Goal: Task Accomplishment & Management: Manage account settings

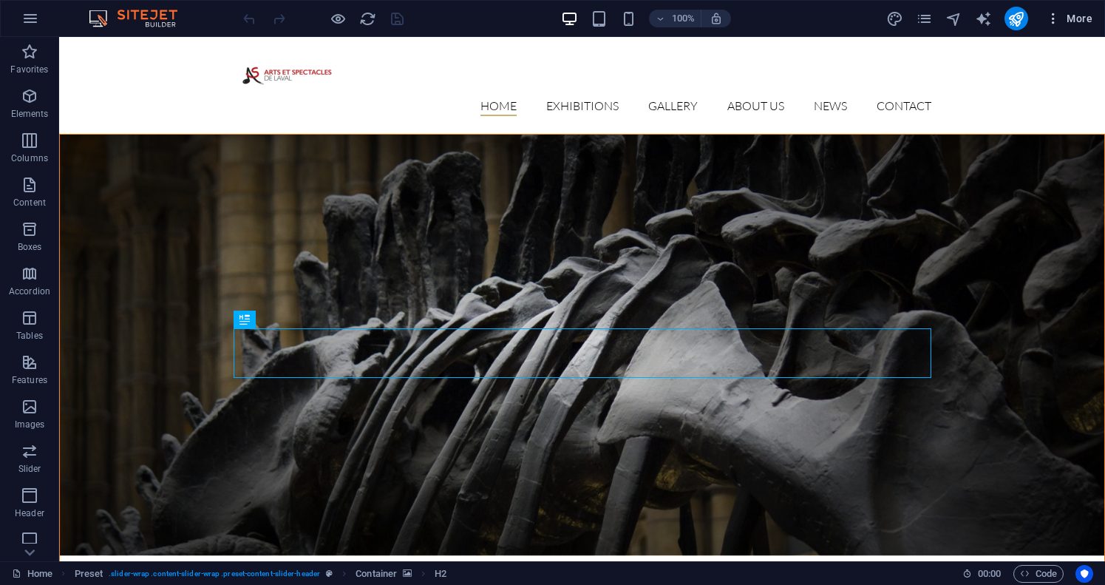
click at [1050, 18] on icon "button" at bounding box center [1053, 18] width 15 height 15
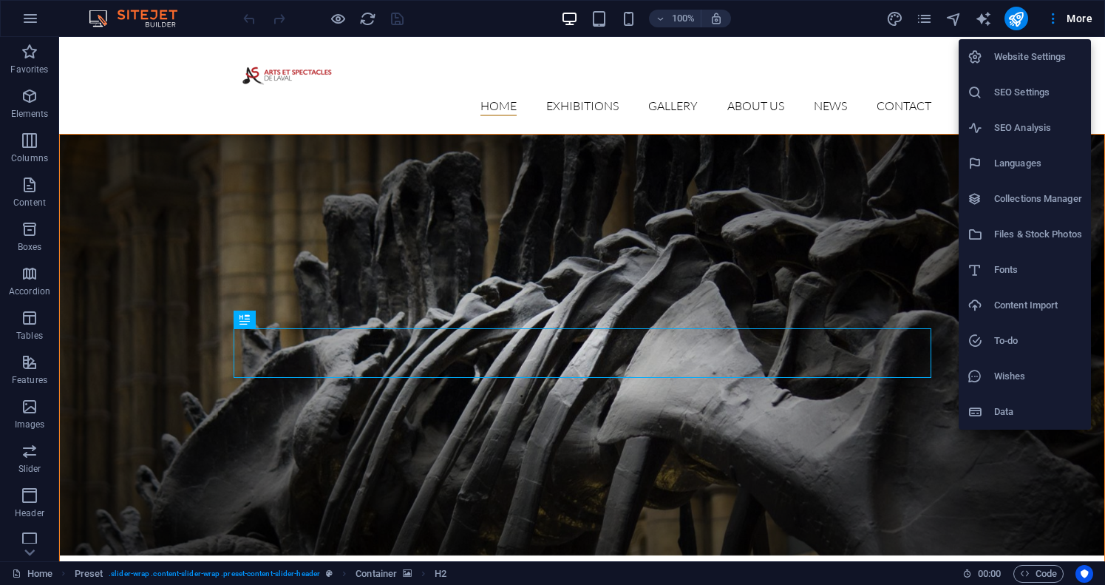
click at [1050, 18] on div at bounding box center [552, 292] width 1105 height 585
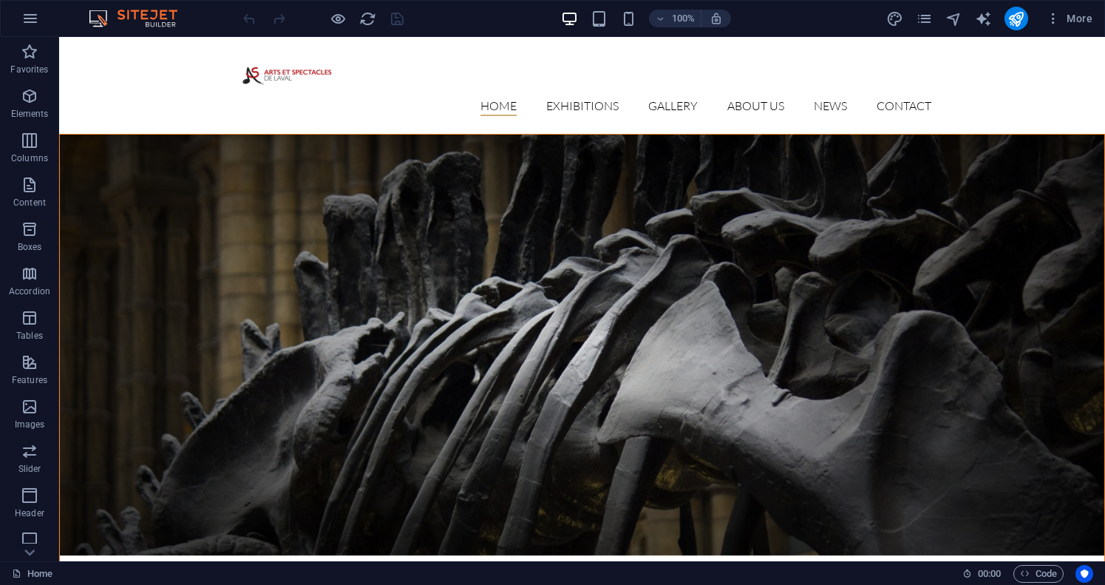
click at [729, 191] on figure at bounding box center [582, 345] width 1044 height 421
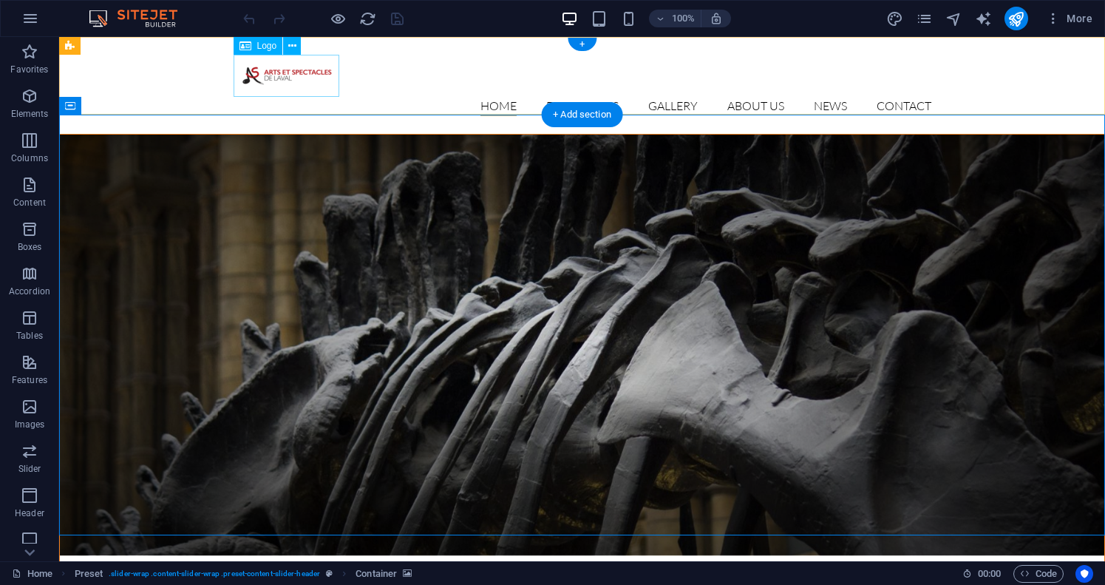
click at [304, 82] on div at bounding box center [583, 76] width 698 height 42
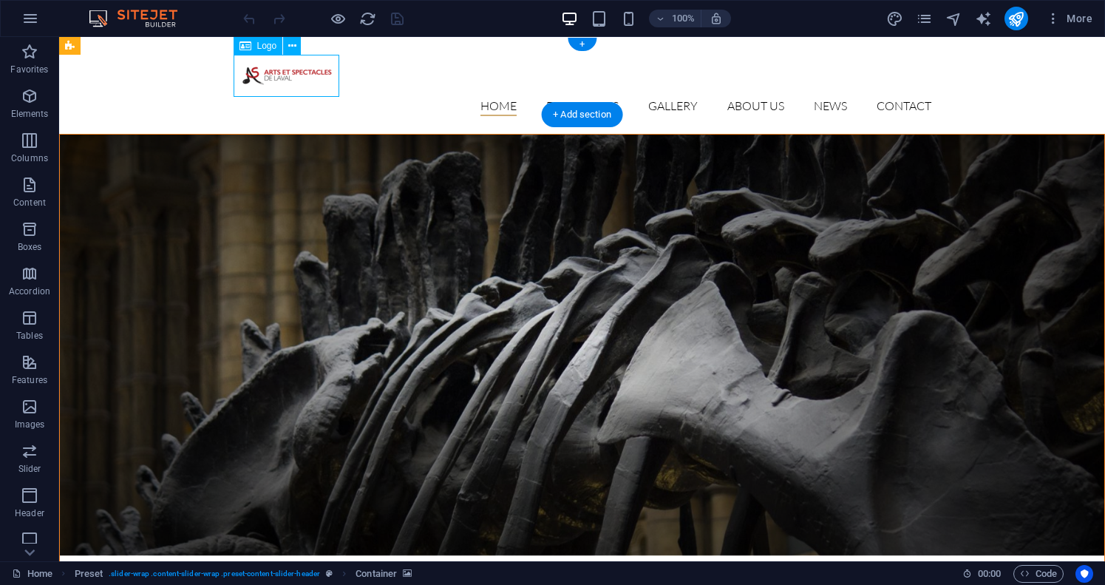
click at [304, 82] on div at bounding box center [583, 76] width 698 height 42
select select "px"
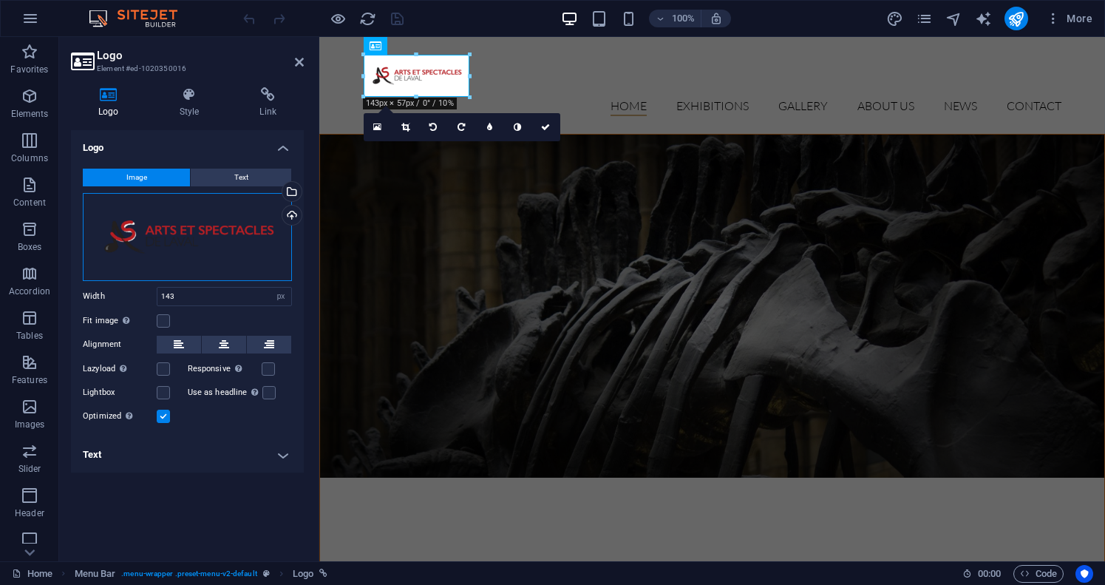
click at [225, 230] on div "Drag files here, click to choose files or select files from Files or our free s…" at bounding box center [187, 237] width 209 height 88
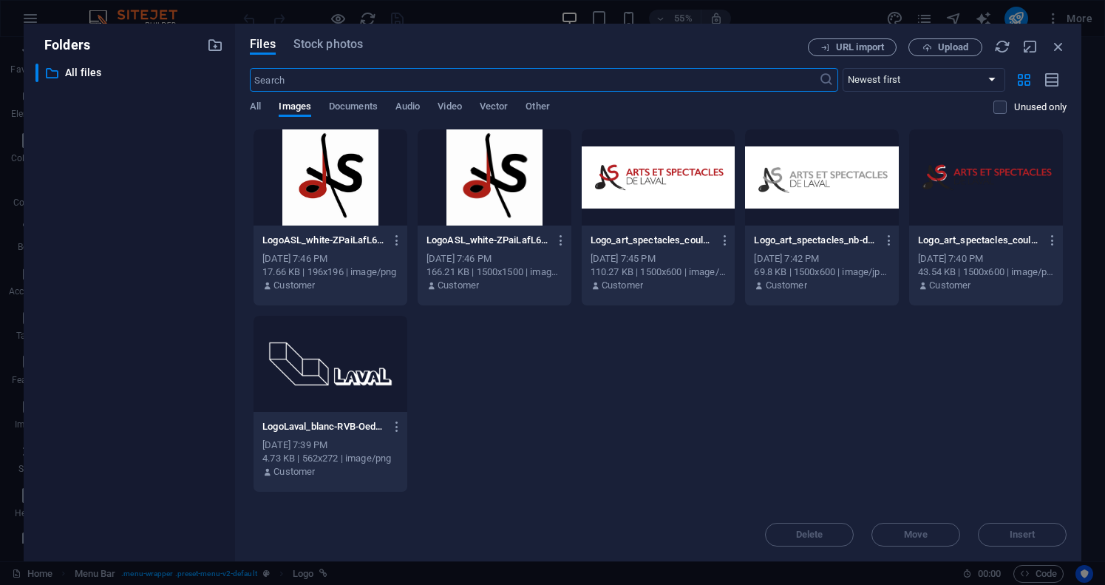
click at [657, 173] on div at bounding box center [659, 177] width 154 height 96
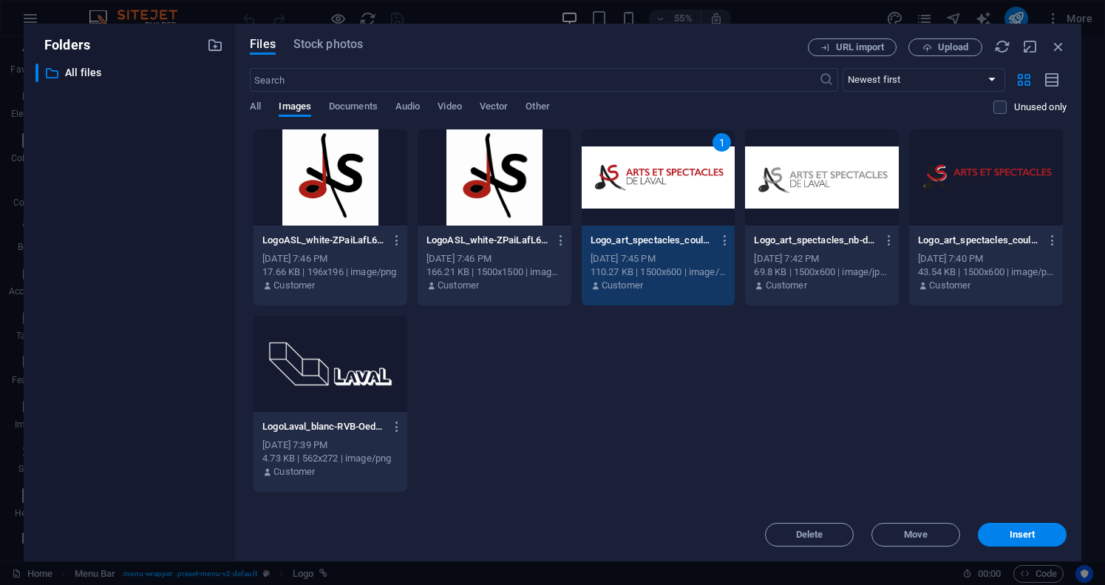
click at [657, 173] on div "1" at bounding box center [659, 177] width 154 height 96
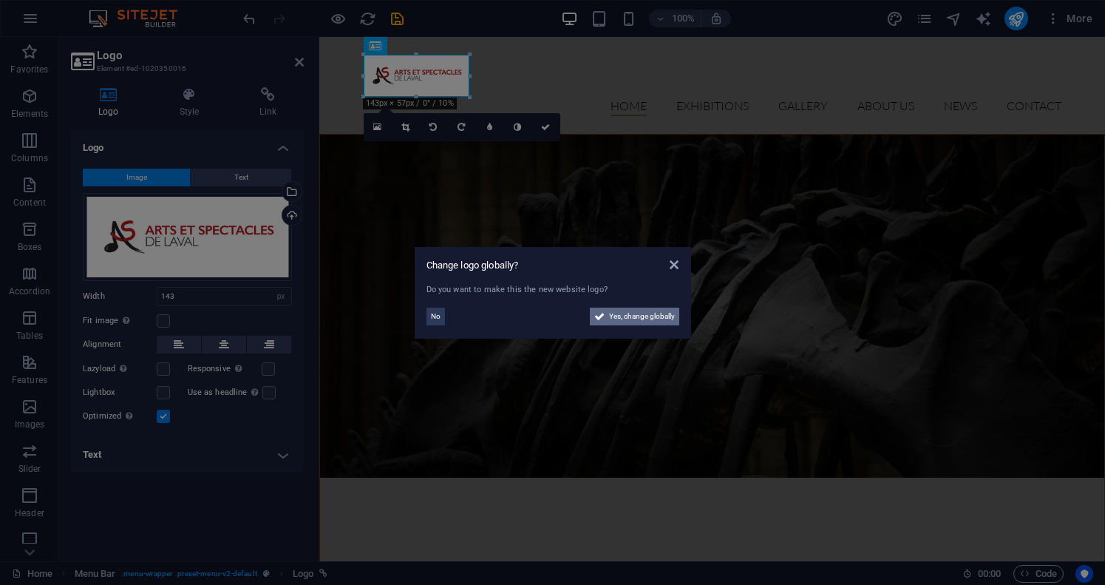
click at [614, 319] on span "Yes, change globally" at bounding box center [642, 316] width 66 height 18
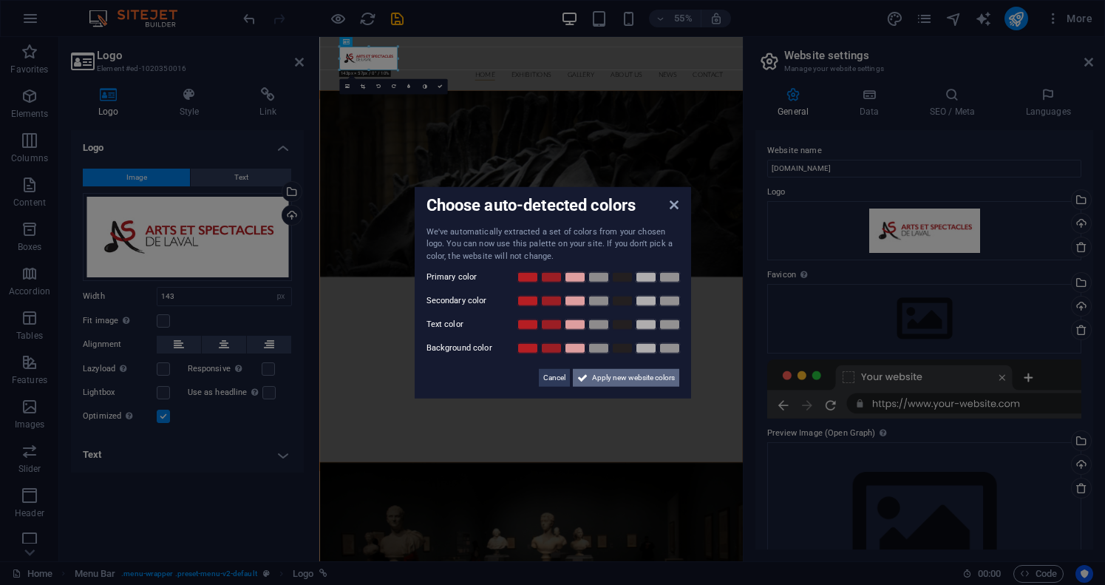
click at [627, 377] on span "Apply new website colors" at bounding box center [633, 378] width 83 height 18
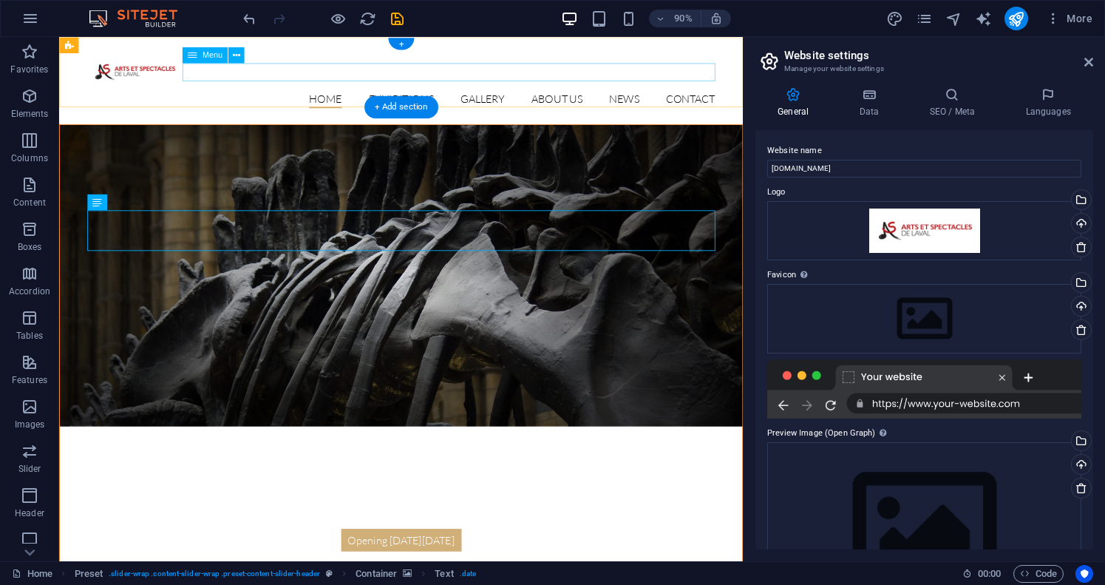
click at [350, 97] on nav "Home Exhibitions Detail view Gallery About us News Contact" at bounding box center [439, 106] width 698 height 19
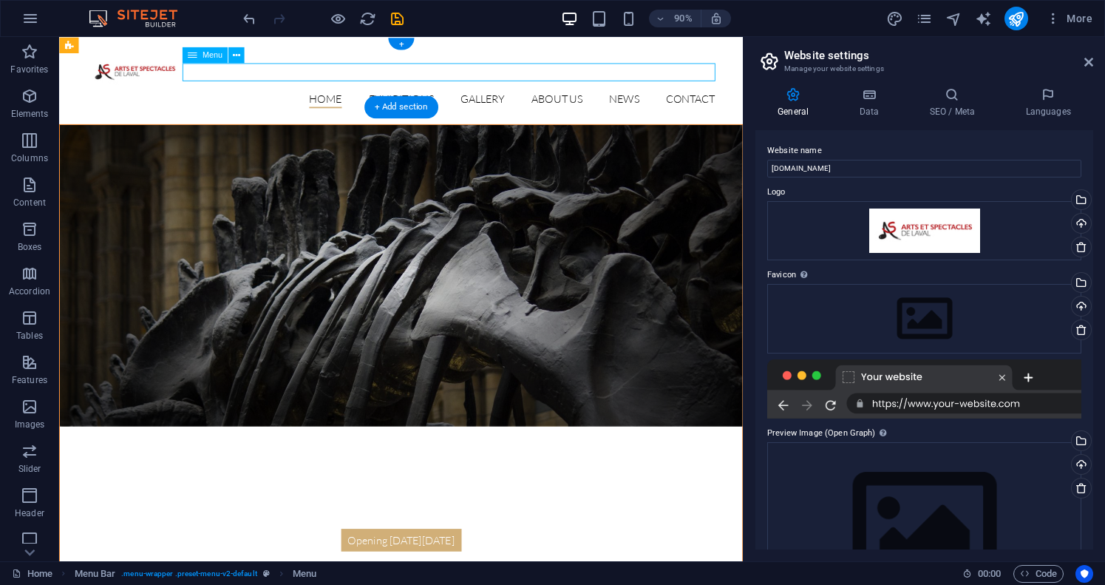
click at [350, 97] on nav "Home Exhibitions Detail view Gallery About us News Contact" at bounding box center [439, 106] width 698 height 19
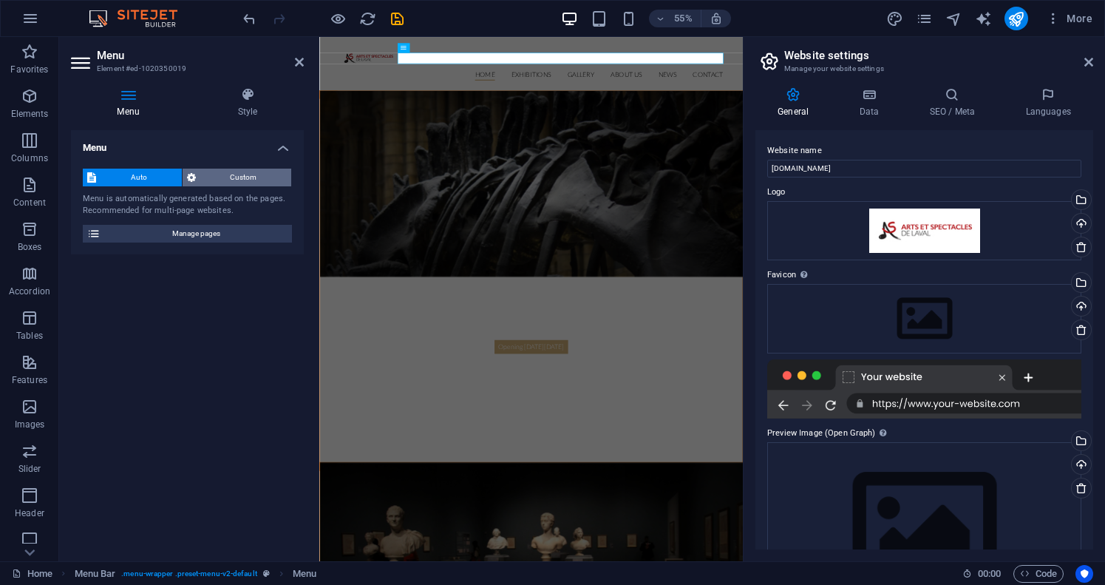
click at [242, 174] on span "Custom" at bounding box center [243, 178] width 87 height 18
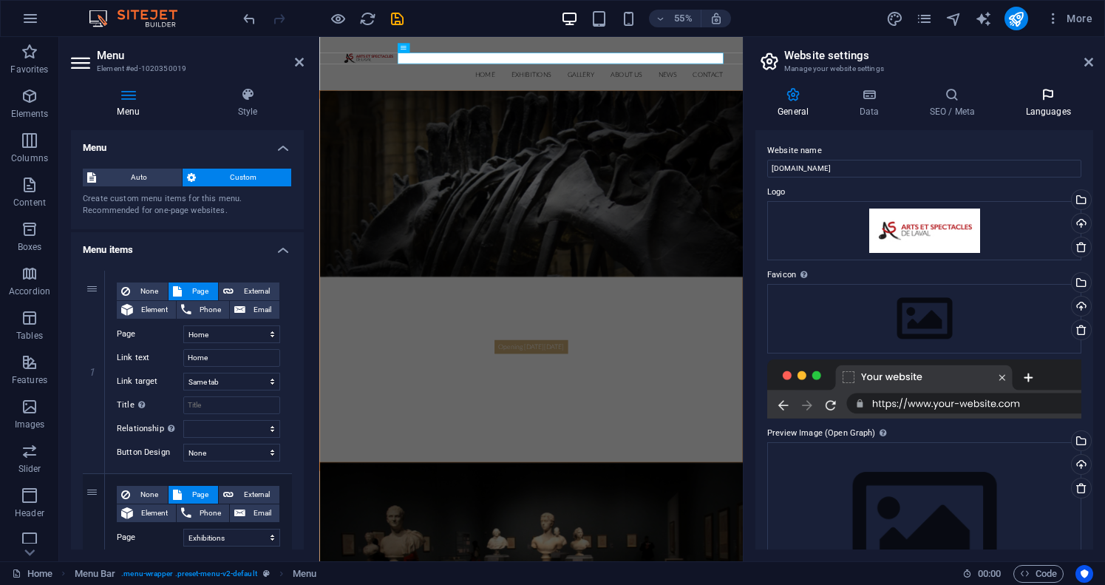
click at [1058, 106] on h4 "Languages" at bounding box center [1048, 102] width 90 height 31
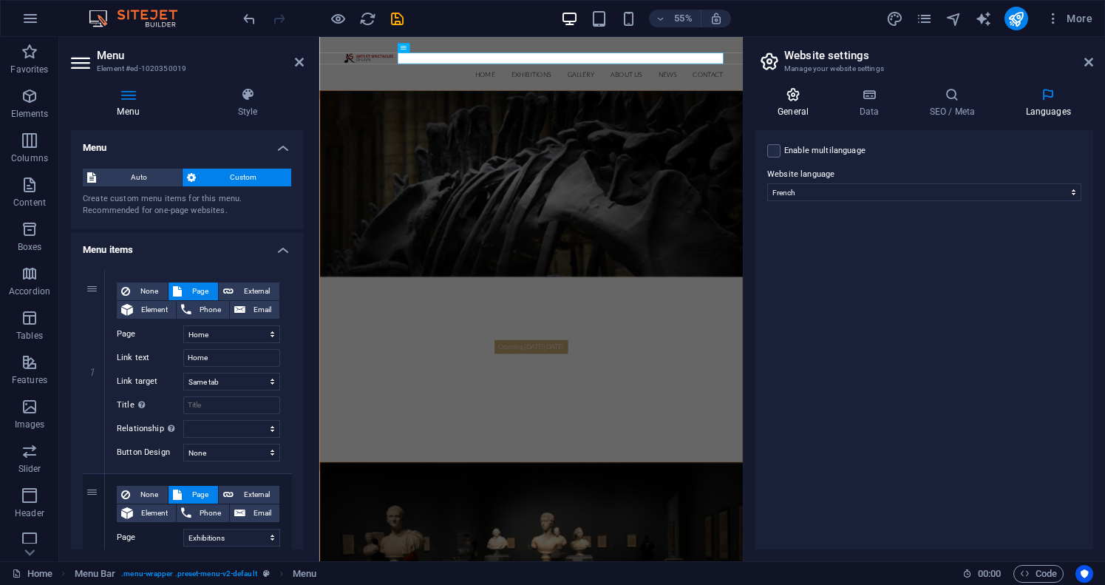
click at [794, 101] on icon at bounding box center [792, 94] width 75 height 15
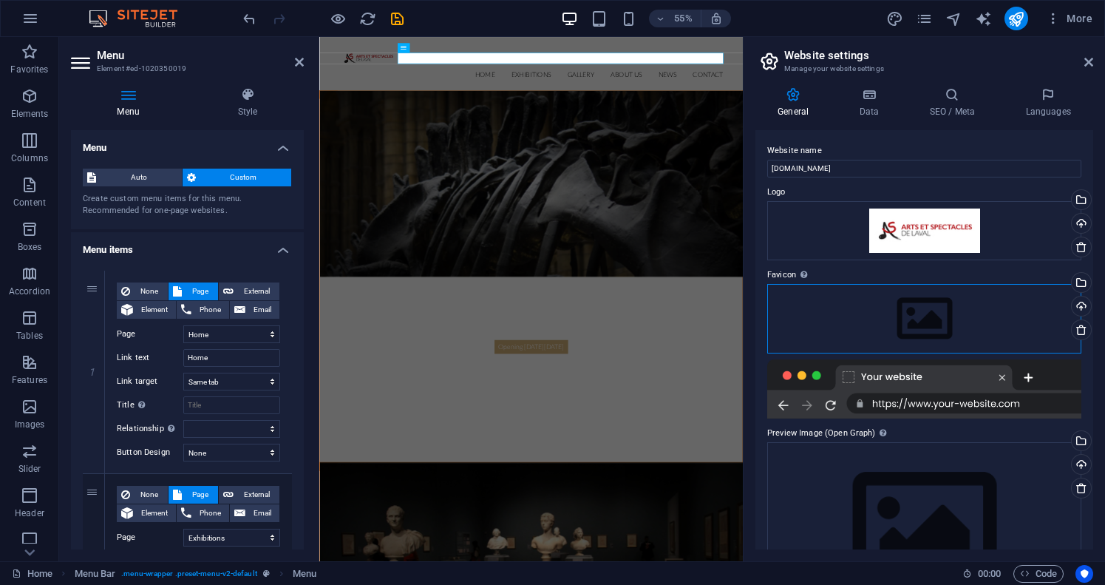
click at [919, 317] on div "Drag files here, click to choose files or select files from Files or our free s…" at bounding box center [924, 318] width 314 height 69
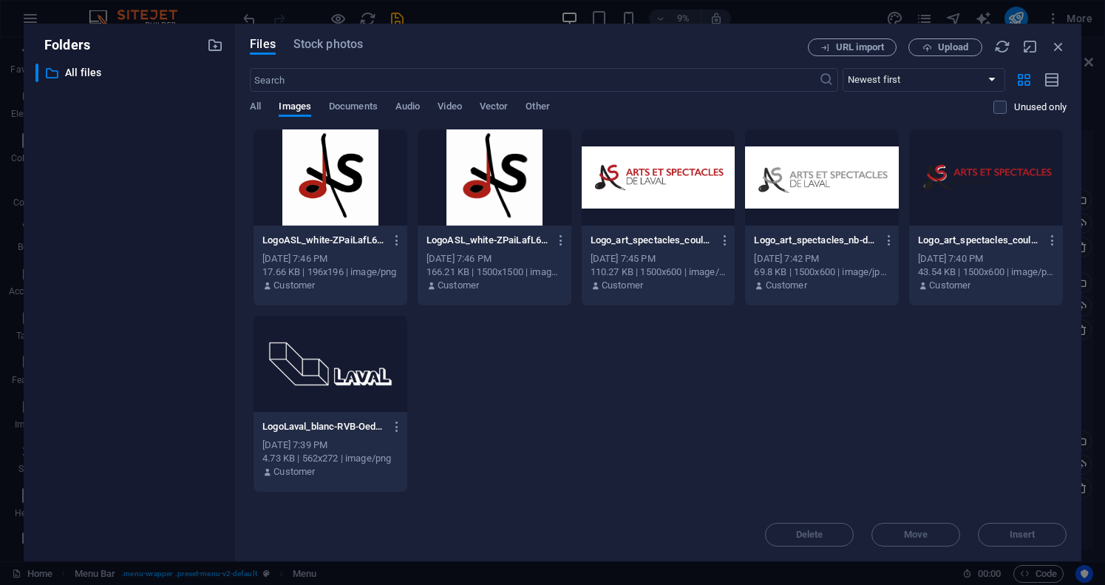
click at [494, 176] on div at bounding box center [495, 177] width 154 height 96
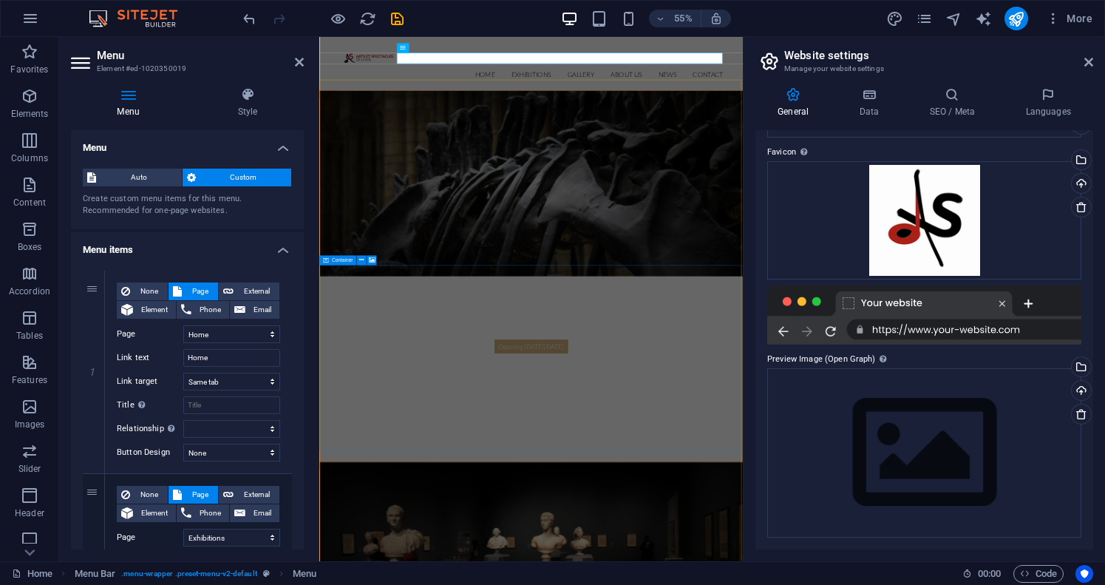
scroll to position [122, 0]
click at [966, 440] on div "Drag files here, click to choose files or select files from Files or our free s…" at bounding box center [924, 453] width 314 height 169
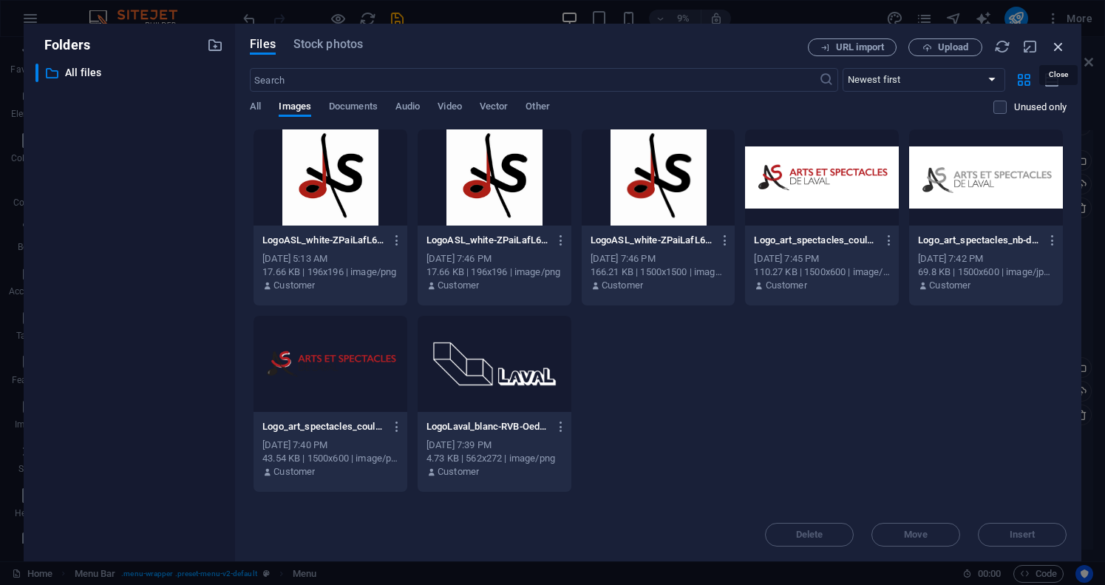
click at [1062, 43] on icon "button" at bounding box center [1058, 46] width 16 height 16
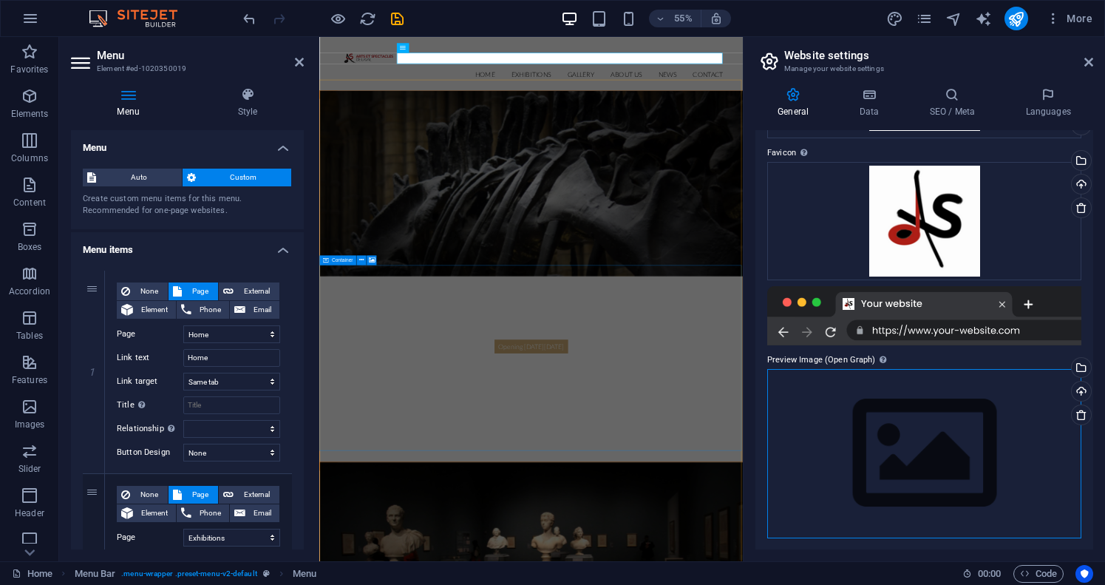
click at [901, 452] on div "Drag files here, click to choose files or select files from Files or our free s…" at bounding box center [924, 453] width 314 height 169
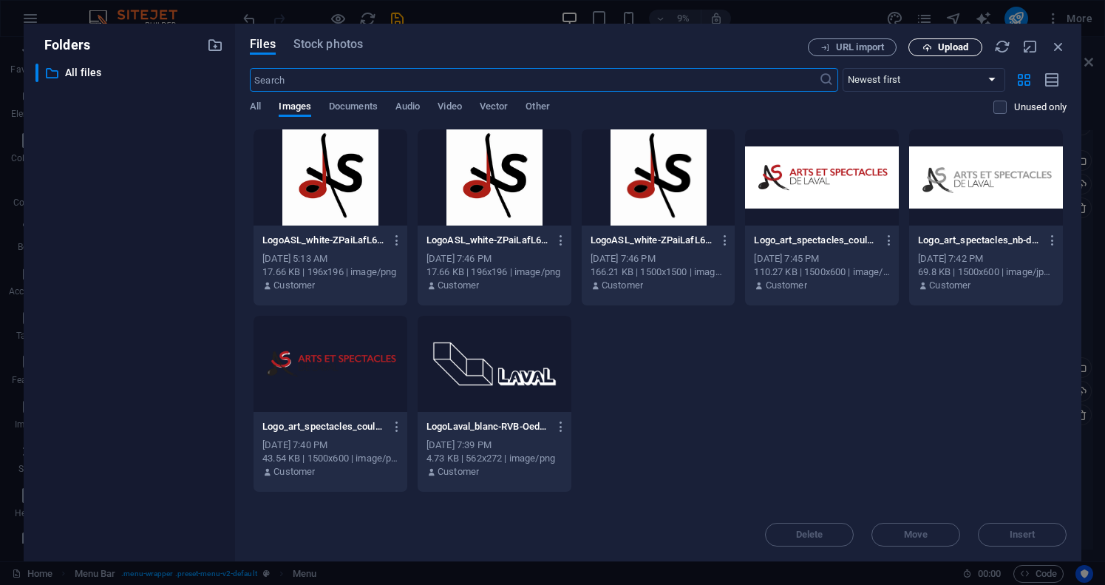
click at [952, 54] on button "Upload" at bounding box center [945, 47] width 74 height 18
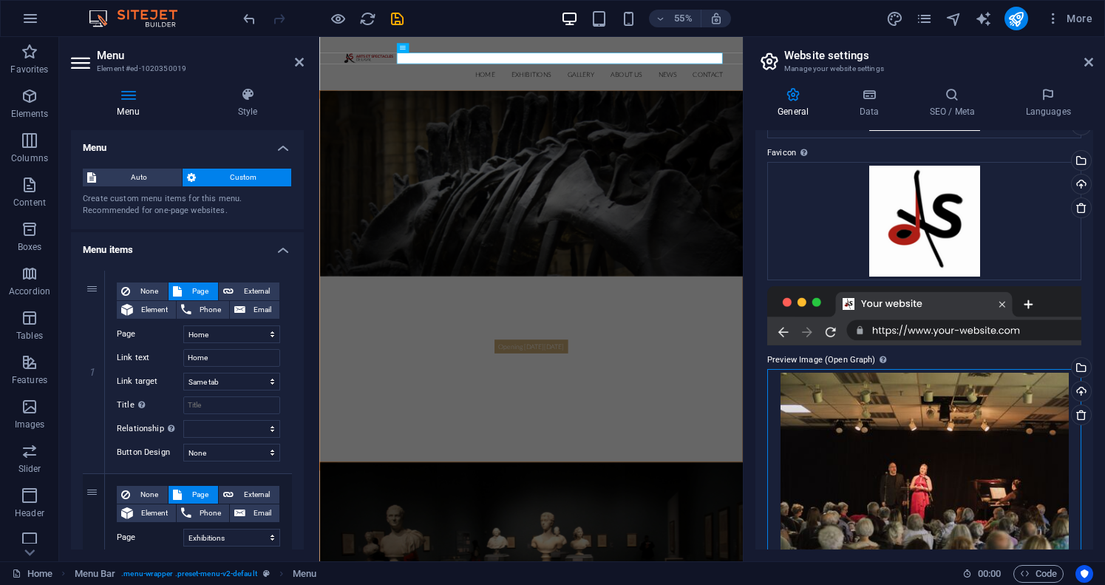
click at [959, 427] on div "Drag files here, click to choose files or select files from Files or our free s…" at bounding box center [924, 469] width 314 height 200
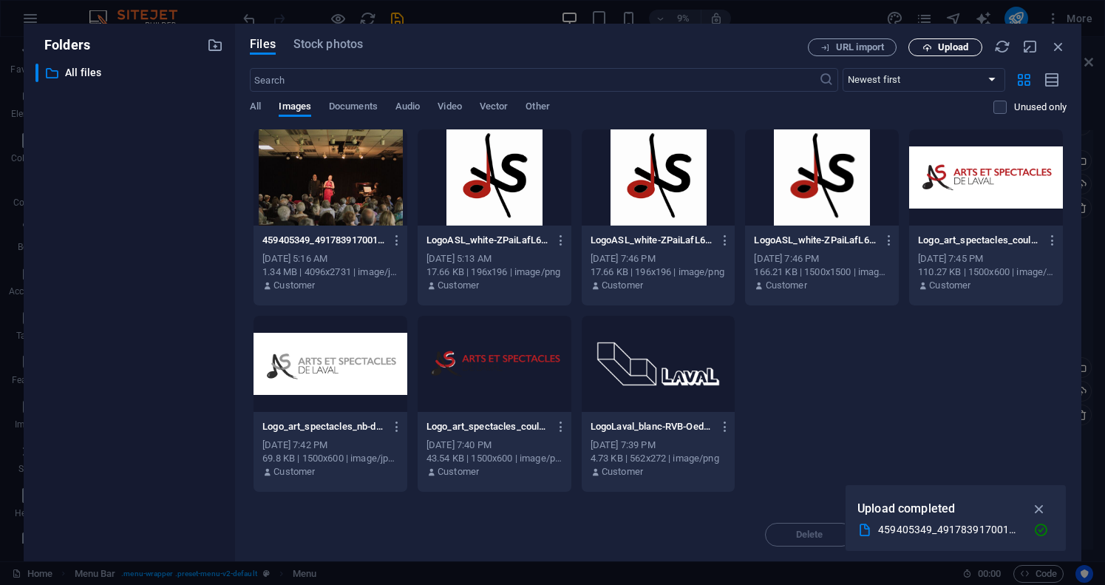
click at [947, 48] on span "Upload" at bounding box center [953, 47] width 30 height 9
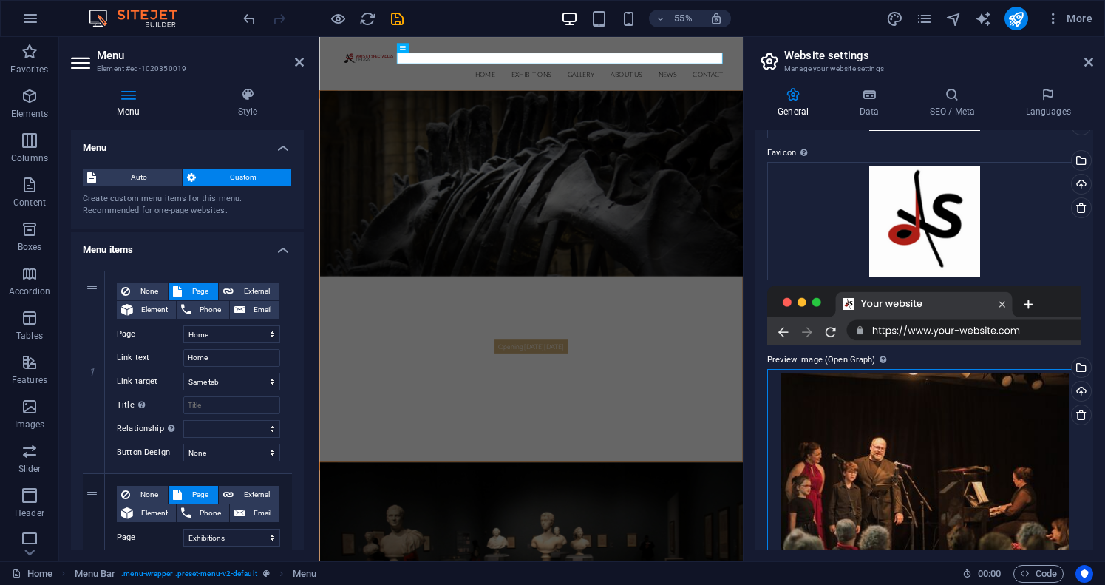
click at [936, 457] on div "Drag files here, click to choose files or select files from Files or our free s…" at bounding box center [924, 469] width 314 height 200
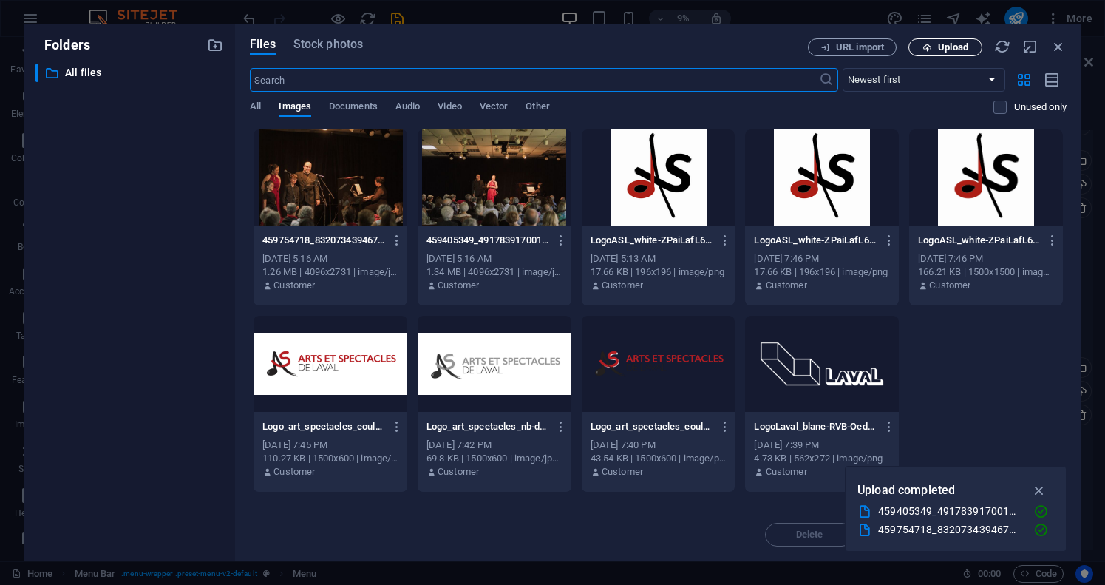
click at [951, 46] on span "Upload" at bounding box center [953, 47] width 30 height 9
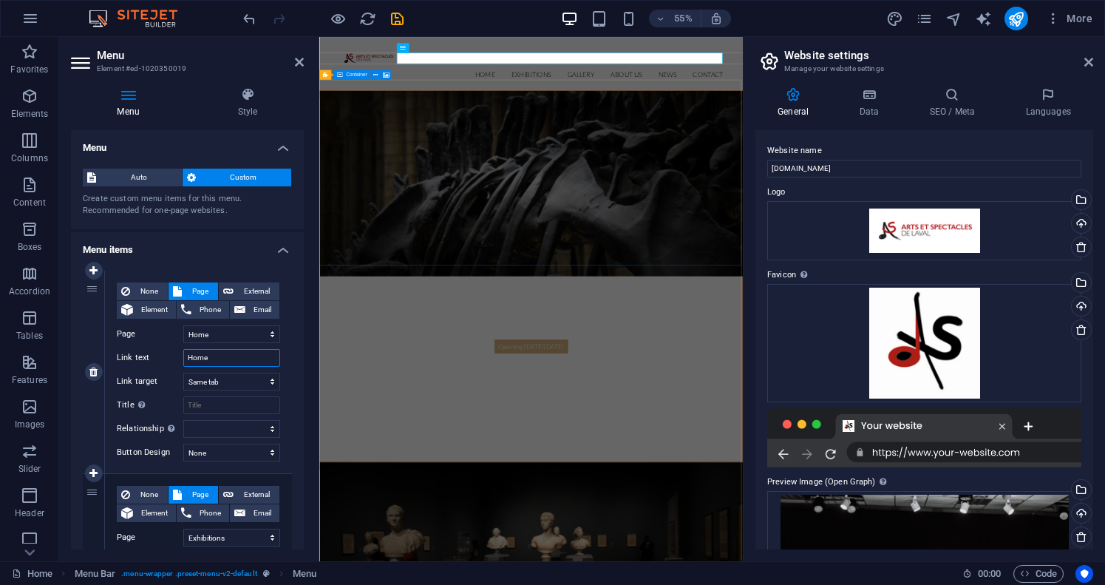
click at [203, 354] on input "Home" at bounding box center [231, 358] width 97 height 18
type input "Accueil"
select select
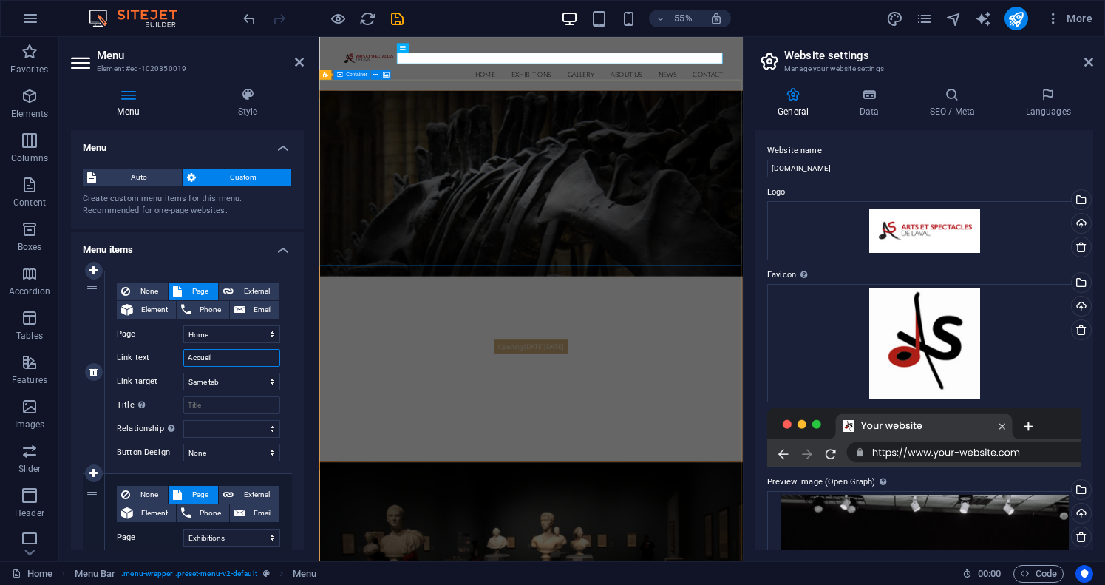
select select
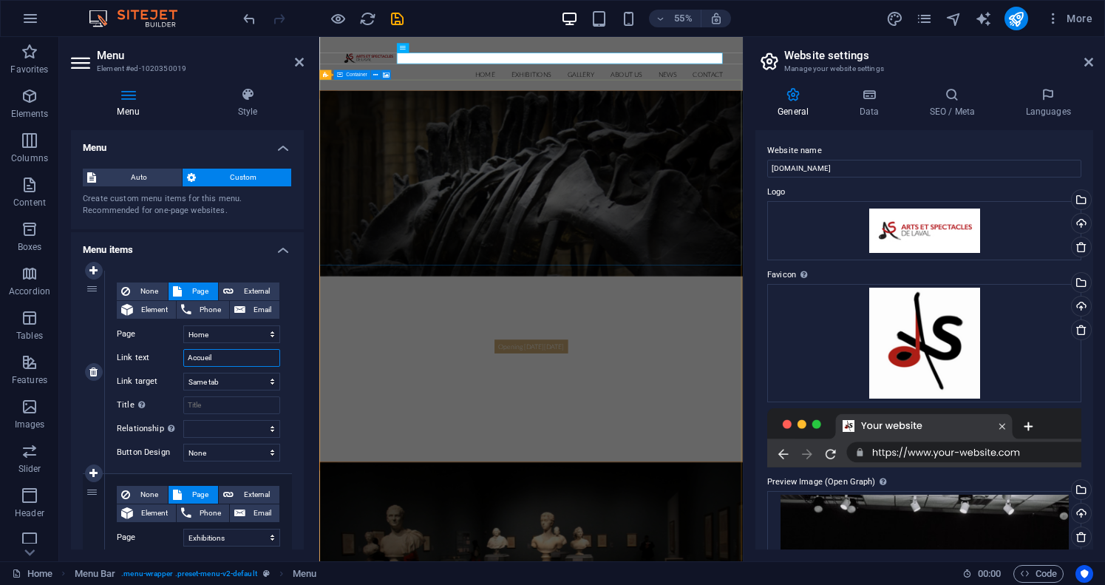
select select
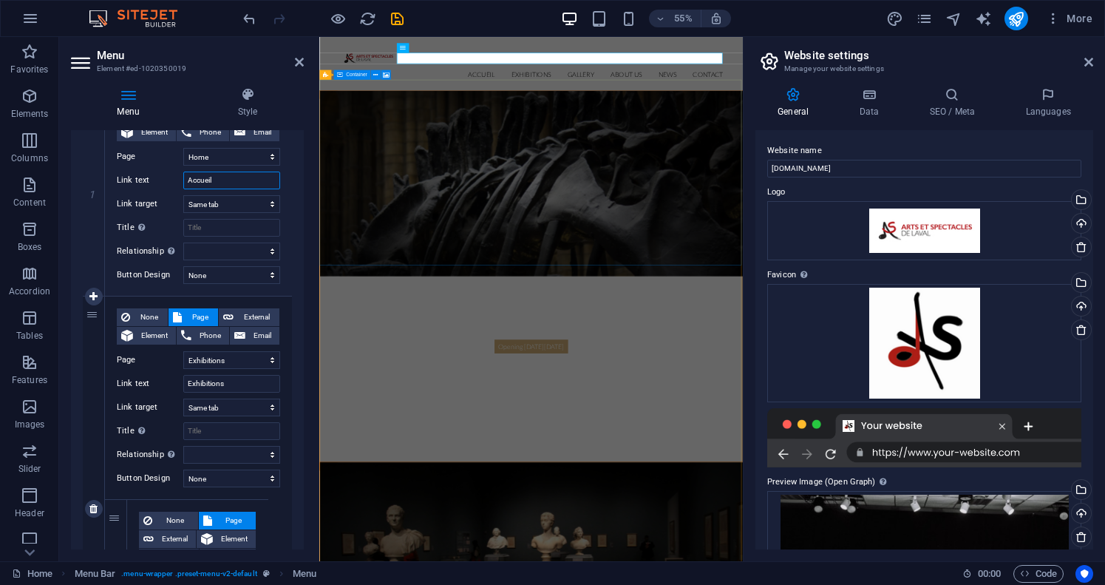
scroll to position [180, 0]
type input "Accueil"
click at [252, 384] on input "Exhibitions" at bounding box center [231, 381] width 97 height 18
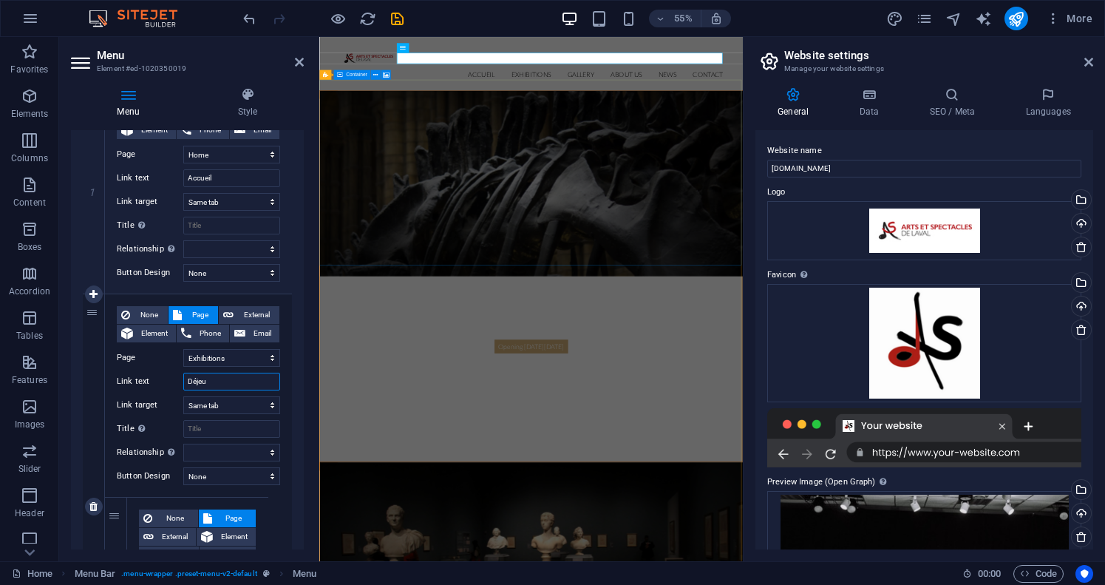
type input "Déjeun"
select select
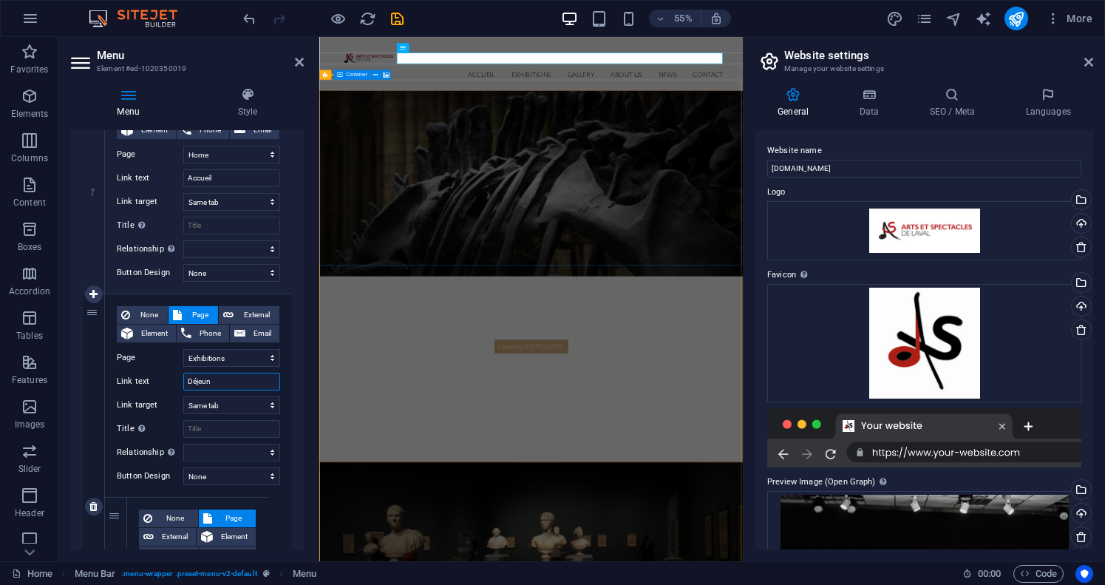
select select
type input "Déjeuners Croissant-musique"
select select
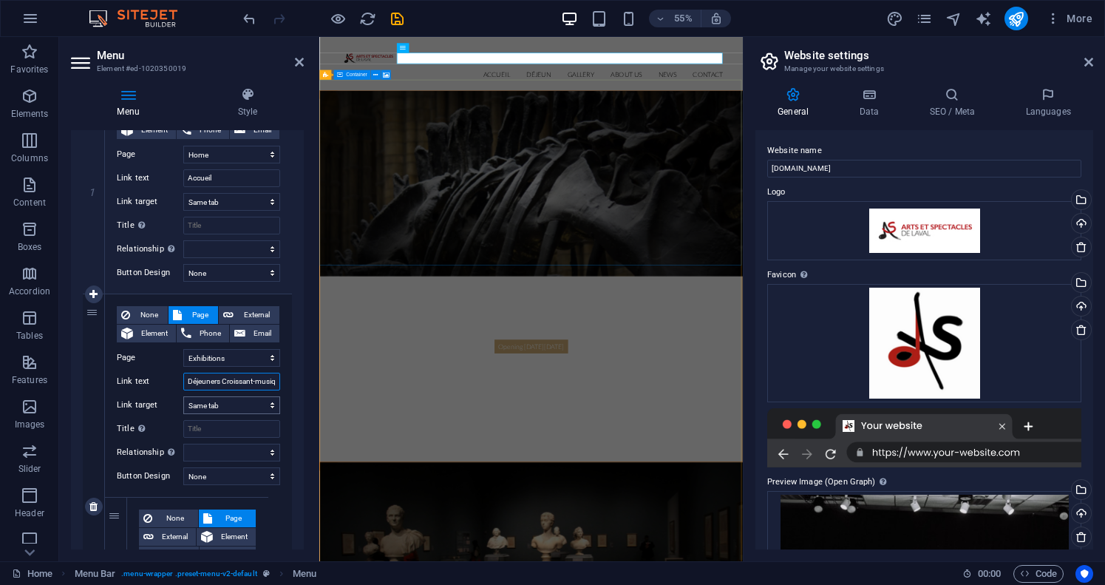
select select
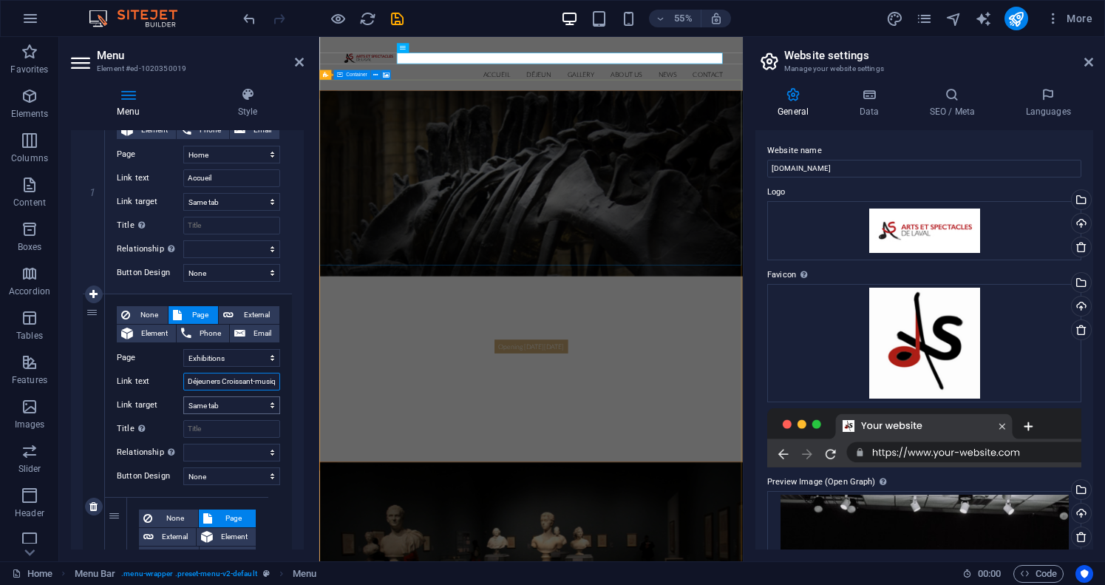
select select
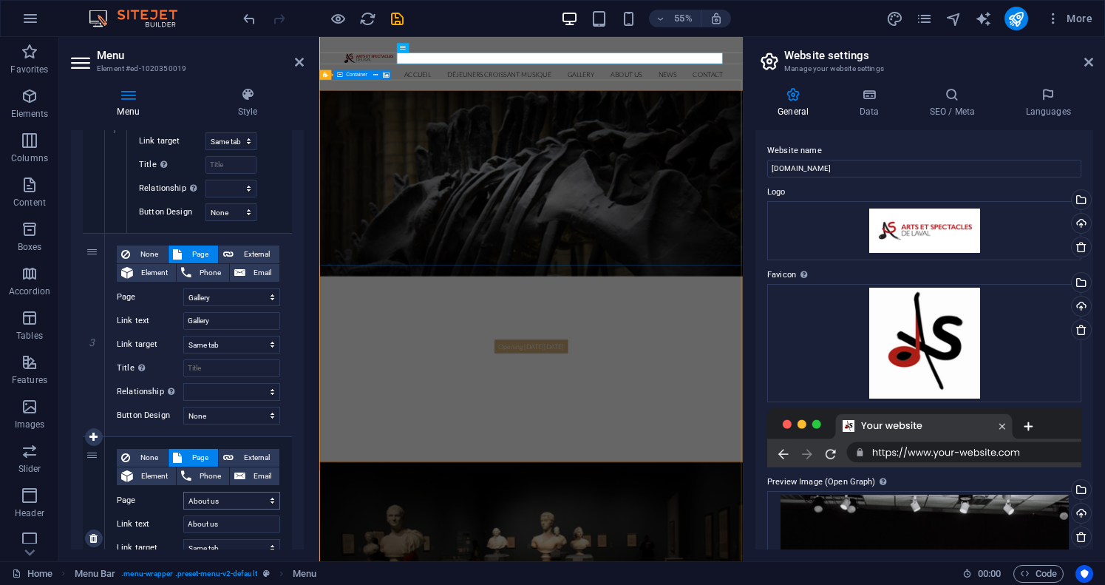
scroll to position [672, 0]
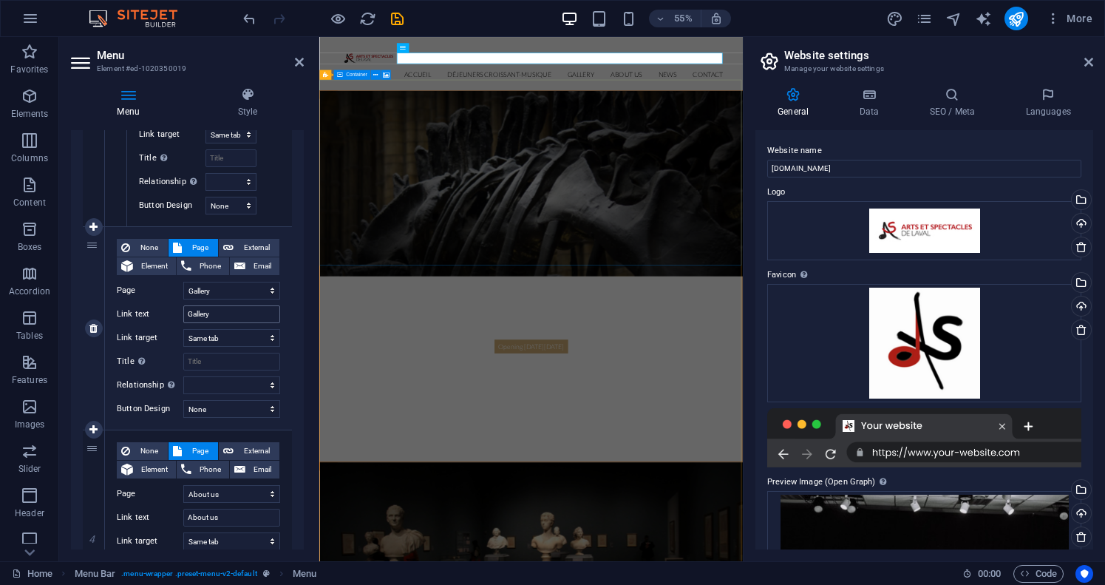
type input "Déjeuners Croissant-musique"
click at [236, 314] on input "Gallery" at bounding box center [231, 314] width 97 height 18
type input "D"
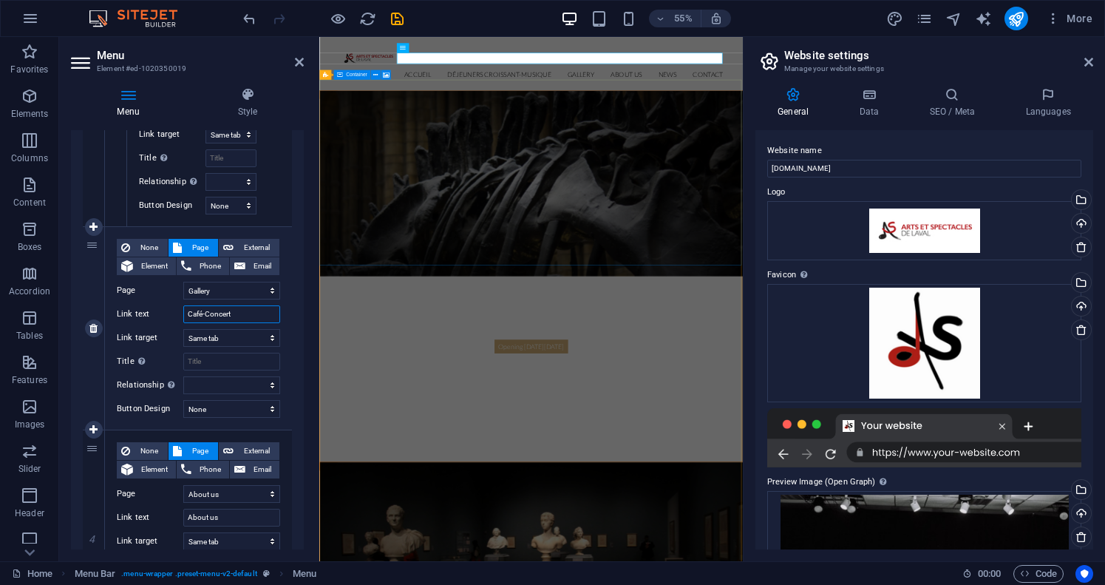
type input "Café-Concerts"
select select
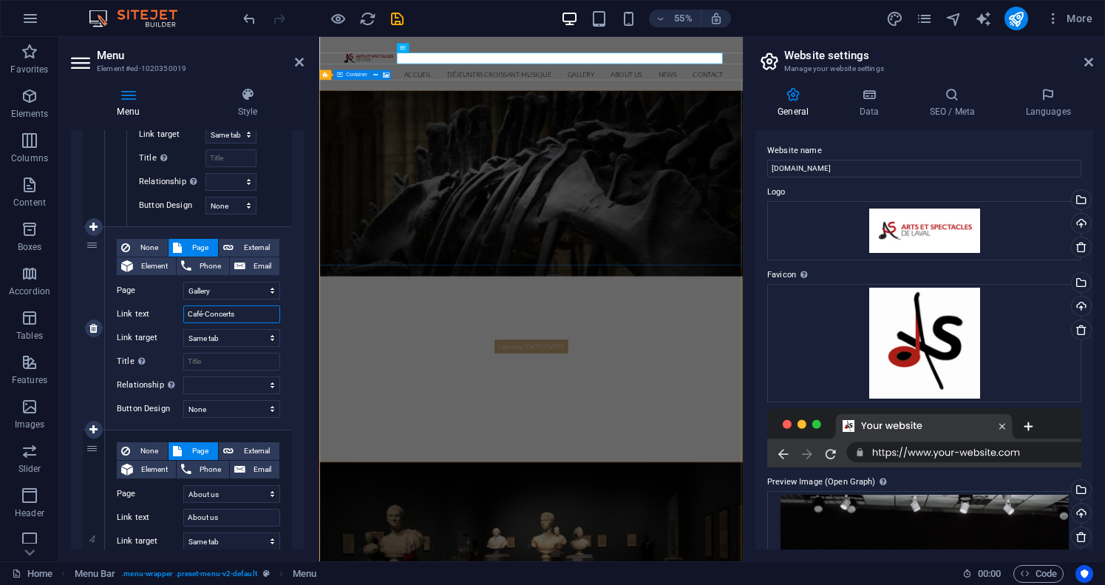
select select
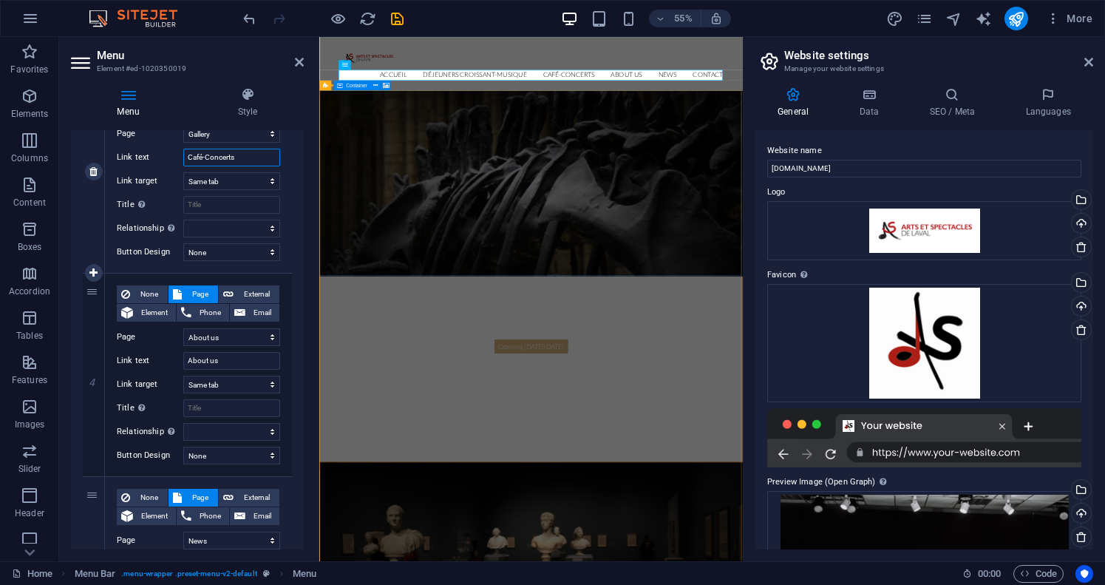
scroll to position [831, 0]
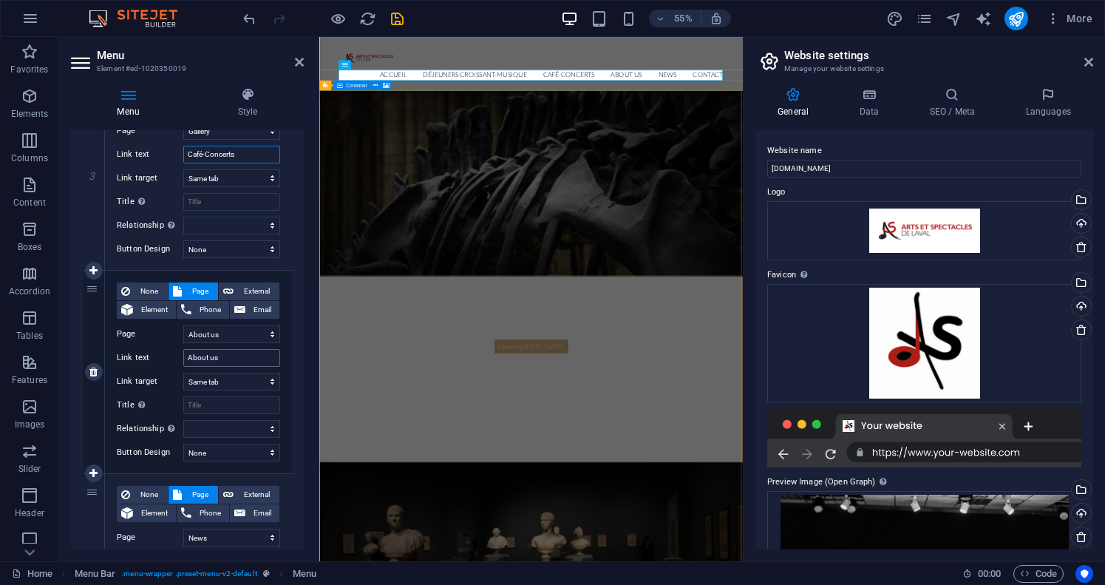
type input "Café-Concerts"
click at [208, 355] on input "About us" at bounding box center [231, 358] width 97 height 18
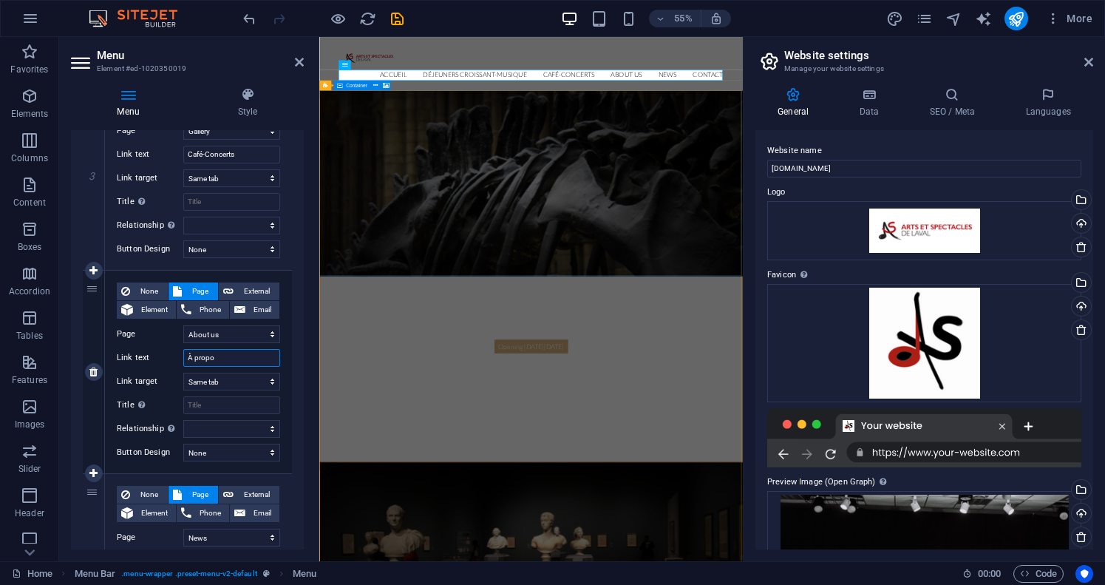
type input "À propos"
select select
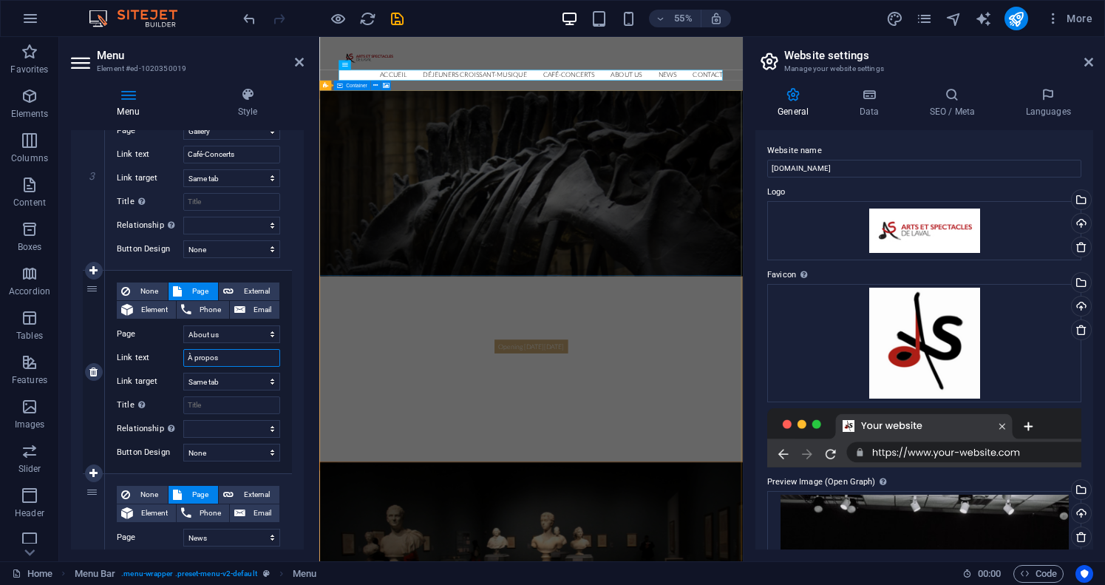
select select
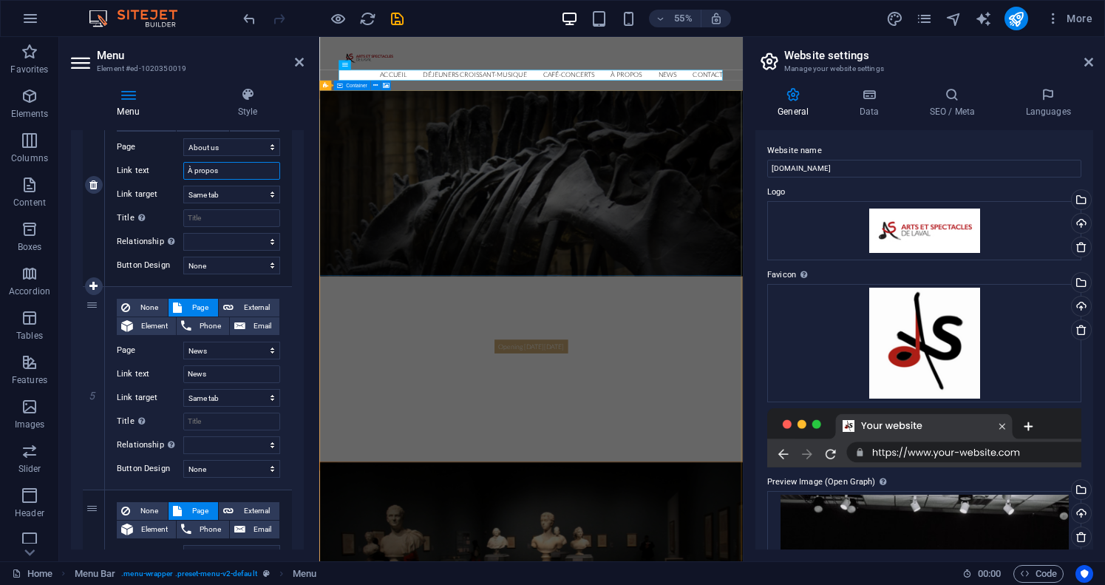
scroll to position [1019, 0]
type input "À propos"
click at [215, 372] on input "News" at bounding box center [231, 373] width 97 height 18
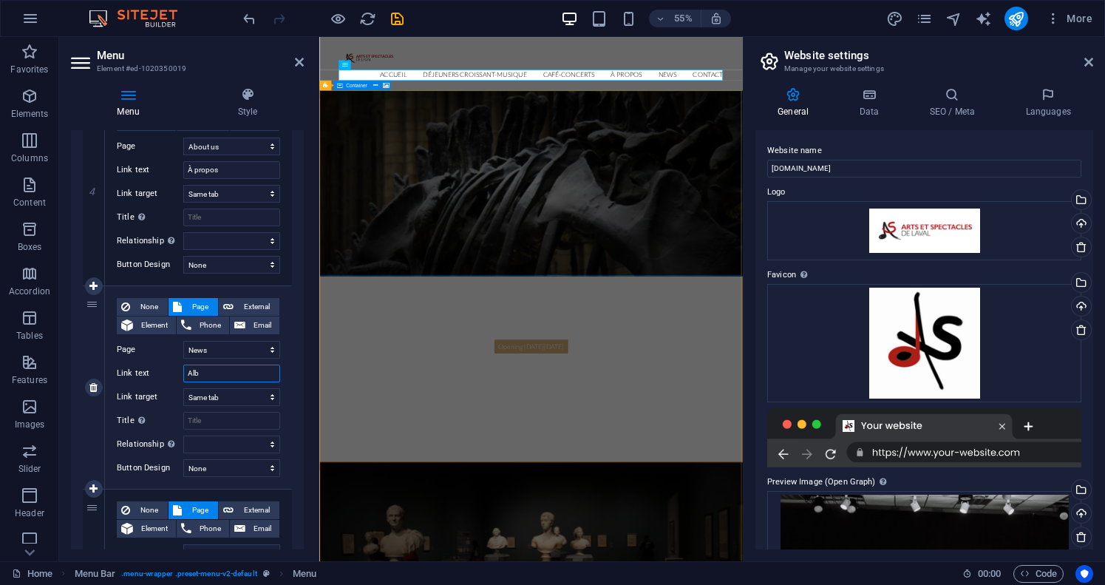
type input "Albm"
select select
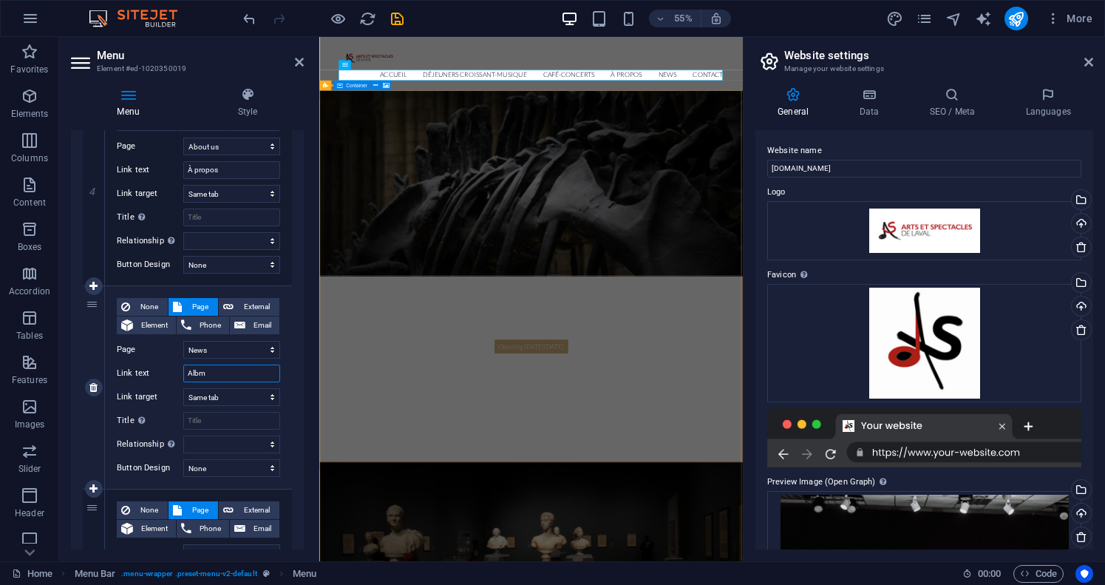
select select
type input "Albu"
select select
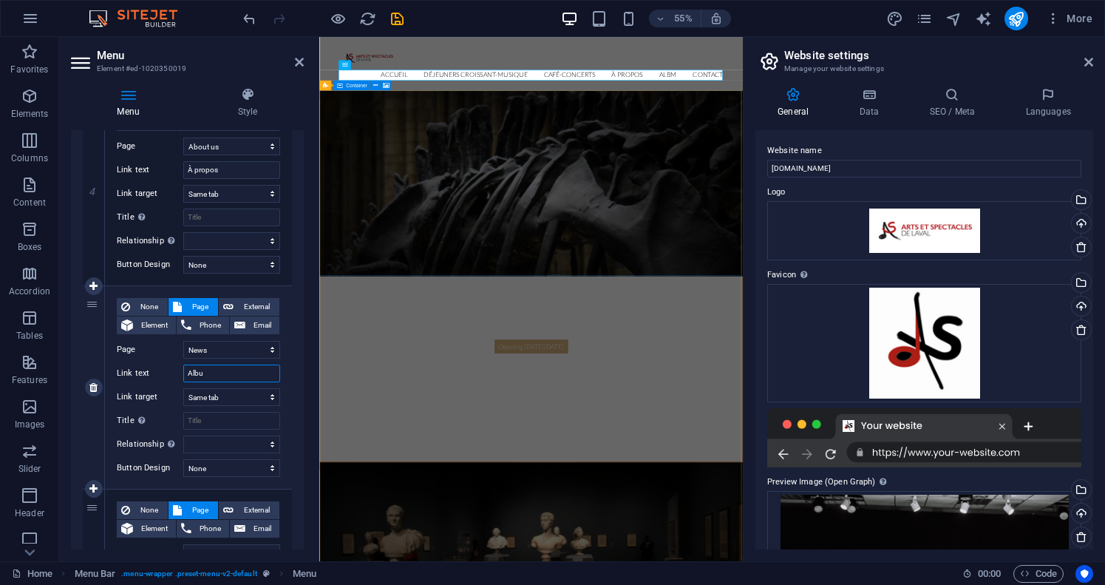
select select
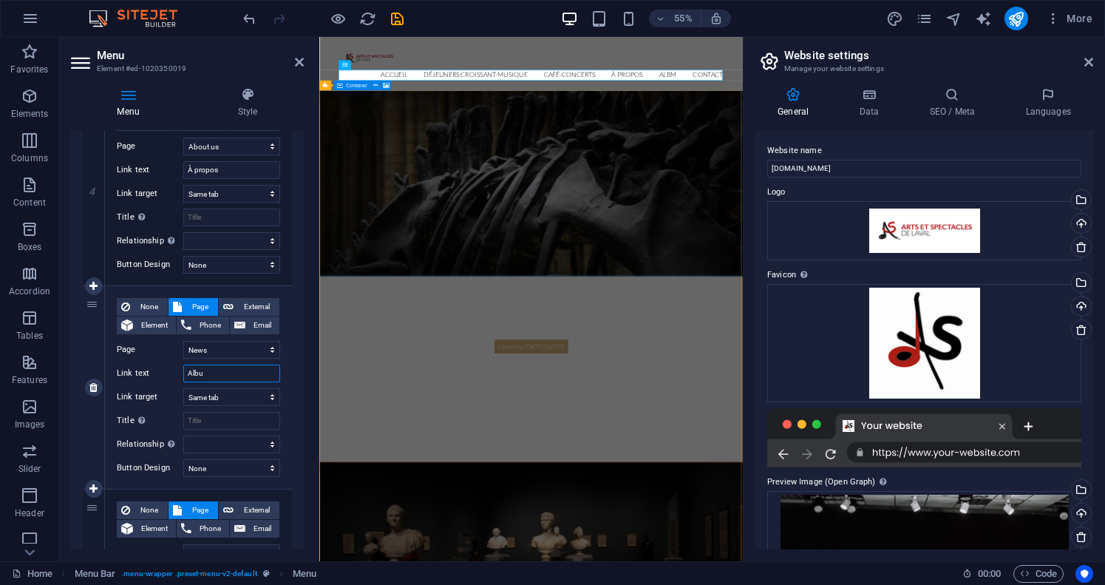
select select
type input "Album"
select select
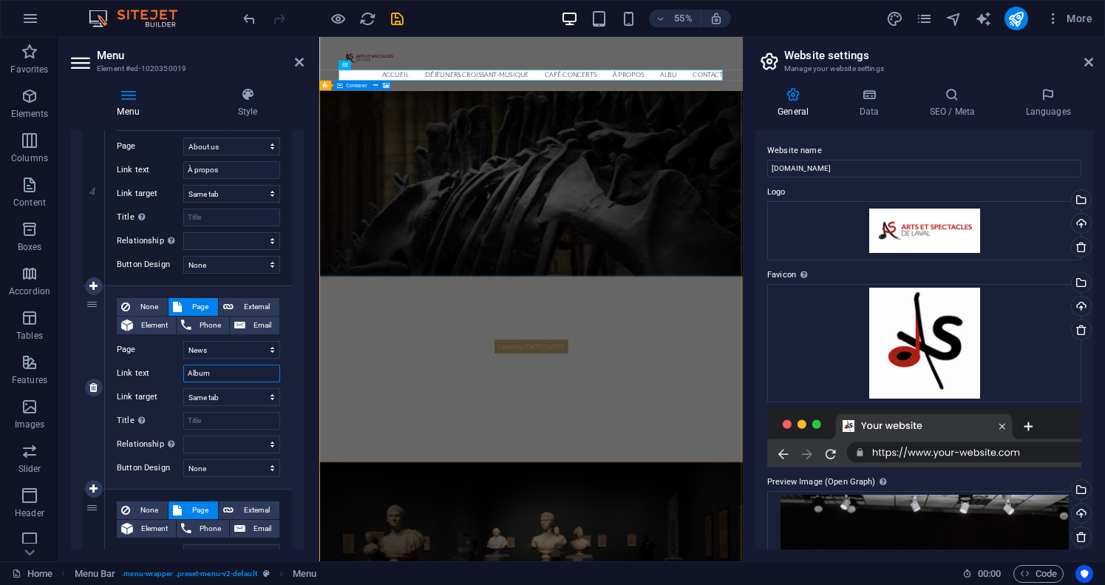
select select
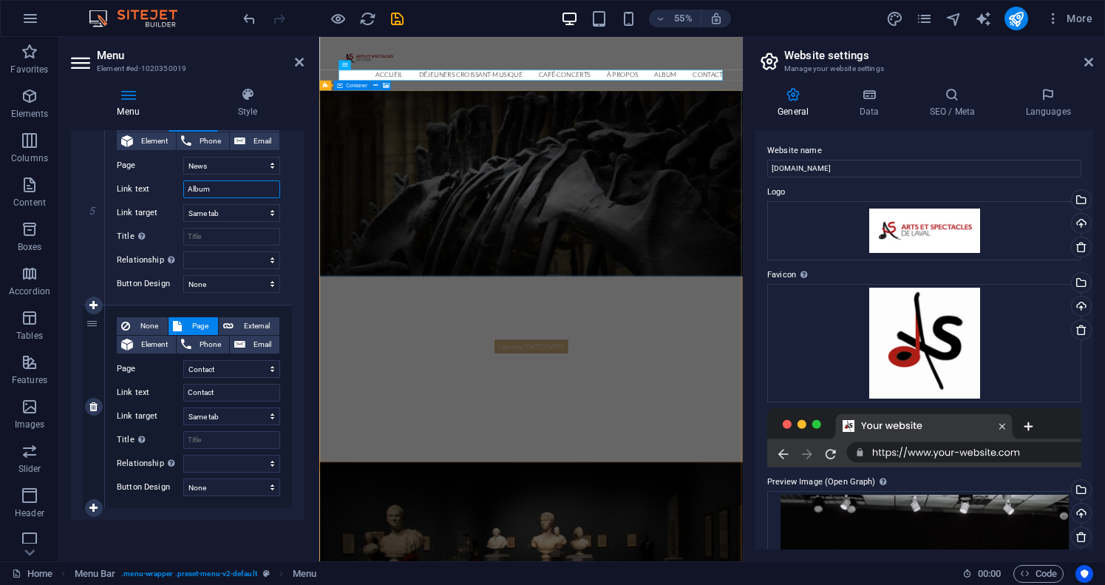
scroll to position [1203, 0]
type input "Album"
click at [299, 61] on icon at bounding box center [299, 62] width 9 height 12
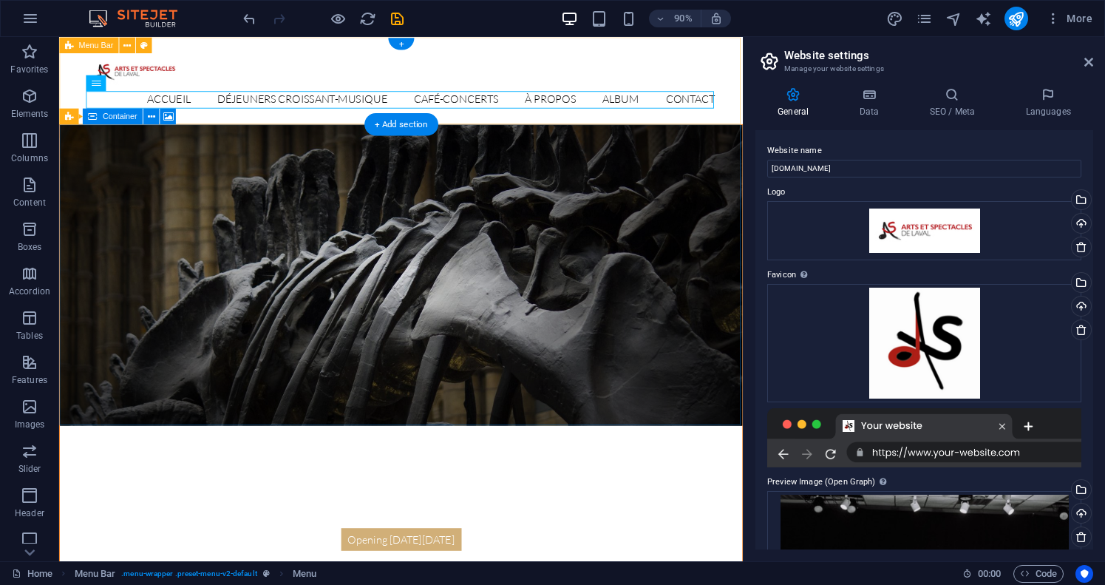
click at [815, 46] on div "Accueil Déjeuners Croissant-musique Detail view Café-Concerts À propos Album Co…" at bounding box center [439, 85] width 760 height 97
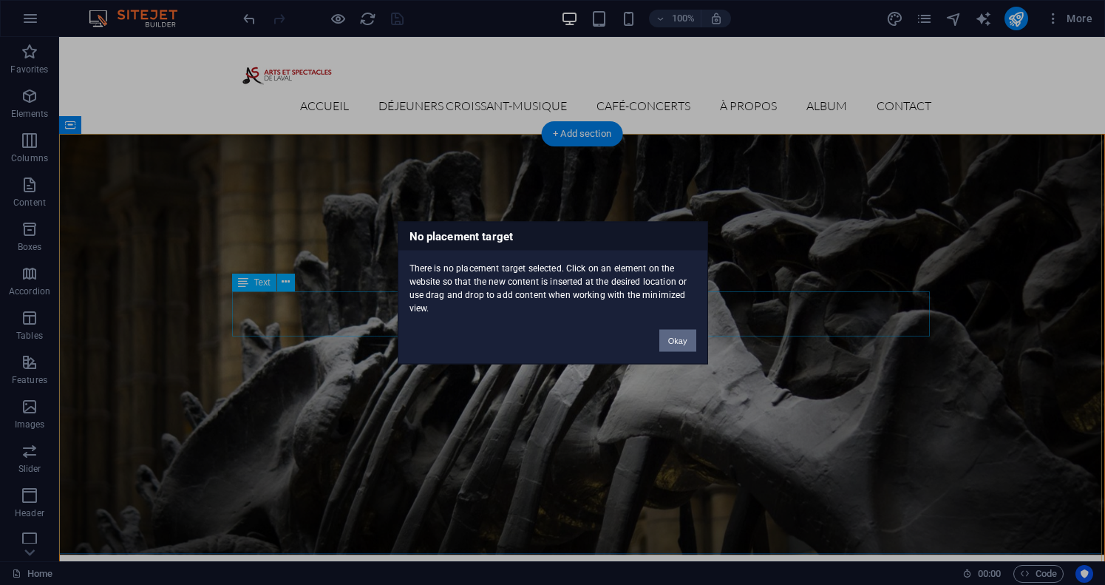
click at [676, 336] on button "Okay" at bounding box center [677, 340] width 37 height 22
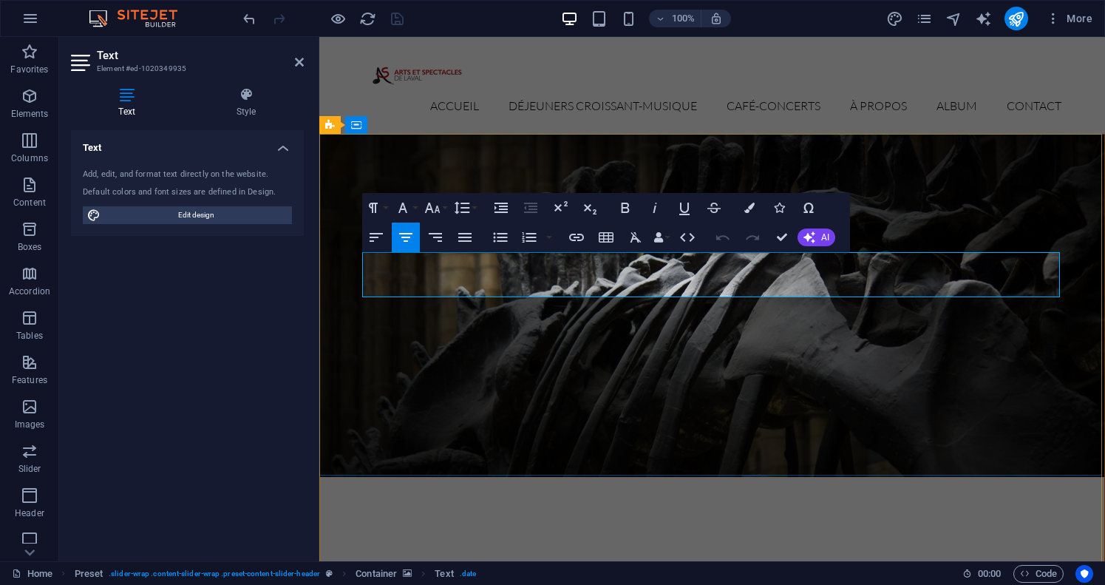
click at [415, 208] on button "Font Family" at bounding box center [406, 208] width 28 height 30
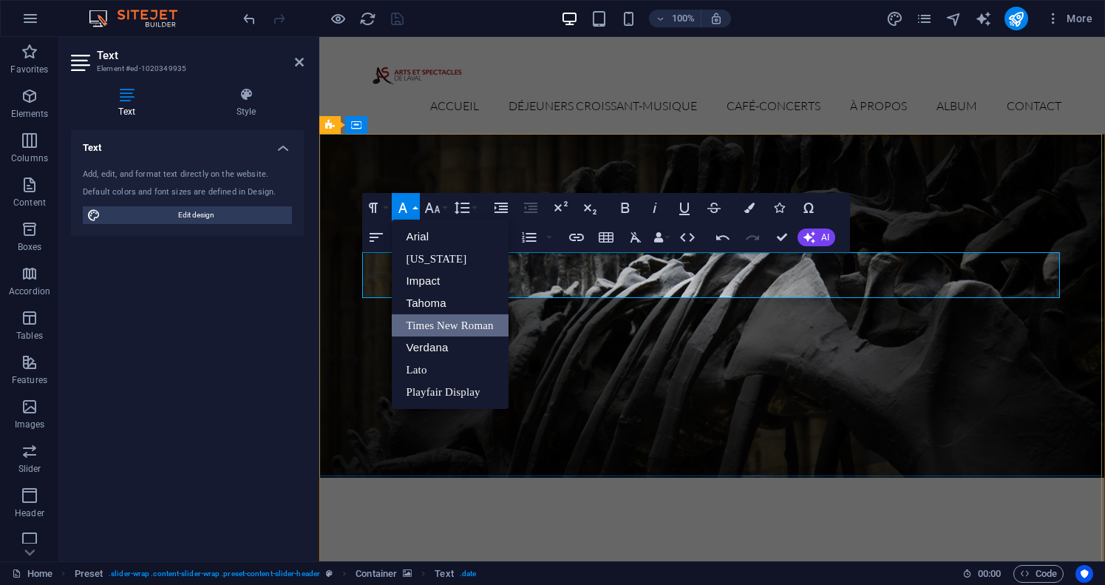
scroll to position [0, 0]
click at [415, 208] on button "Font Family" at bounding box center [406, 208] width 28 height 30
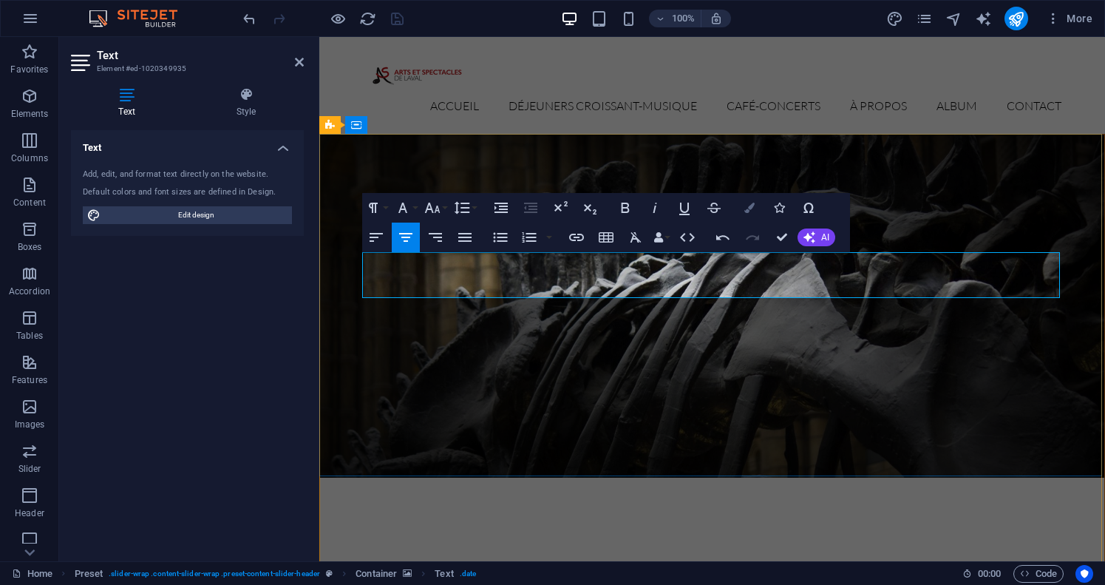
click at [752, 204] on icon "button" at bounding box center [749, 208] width 10 height 10
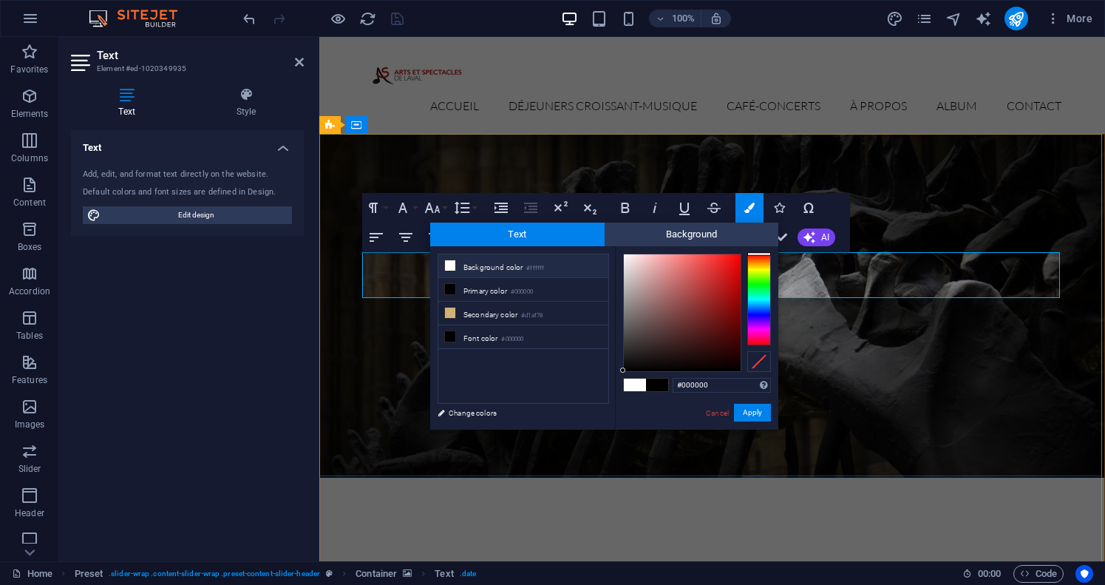
click at [450, 265] on icon at bounding box center [450, 265] width 10 height 10
type input "#ffffff"
click at [751, 416] on button "Apply" at bounding box center [752, 413] width 37 height 18
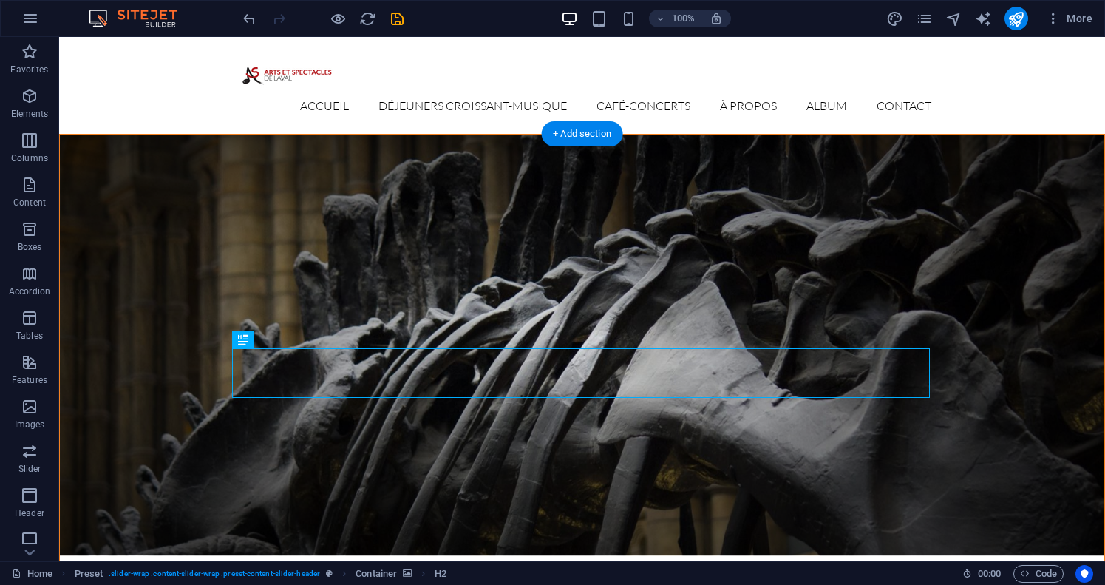
click at [569, 423] on figure at bounding box center [582, 345] width 1044 height 421
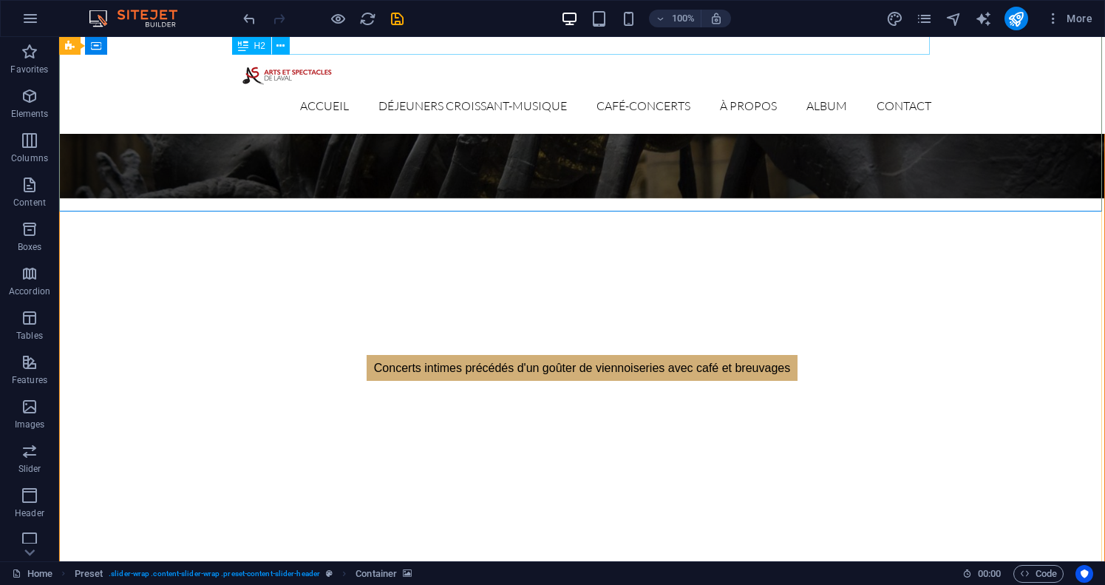
scroll to position [361, 0]
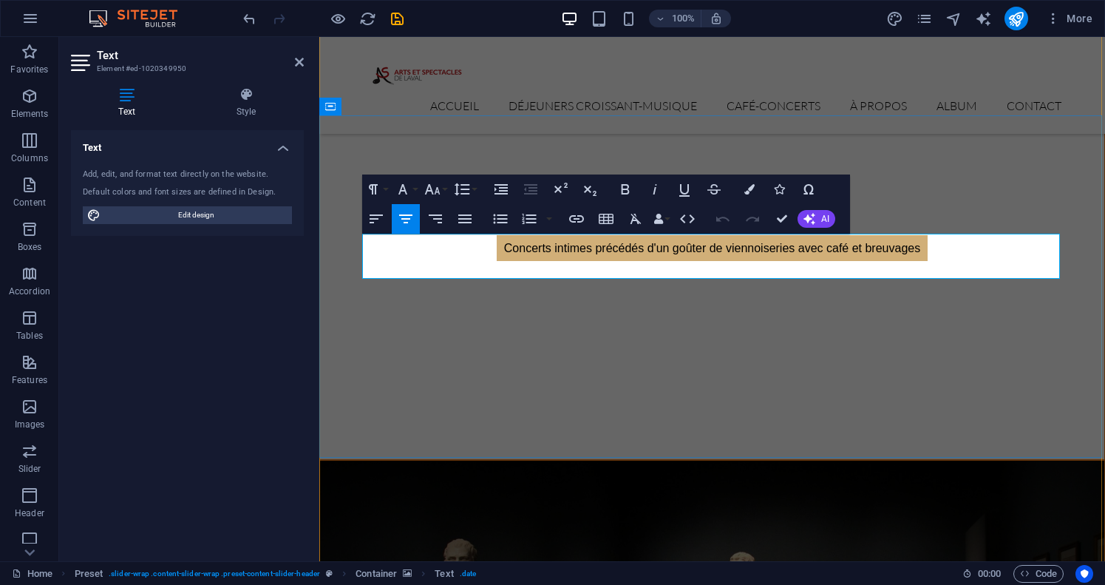
click at [417, 183] on button "Font Family" at bounding box center [406, 189] width 28 height 30
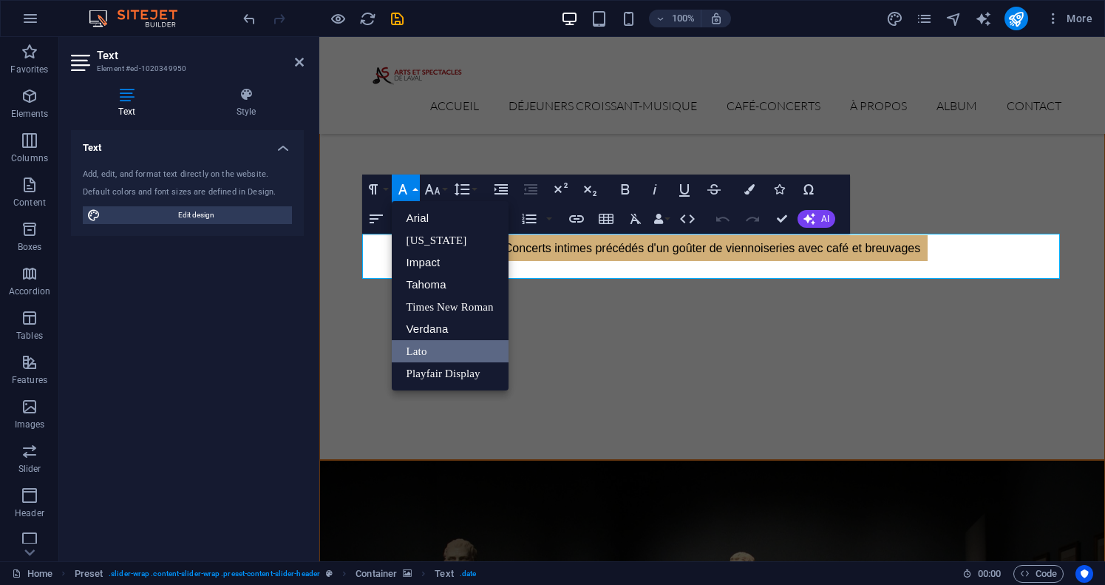
scroll to position [0, 0]
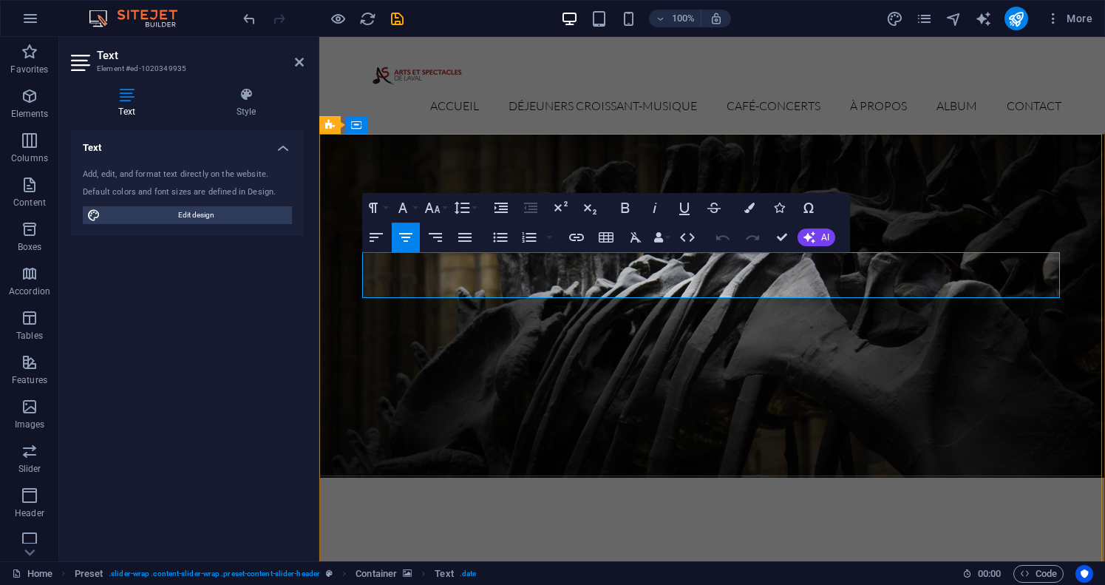
click at [755, 211] on button "Colors" at bounding box center [749, 208] width 28 height 30
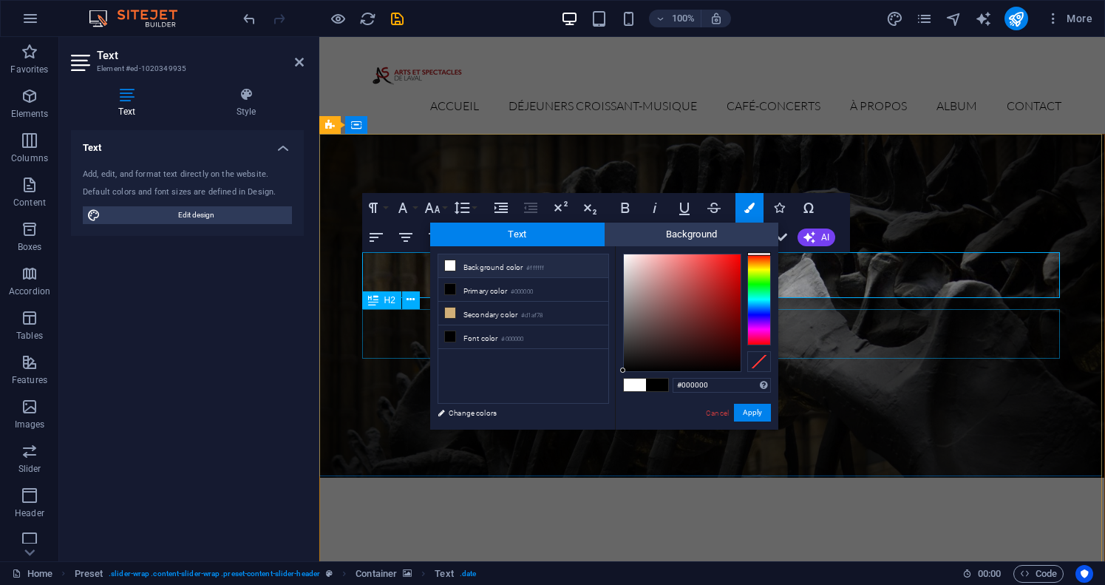
click at [450, 264] on icon at bounding box center [450, 265] width 10 height 10
type input "#ffffff"
click at [752, 410] on button "Apply" at bounding box center [752, 413] width 37 height 18
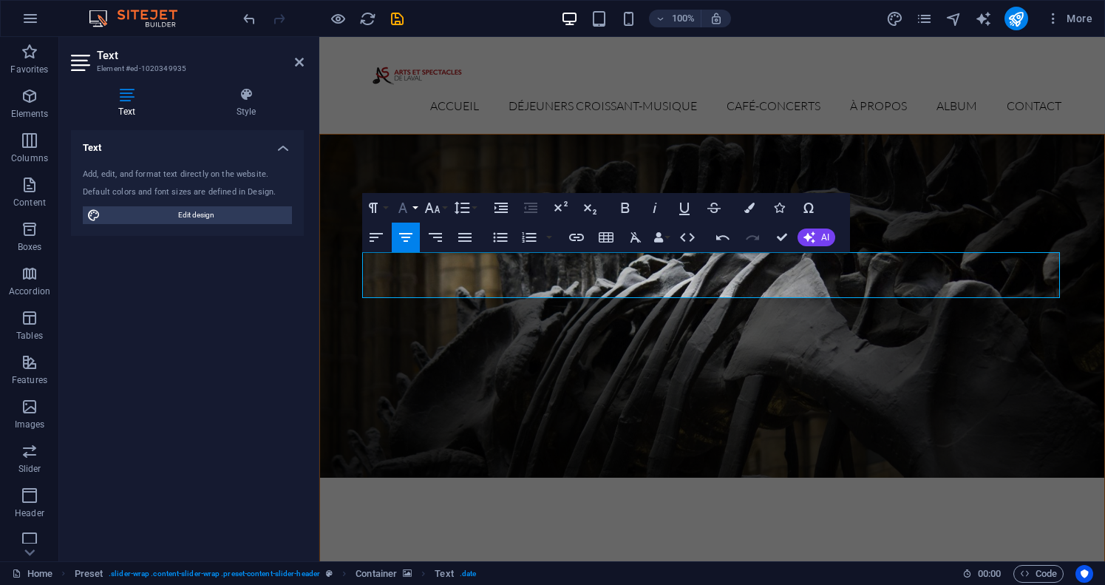
click at [409, 208] on icon "button" at bounding box center [403, 208] width 18 height 18
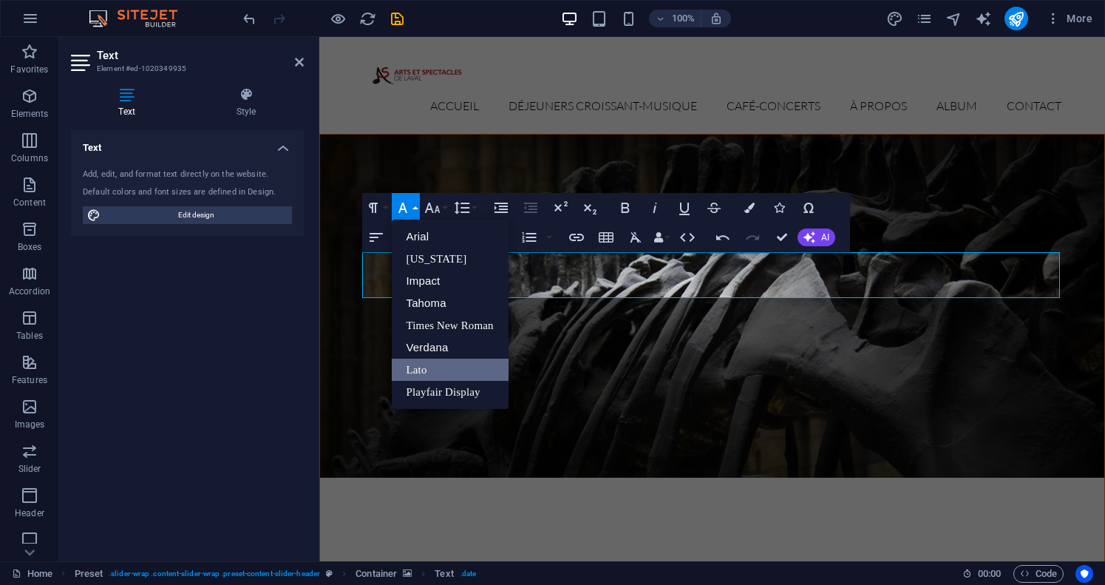
click at [447, 372] on link "Lato" at bounding box center [450, 369] width 117 height 22
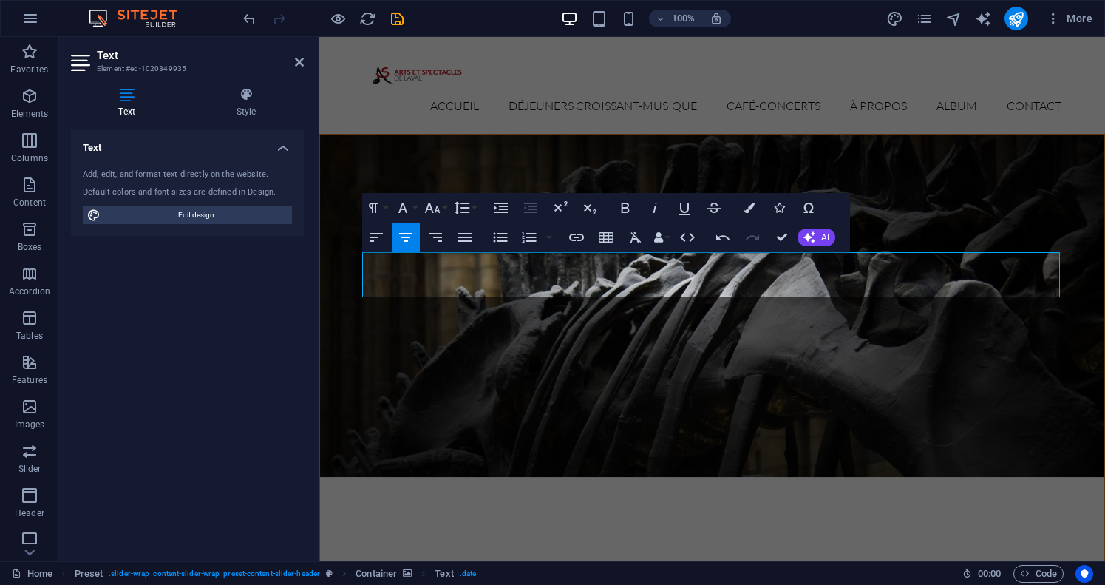
drag, startPoint x: 766, startPoint y: 409, endPoint x: 447, endPoint y: 372, distance: 321.4
click at [447, 372] on figure at bounding box center [712, 306] width 784 height 342
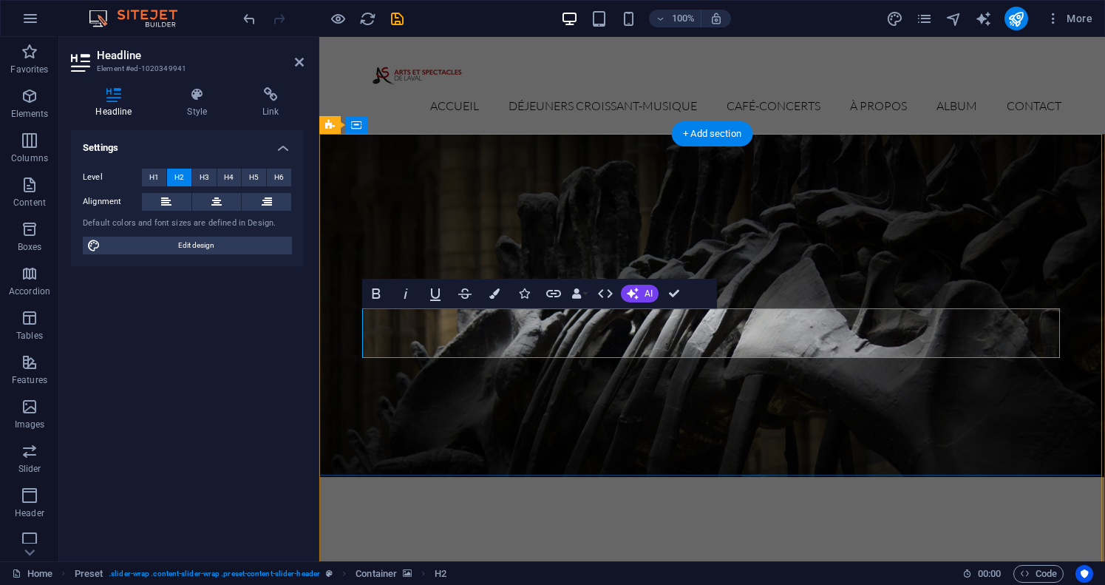
click at [614, 371] on figure at bounding box center [712, 306] width 784 height 342
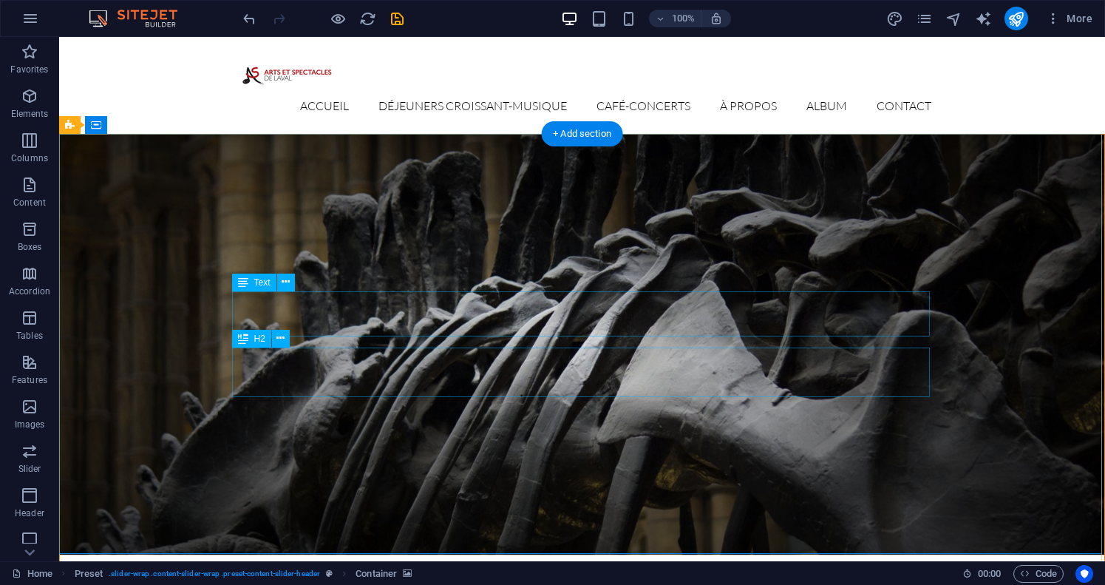
click at [366, 370] on figure at bounding box center [582, 345] width 1044 height 420
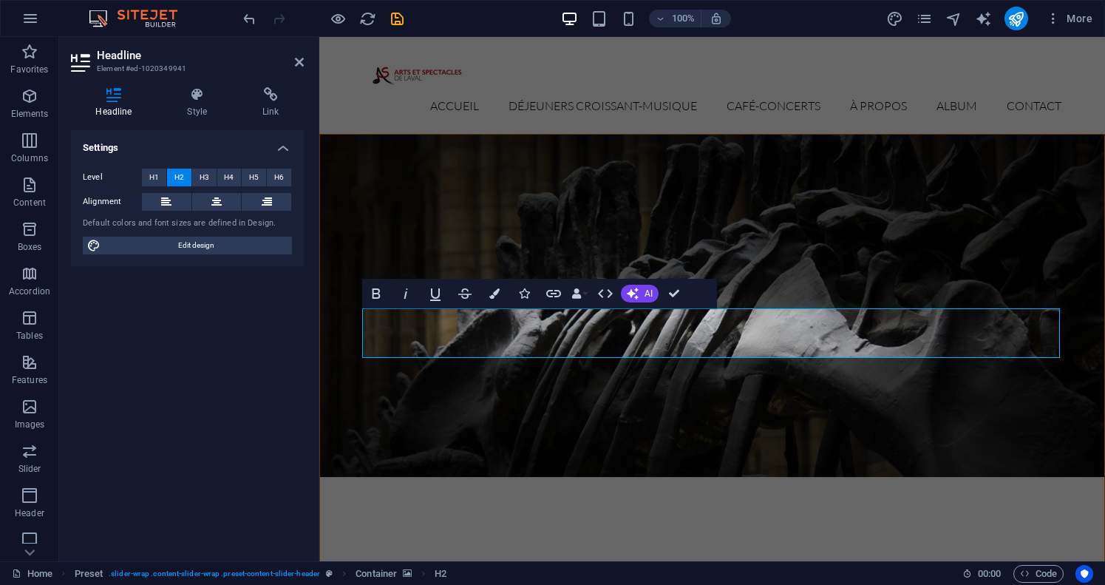
click at [543, 418] on figure at bounding box center [712, 306] width 784 height 342
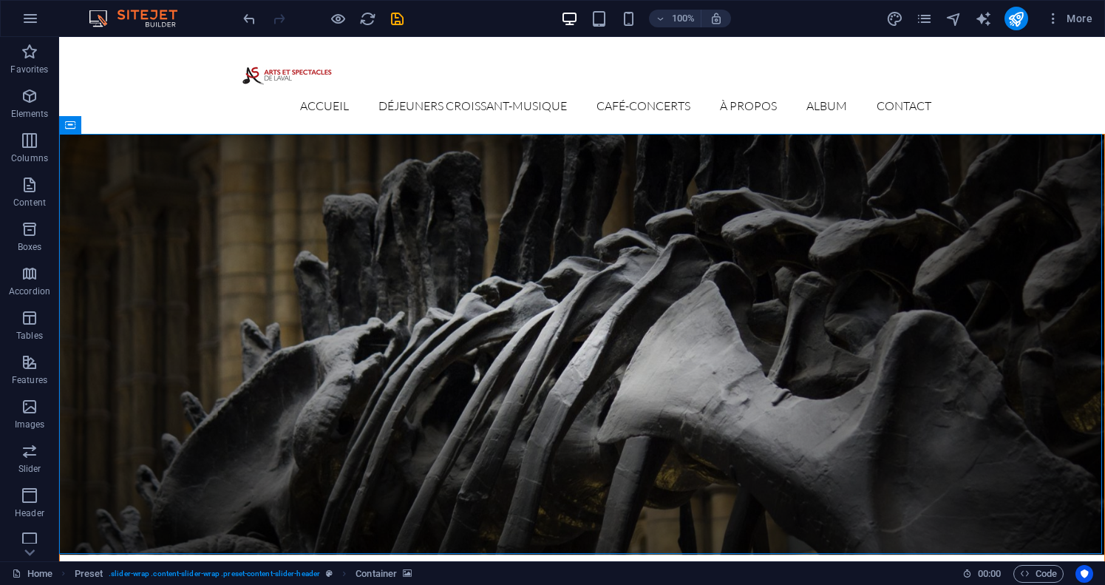
click at [543, 418] on figure at bounding box center [582, 345] width 1044 height 420
click at [557, 239] on figure at bounding box center [582, 345] width 1044 height 420
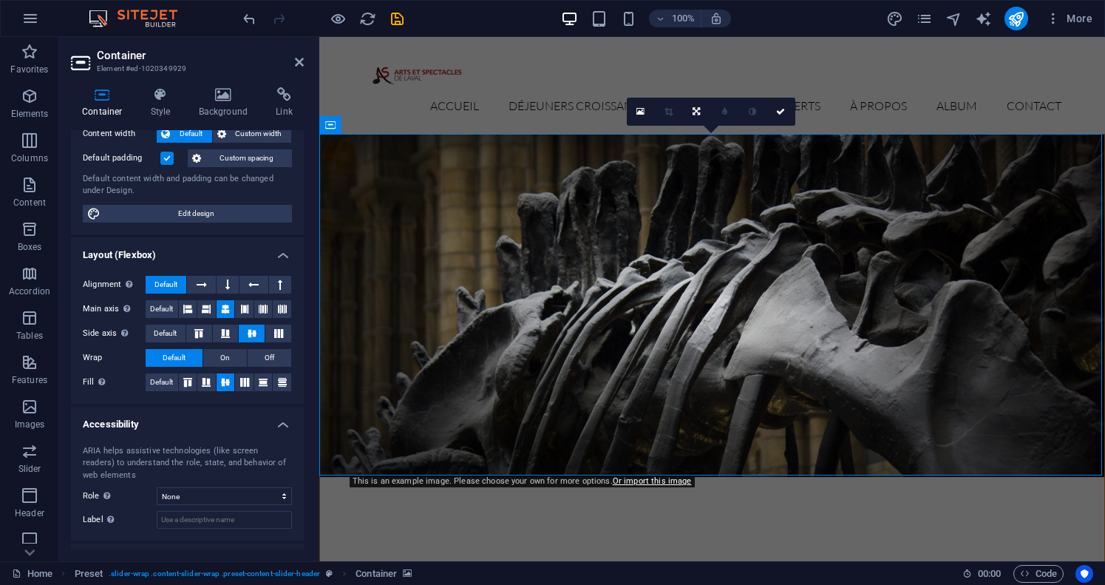
scroll to position [73, 0]
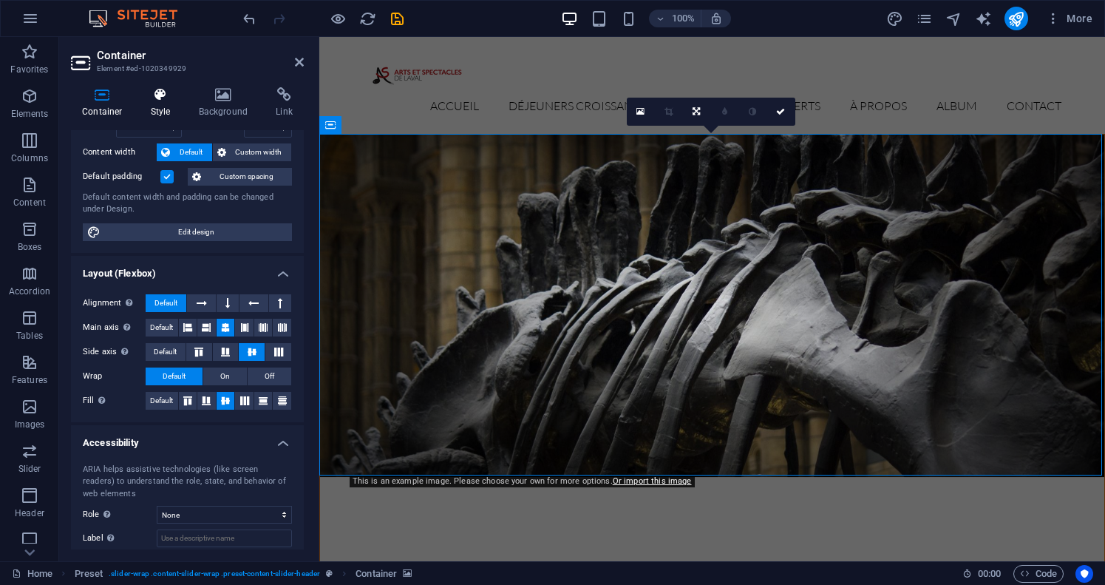
click at [160, 100] on icon at bounding box center [161, 94] width 42 height 15
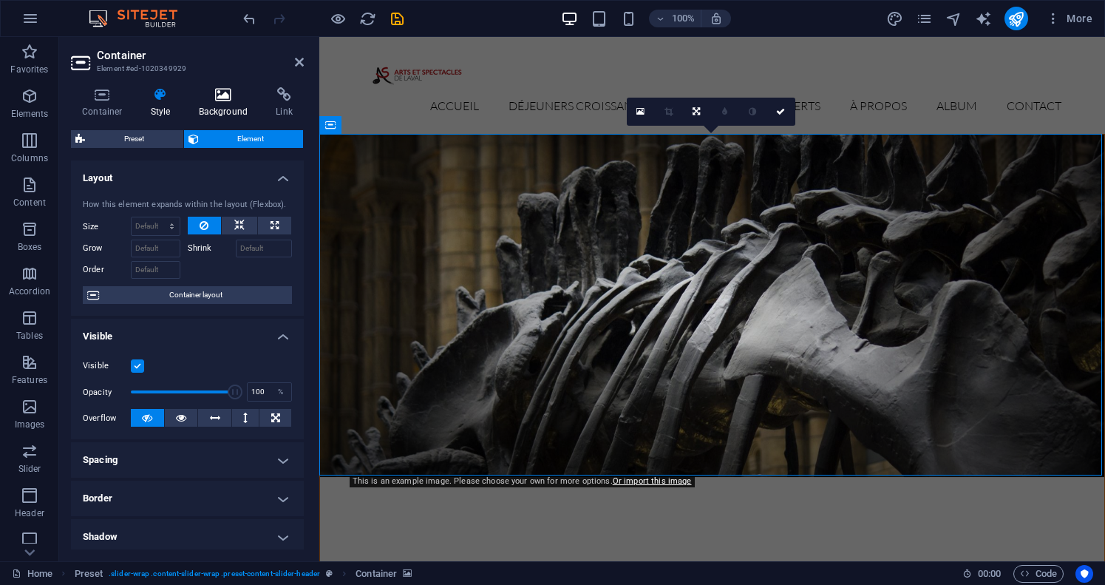
click at [225, 102] on h4 "Background" at bounding box center [227, 102] width 78 height 31
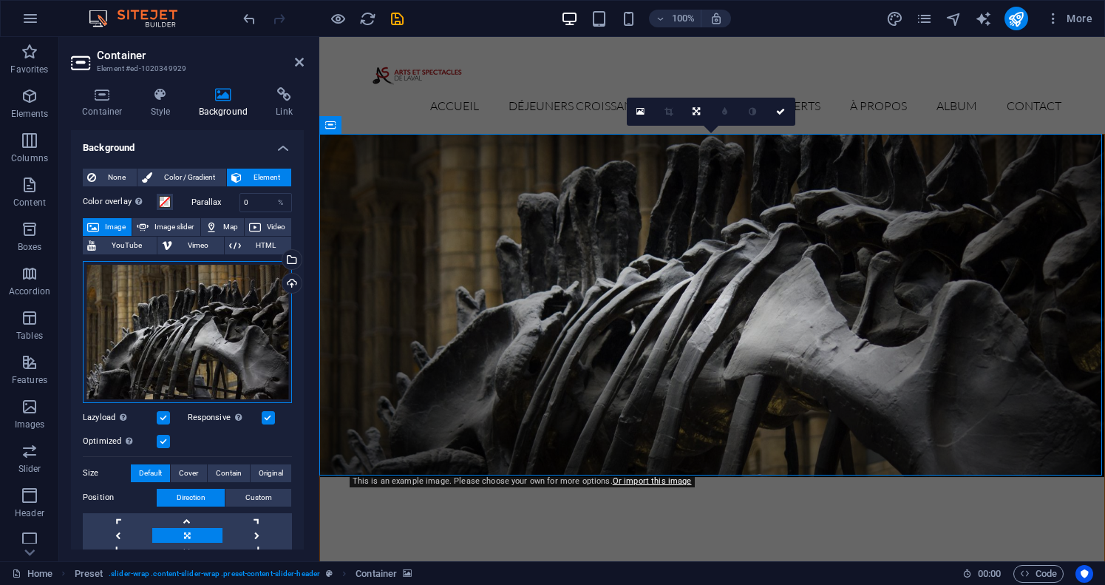
click at [186, 304] on div "Drag files here, click to choose files or select files from Files or our free s…" at bounding box center [187, 332] width 209 height 142
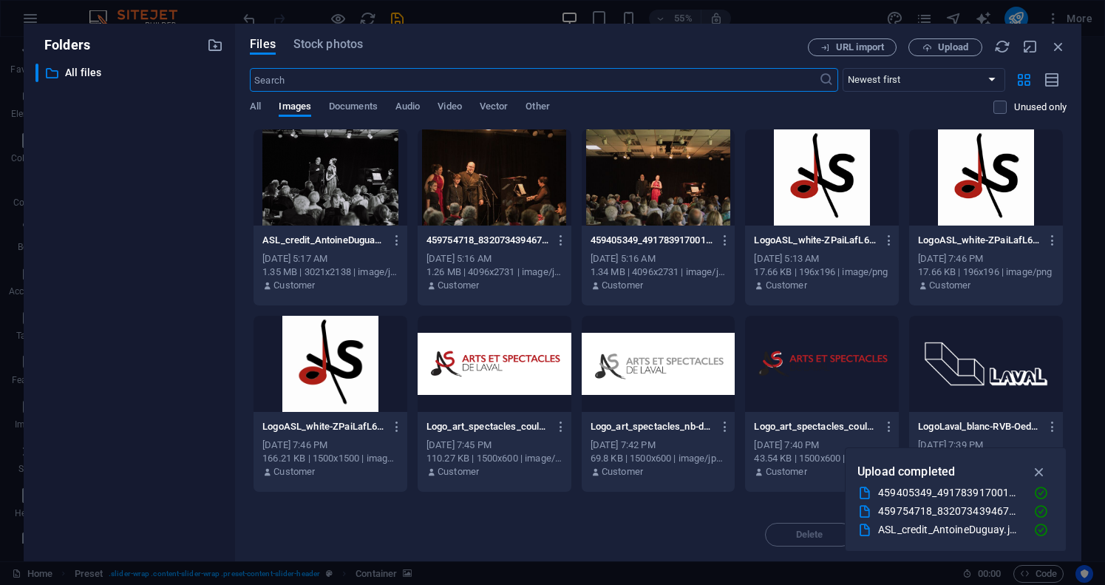
click at [327, 194] on div at bounding box center [330, 177] width 154 height 96
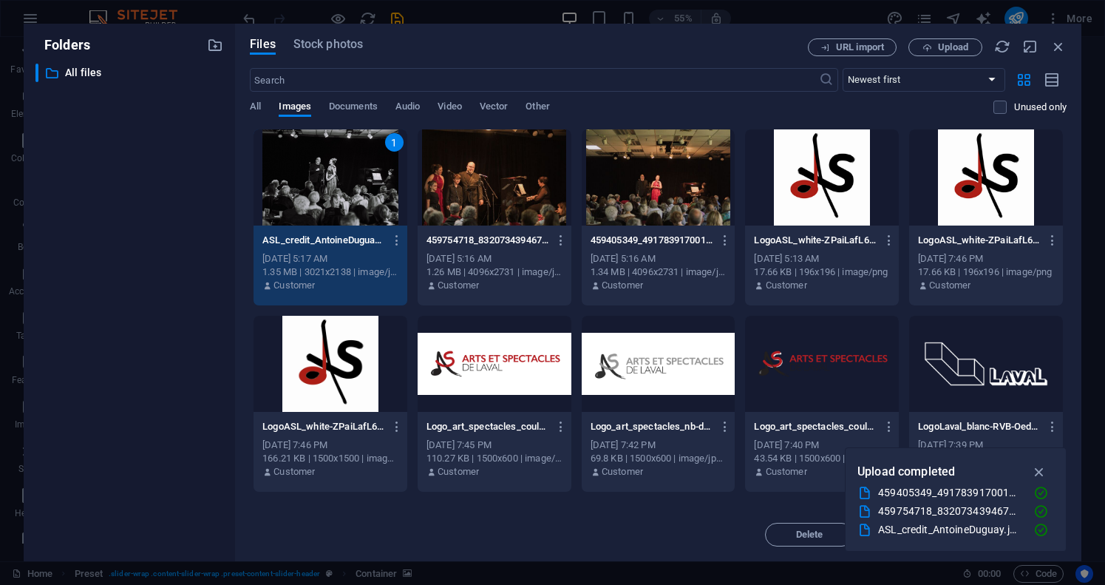
click at [327, 194] on div "1" at bounding box center [330, 177] width 154 height 96
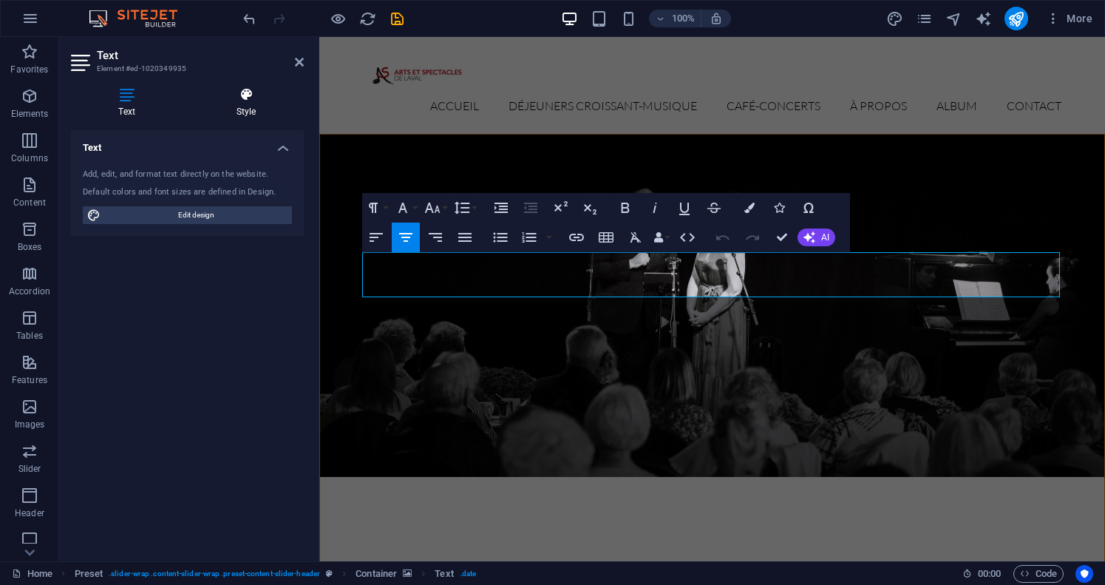
click at [251, 113] on h4 "Style" at bounding box center [245, 102] width 115 height 31
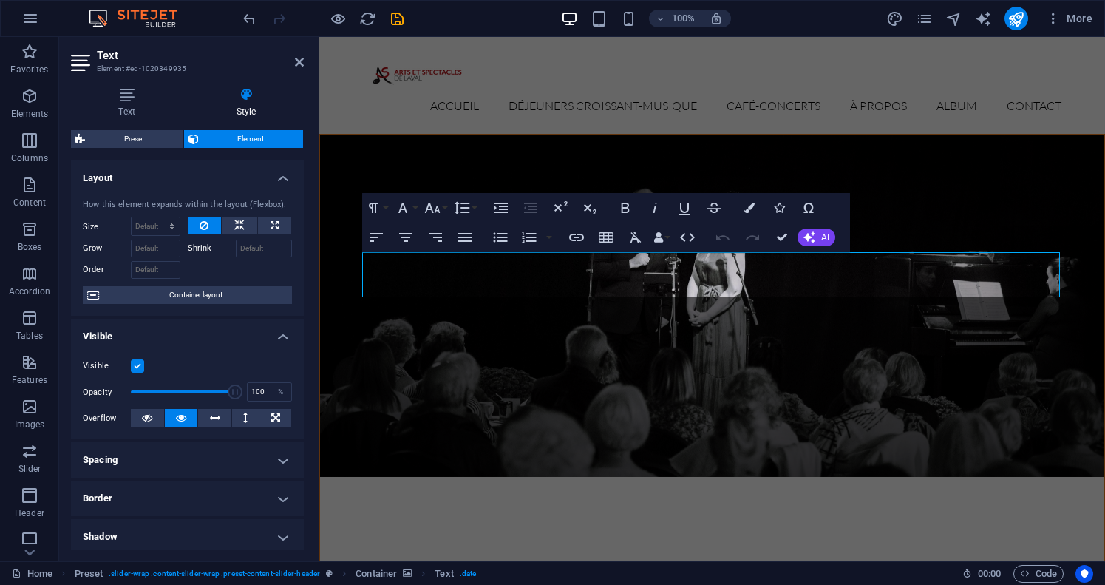
scroll to position [0, 0]
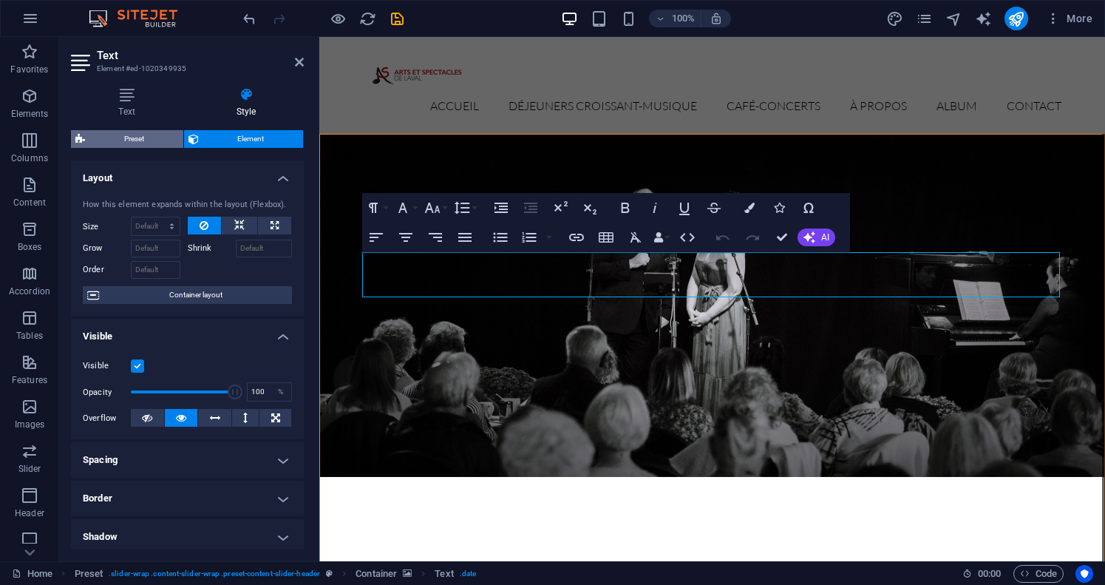
click at [125, 135] on span "Preset" at bounding box center [133, 139] width 89 height 18
select select "px"
select select "rem"
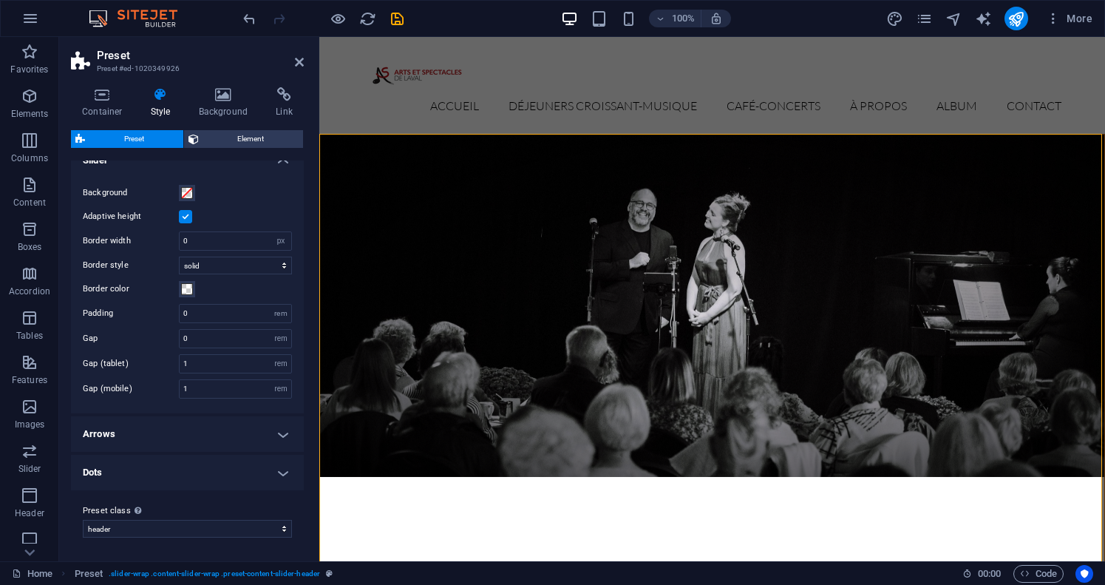
scroll to position [17, 0]
click at [231, 91] on icon at bounding box center [224, 94] width 72 height 15
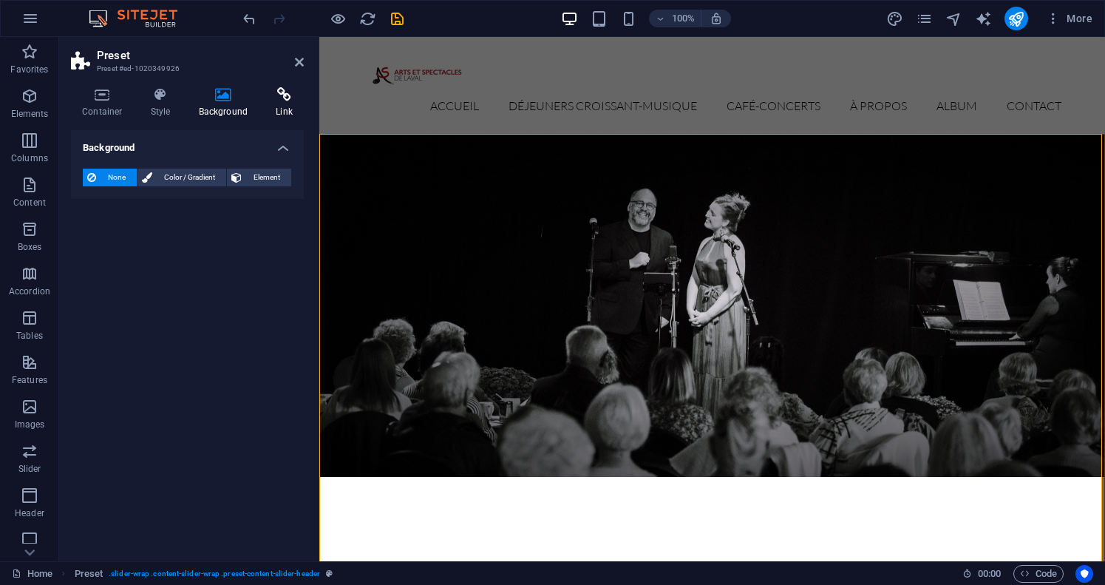
click at [281, 102] on h4 "Link" at bounding box center [284, 102] width 39 height 31
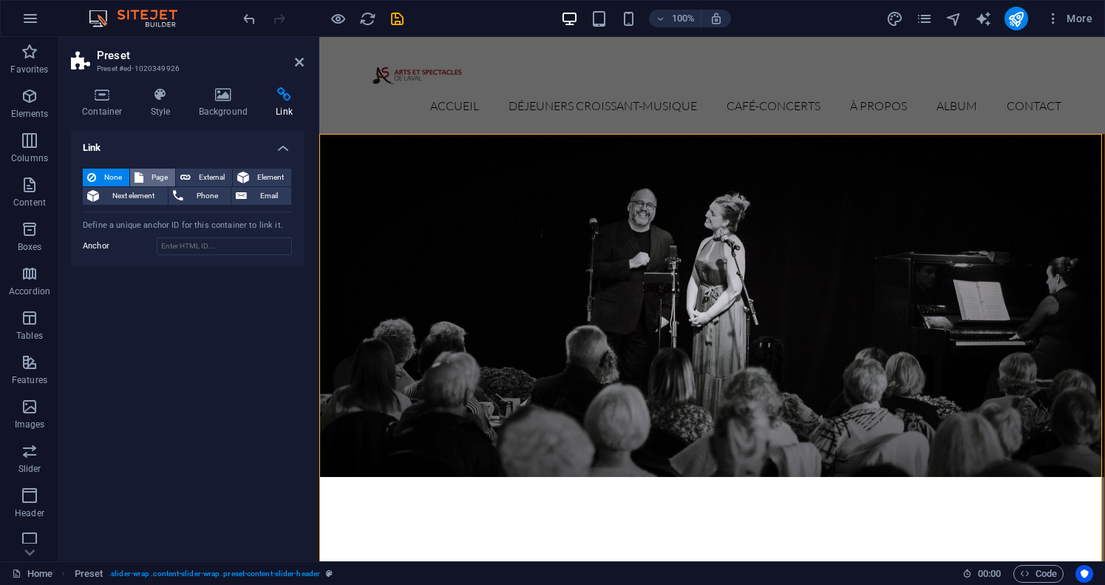
click at [150, 175] on span "Page" at bounding box center [159, 178] width 23 height 18
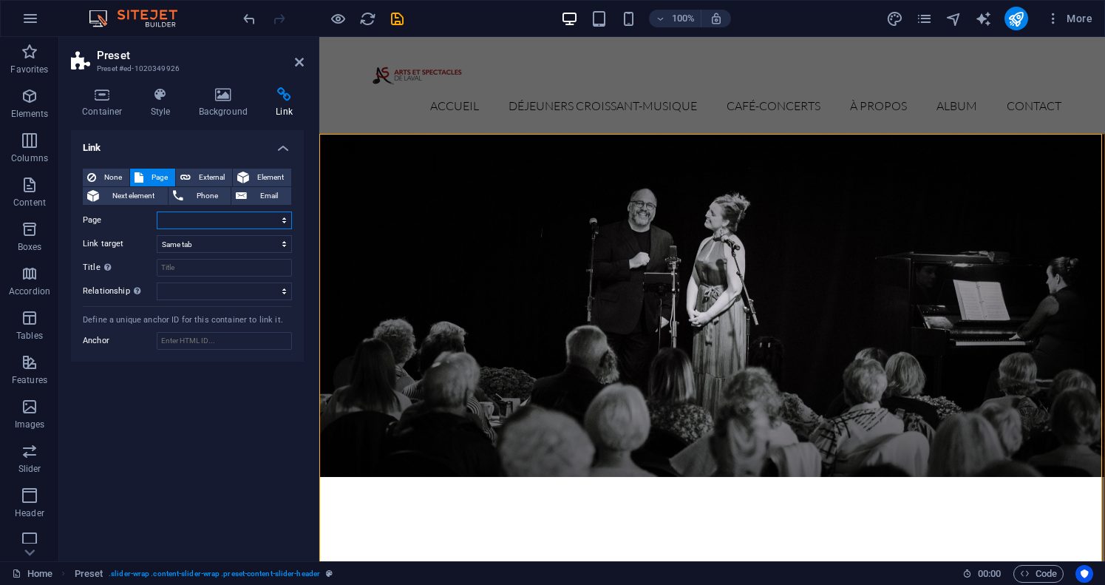
select select "1"
click at [500, 438] on figure at bounding box center [712, 306] width 784 height 342
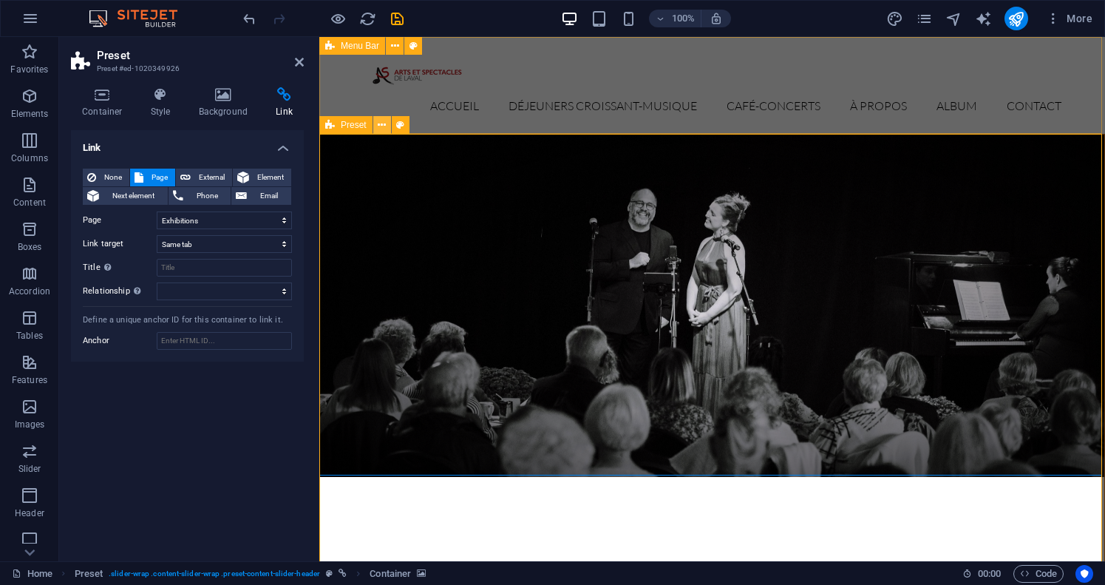
click at [381, 129] on icon at bounding box center [382, 126] width 8 height 16
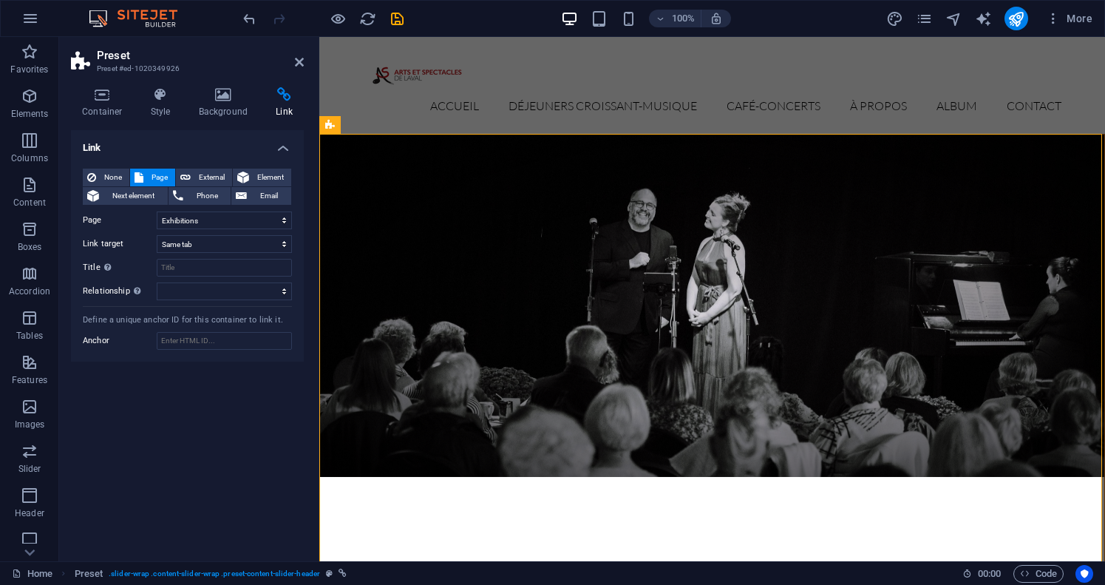
click at [346, 349] on figure at bounding box center [712, 306] width 784 height 342
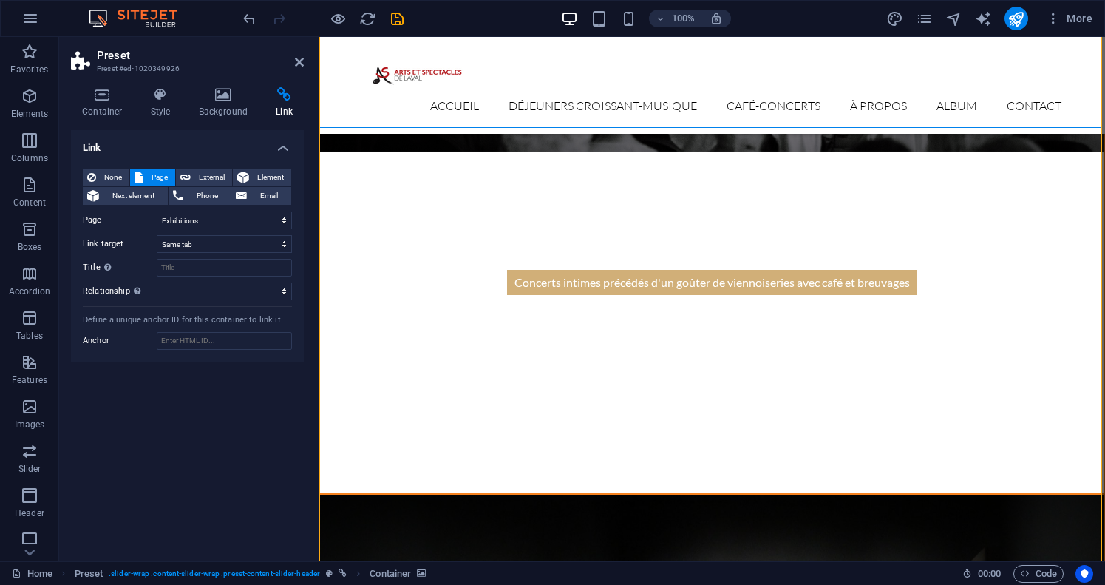
scroll to position [273, 0]
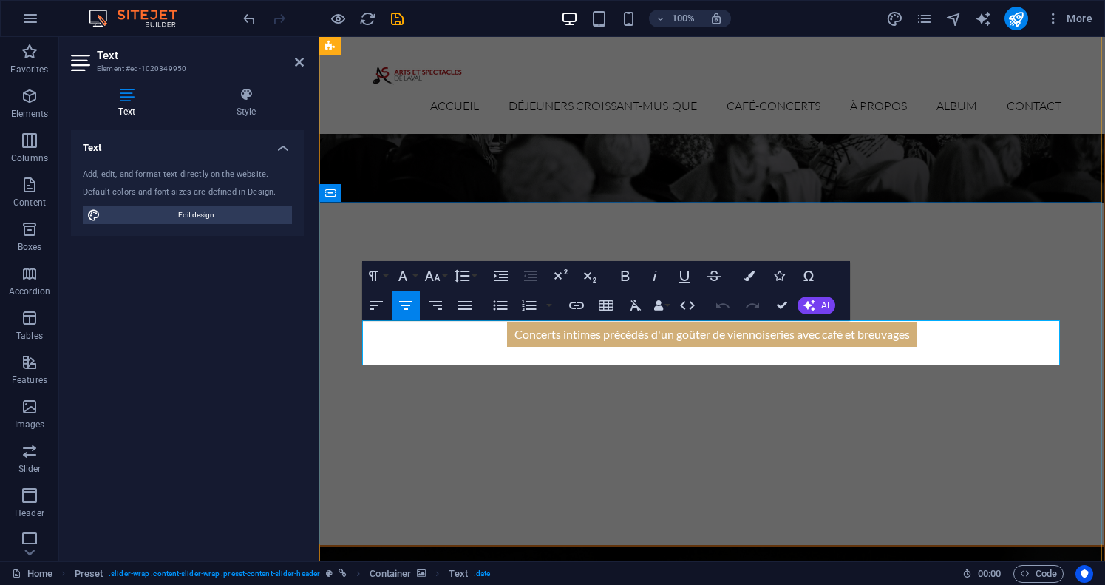
click at [746, 281] on icon "button" at bounding box center [749, 275] width 10 height 10
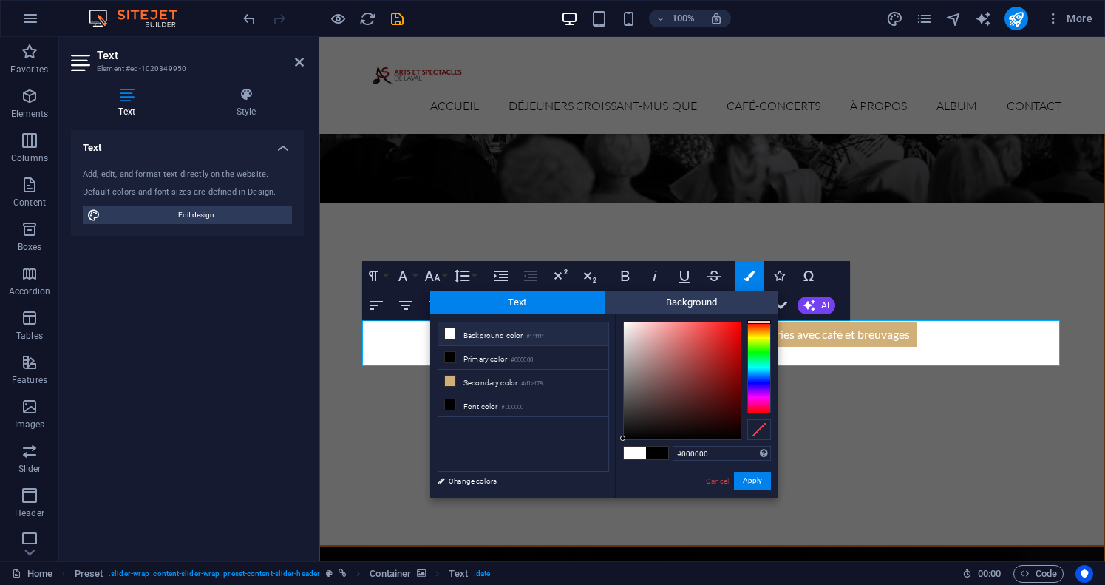
click at [451, 333] on icon at bounding box center [450, 333] width 10 height 10
click at [754, 479] on button "Apply" at bounding box center [752, 481] width 37 height 18
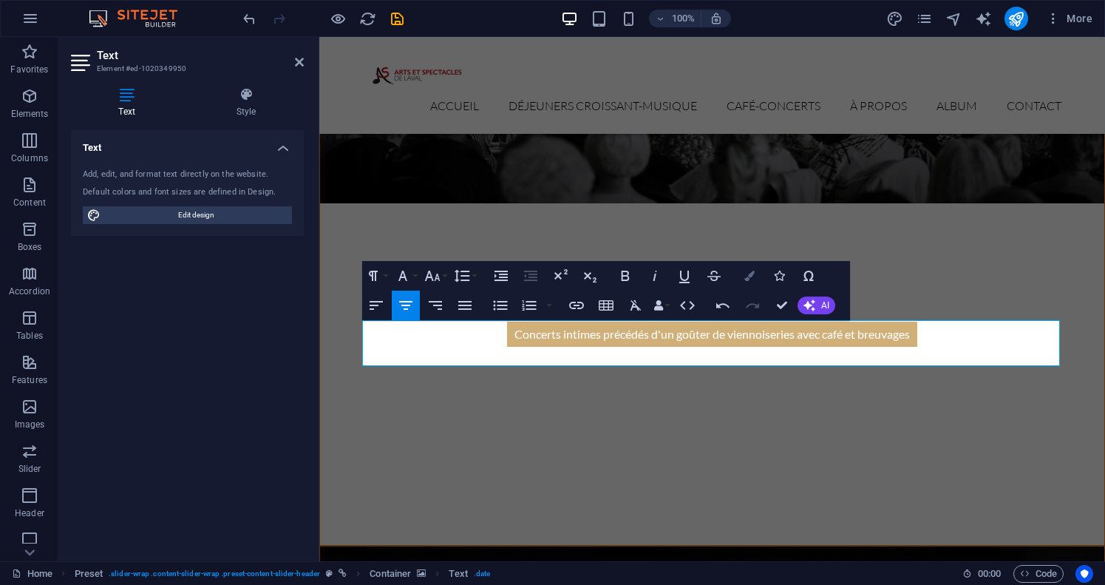
click at [752, 276] on icon "button" at bounding box center [749, 275] width 10 height 10
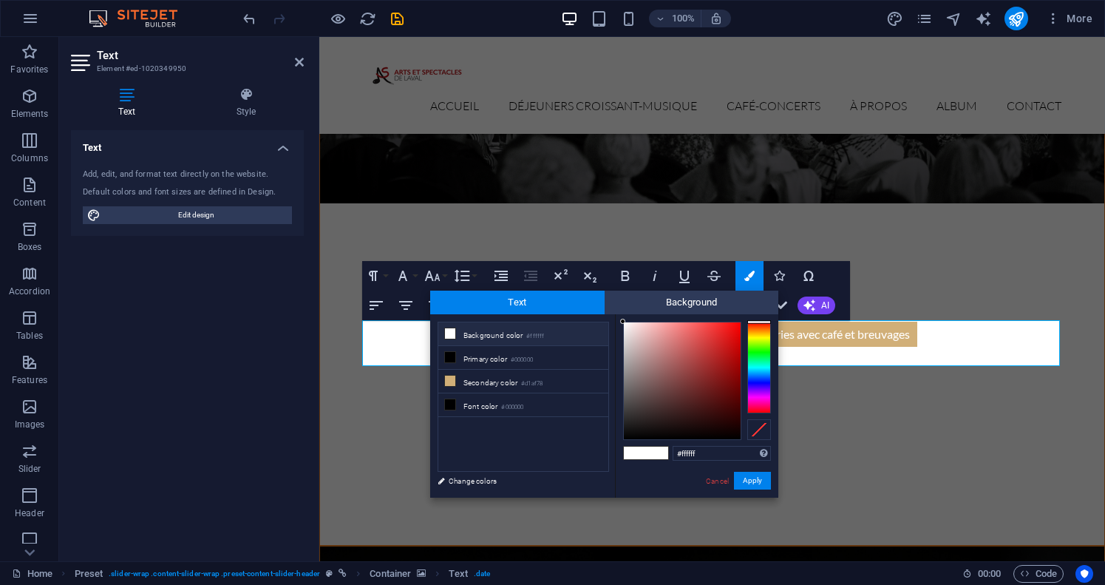
click at [449, 332] on icon at bounding box center [450, 333] width 10 height 10
click at [743, 478] on button "Apply" at bounding box center [752, 481] width 37 height 18
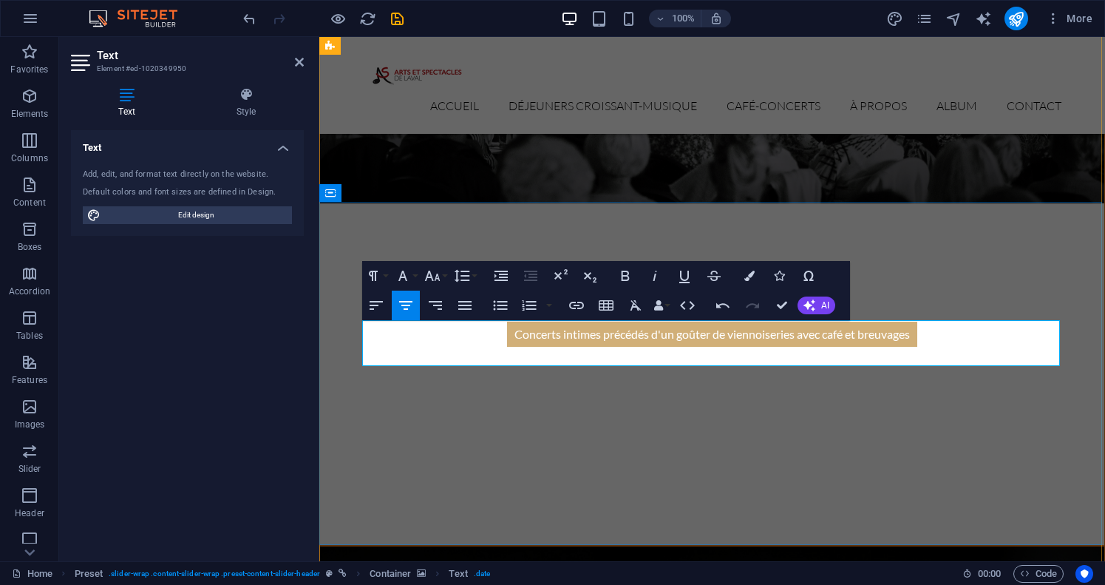
click at [749, 276] on icon "button" at bounding box center [749, 275] width 10 height 10
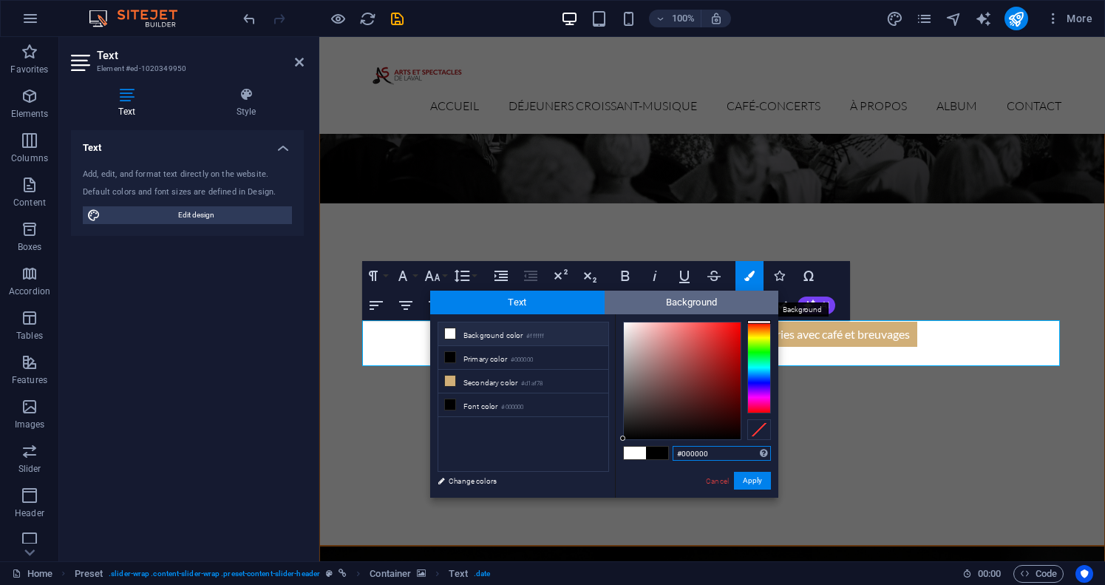
click at [699, 302] on span "Background" at bounding box center [692, 302] width 174 height 24
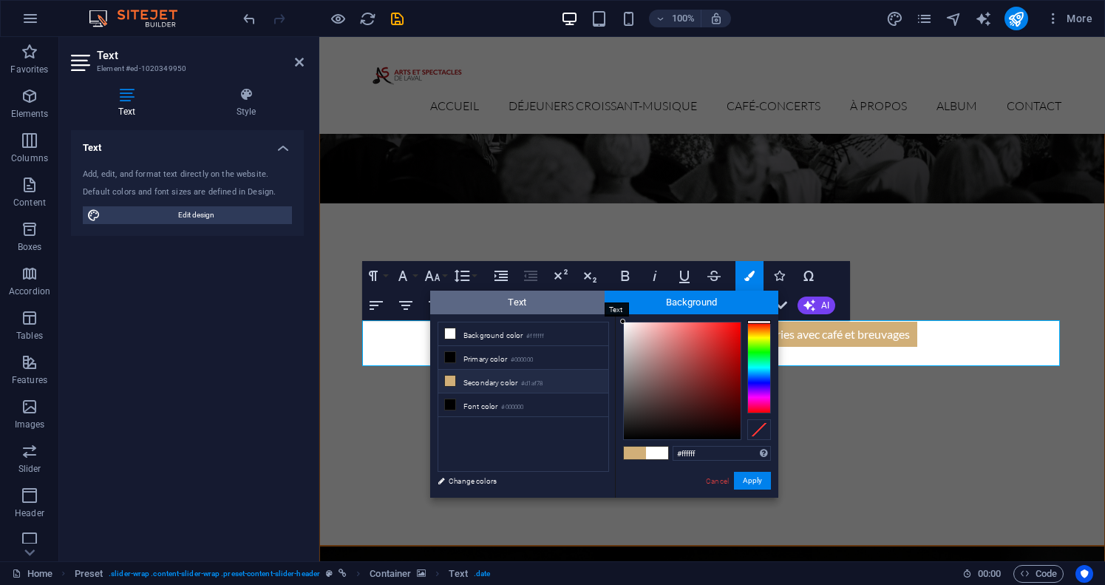
click at [529, 301] on span "Text" at bounding box center [517, 302] width 174 height 24
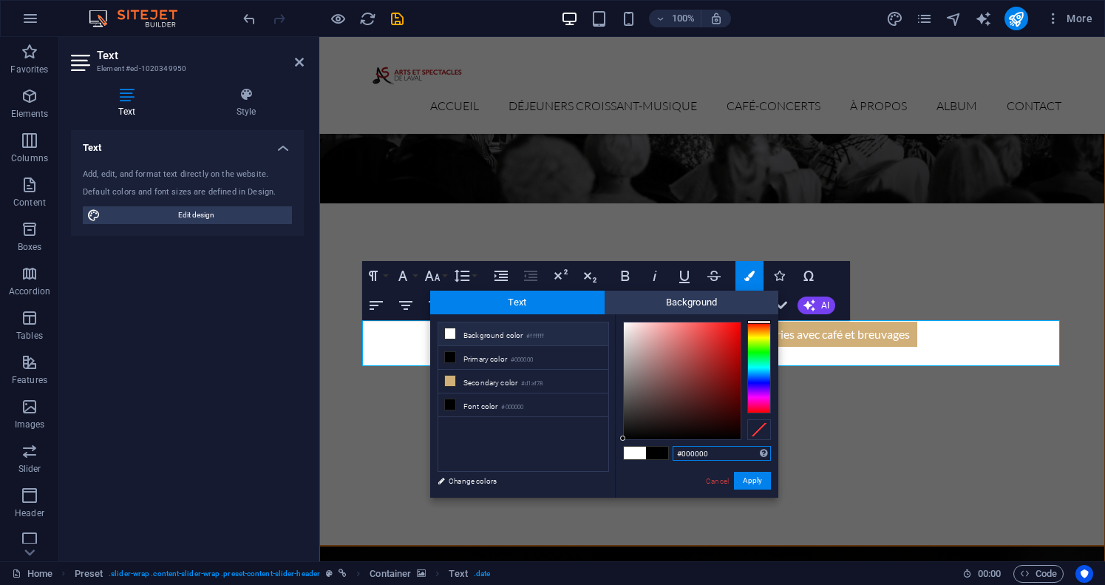
click at [449, 336] on icon at bounding box center [450, 333] width 10 height 10
type input "#ffffff"
click at [758, 478] on button "Apply" at bounding box center [752, 481] width 37 height 18
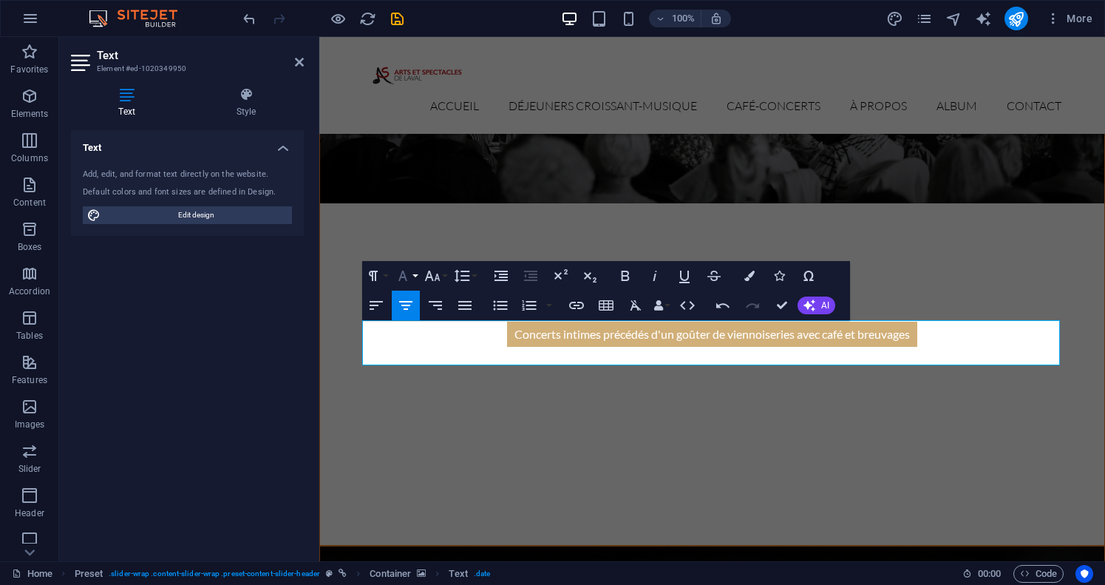
click at [406, 276] on icon "button" at bounding box center [403, 276] width 18 height 18
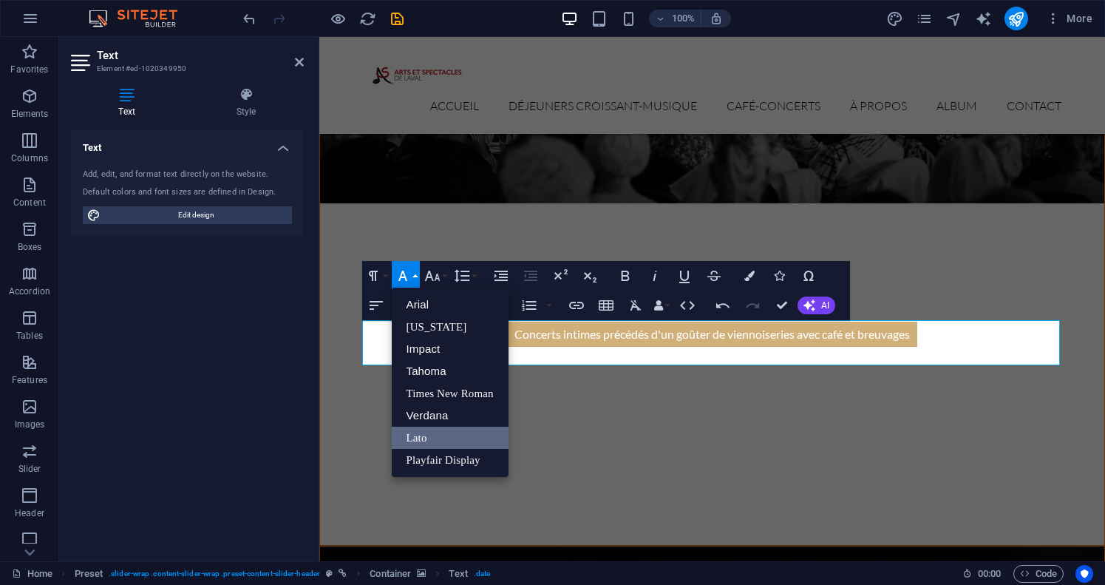
scroll to position [0, 0]
click at [406, 276] on icon "button" at bounding box center [403, 276] width 18 height 18
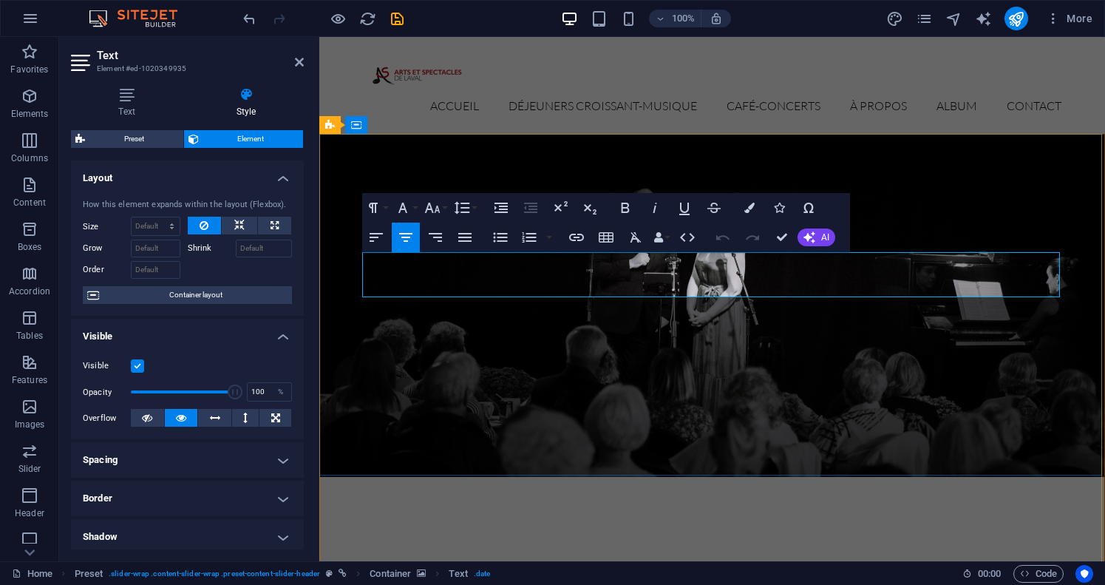
click at [412, 211] on button "Font Family" at bounding box center [406, 208] width 28 height 30
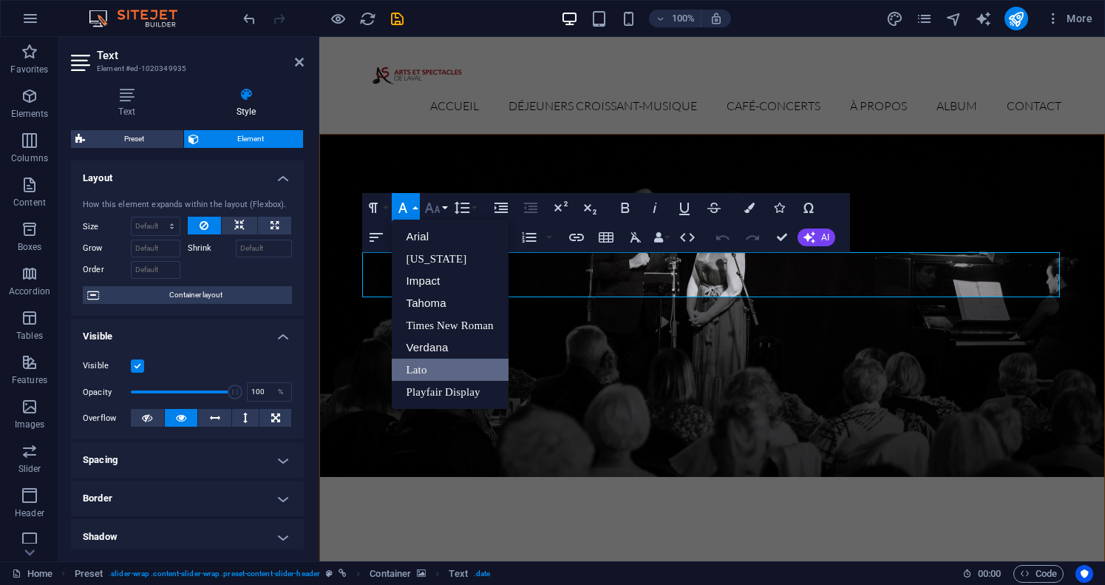
click at [439, 208] on icon "button" at bounding box center [432, 208] width 18 height 18
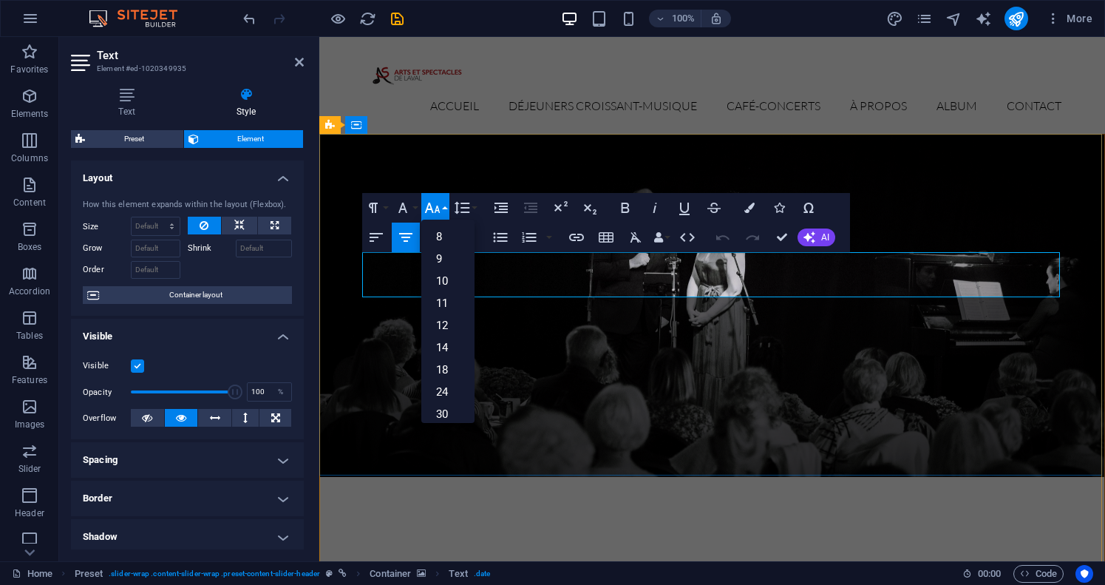
click at [650, 401] on figure at bounding box center [712, 306] width 784 height 342
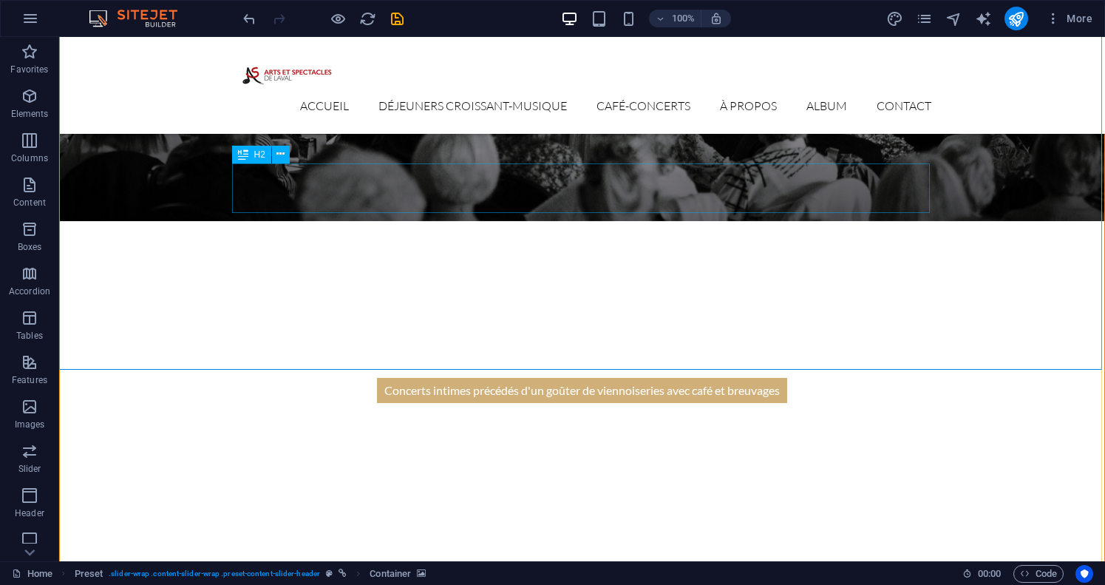
scroll to position [392, 0]
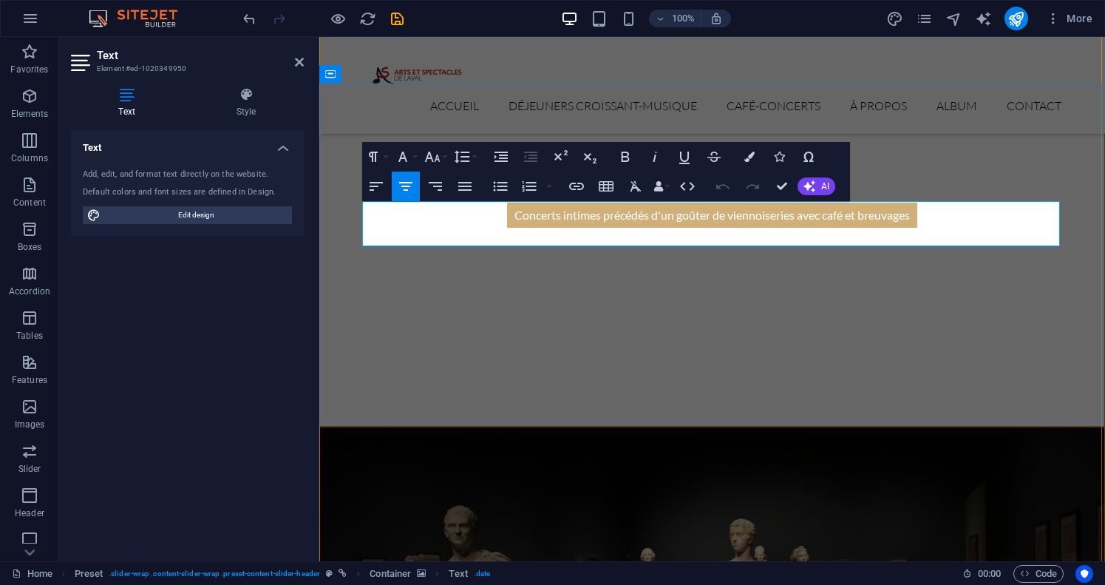
click at [624, 157] on icon "button" at bounding box center [625, 157] width 8 height 10
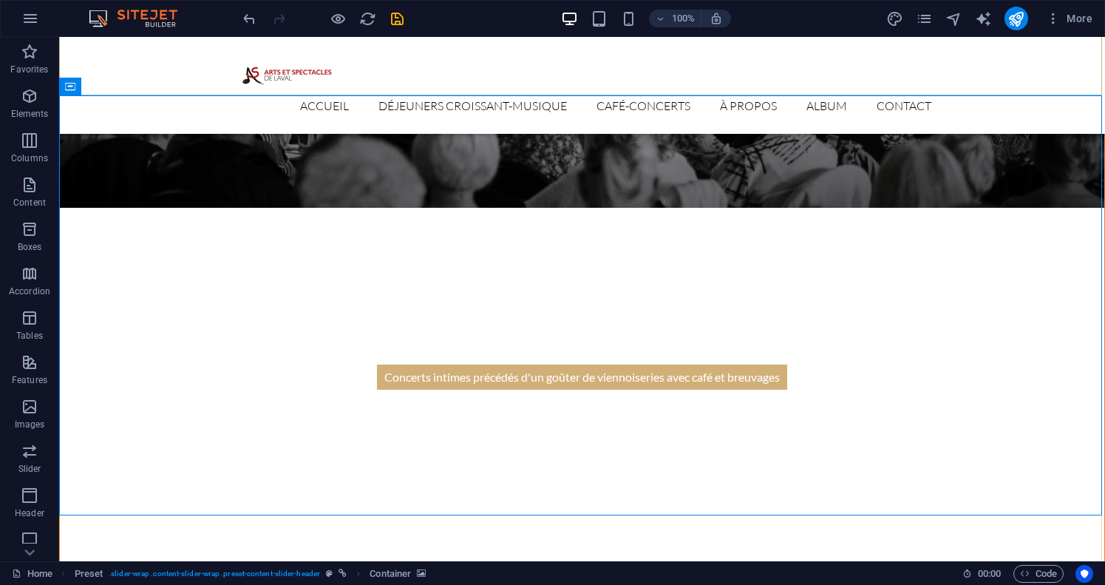
scroll to position [544, 0]
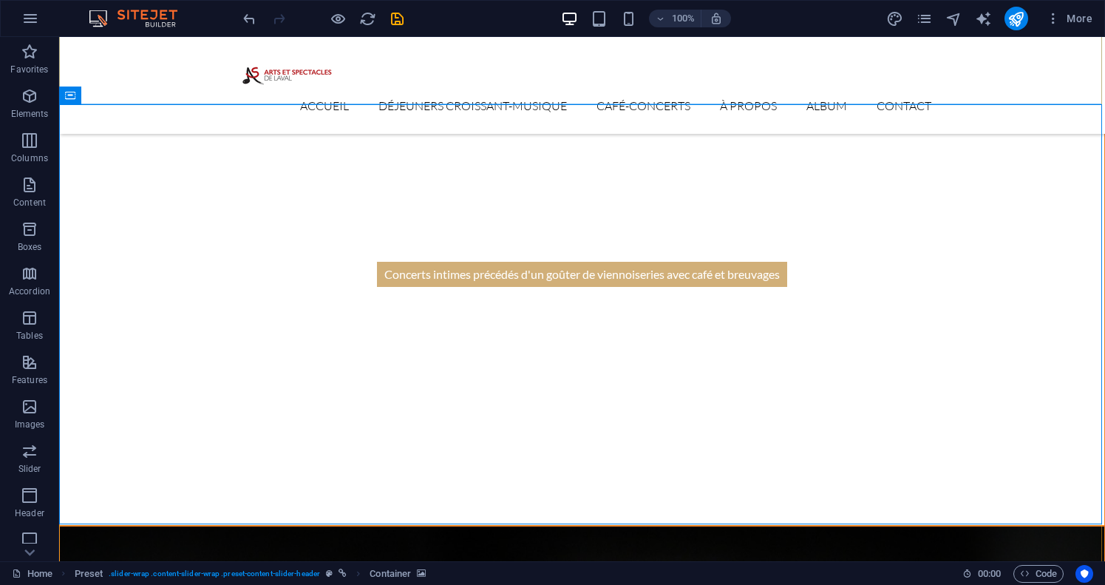
scroll to position [494, 0]
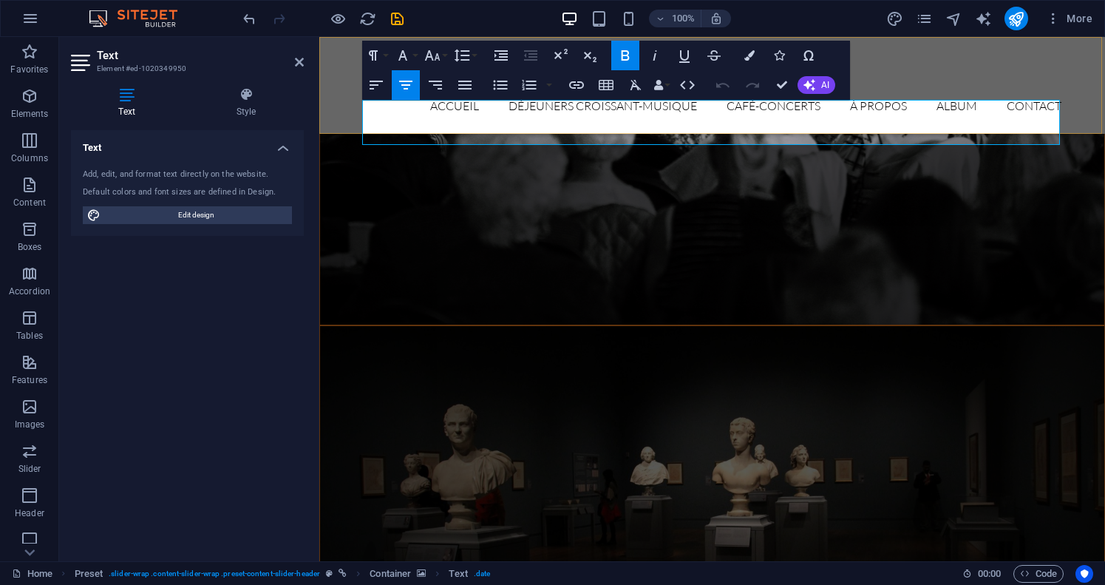
click at [625, 52] on icon "button" at bounding box center [625, 56] width 18 height 18
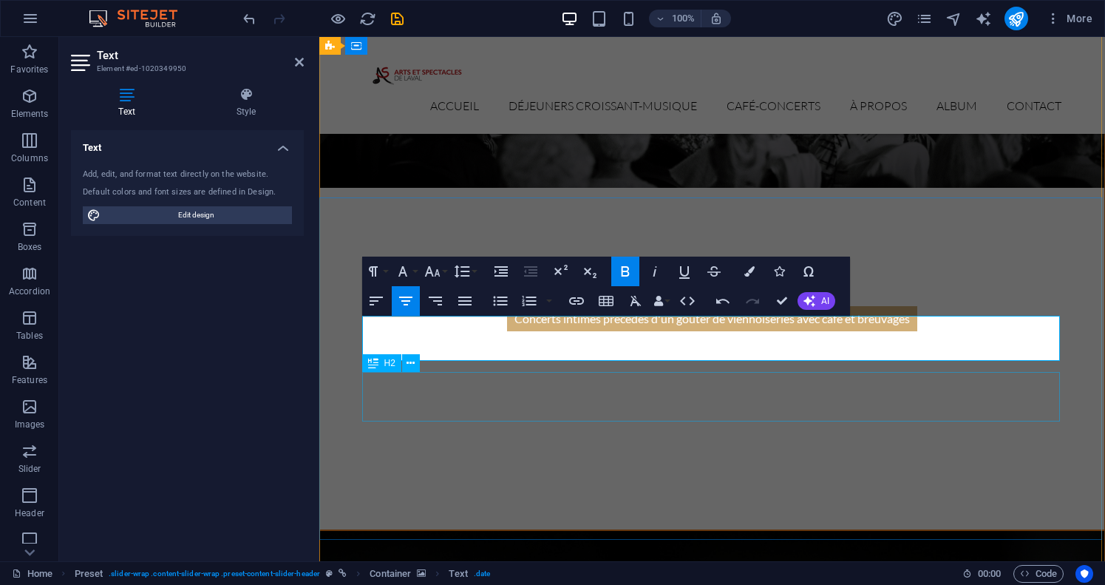
scroll to position [261, 0]
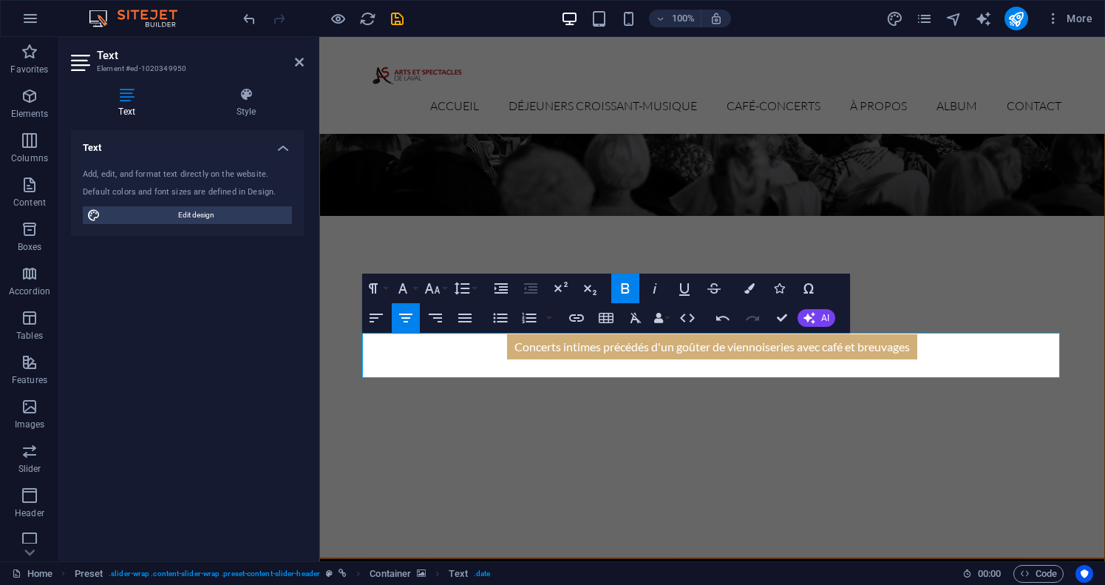
click at [623, 287] on icon "button" at bounding box center [625, 288] width 18 height 18
click at [626, 284] on icon "button" at bounding box center [625, 288] width 8 height 10
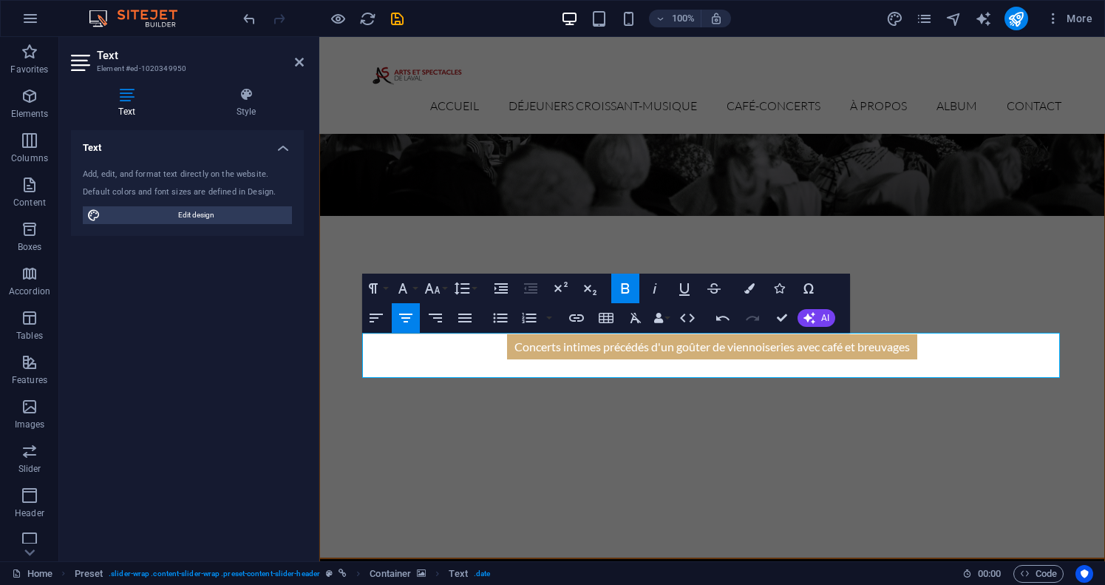
click at [626, 284] on icon "button" at bounding box center [625, 288] width 8 height 10
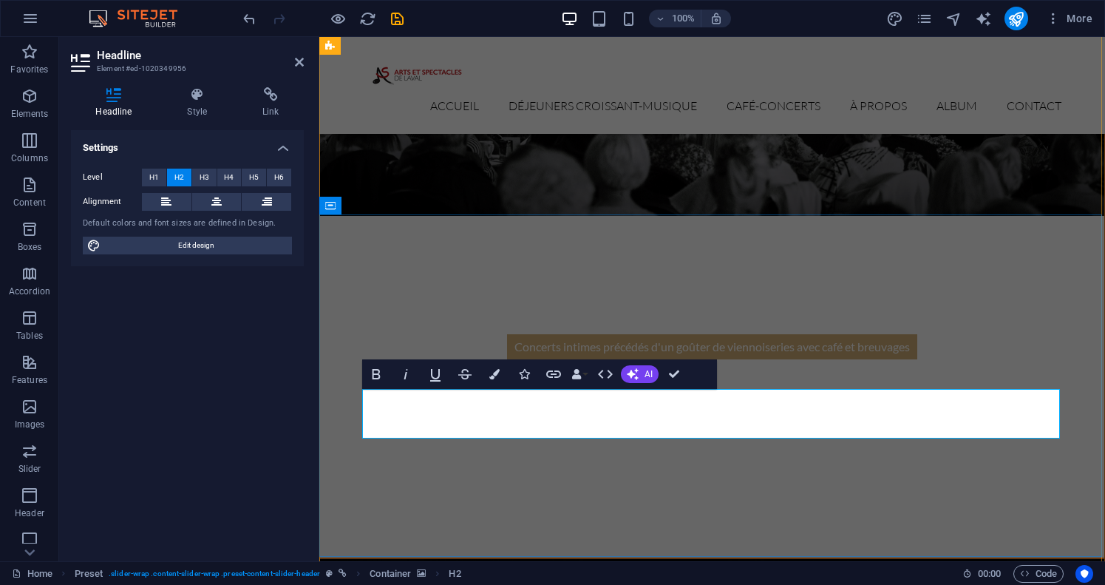
click at [557, 376] on icon "button" at bounding box center [554, 374] width 18 height 18
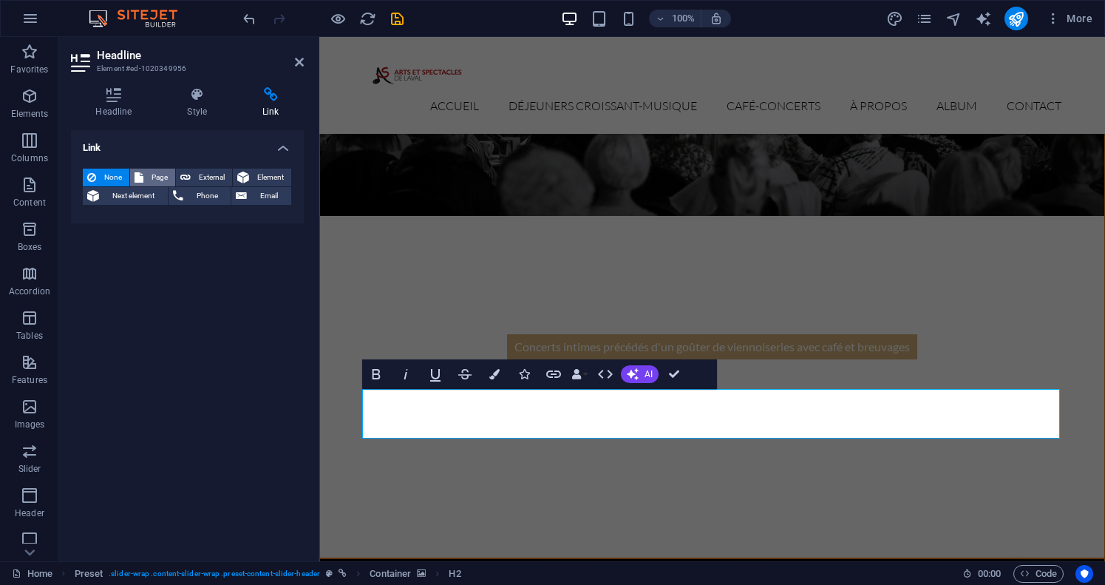
click at [155, 176] on span "Page" at bounding box center [159, 178] width 23 height 18
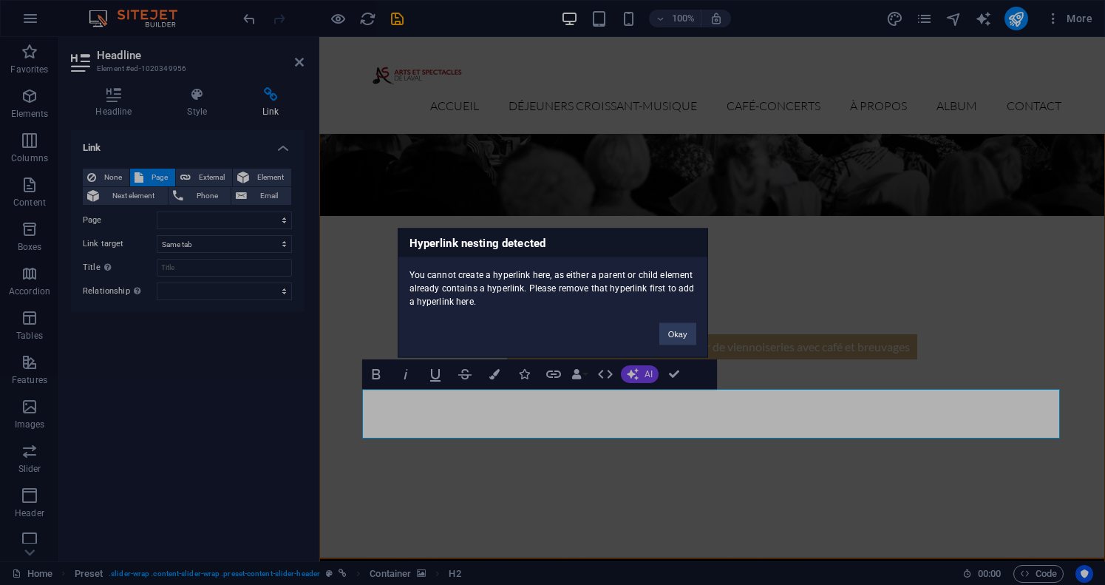
click at [278, 221] on div "Hyperlink nesting detected You cannot create a hyperlink here, as either a pare…" at bounding box center [552, 292] width 1105 height 585
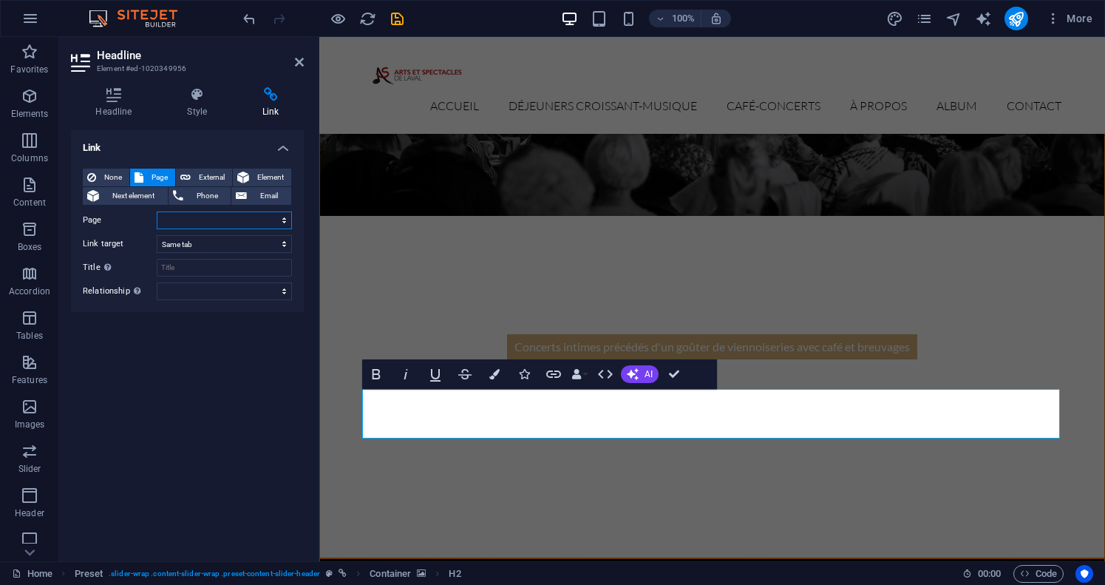
select select "3"
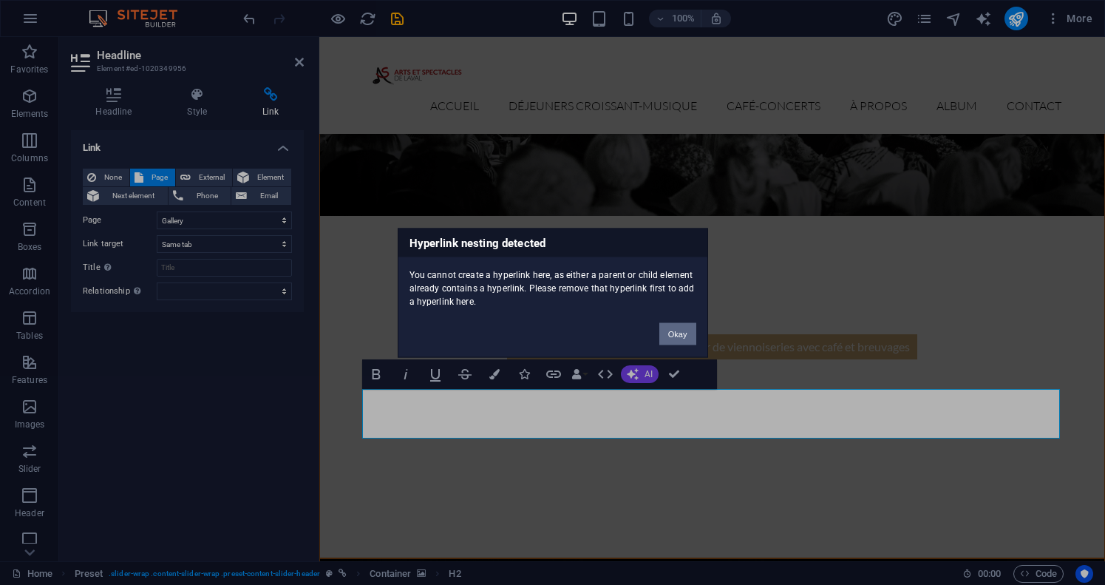
click at [679, 331] on button "Okay" at bounding box center [677, 333] width 37 height 22
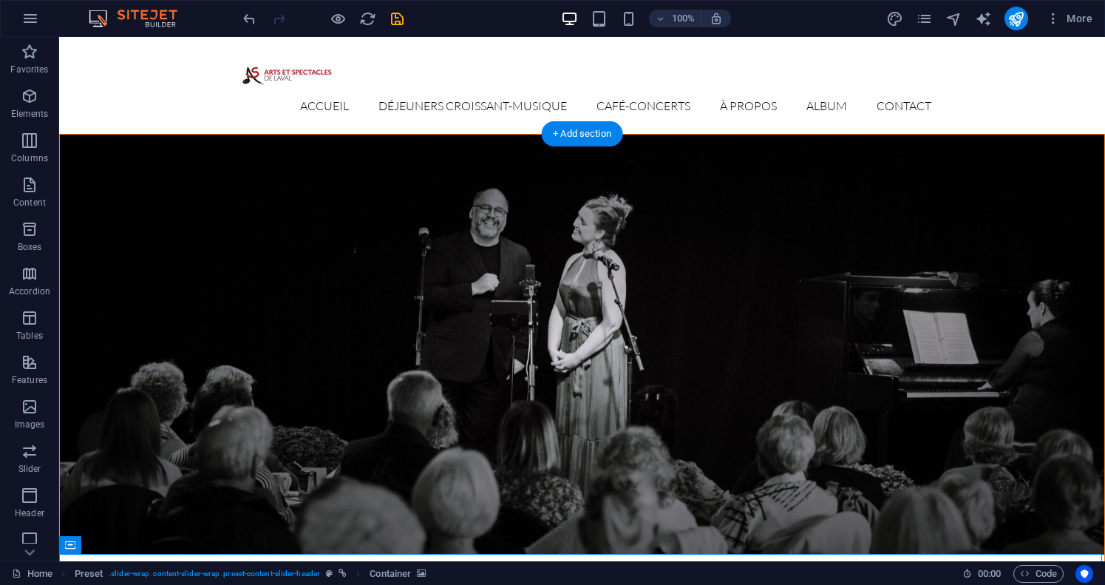
scroll to position [0, 0]
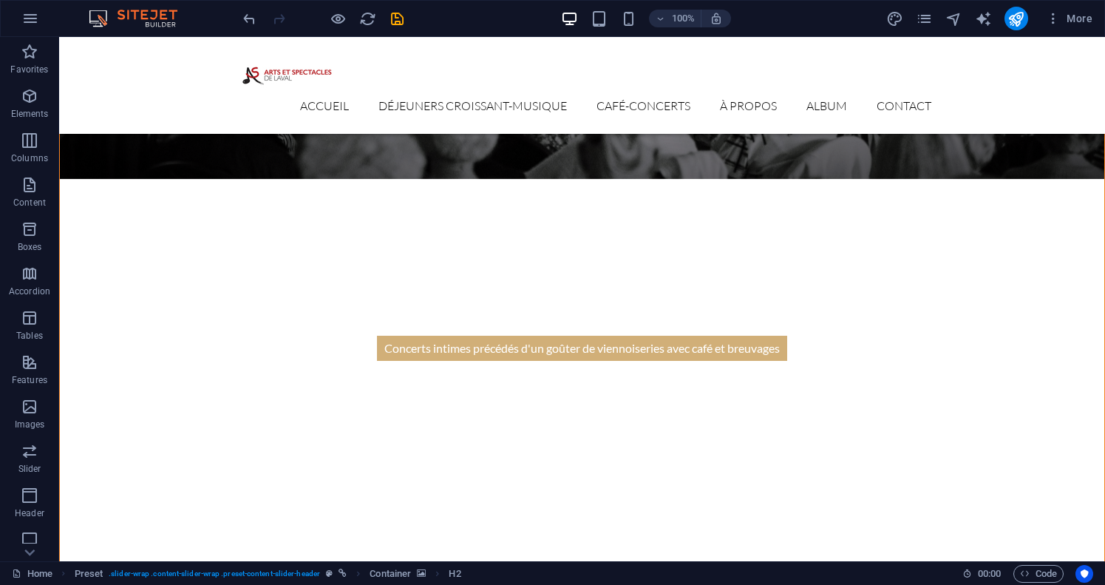
scroll to position [419, 0]
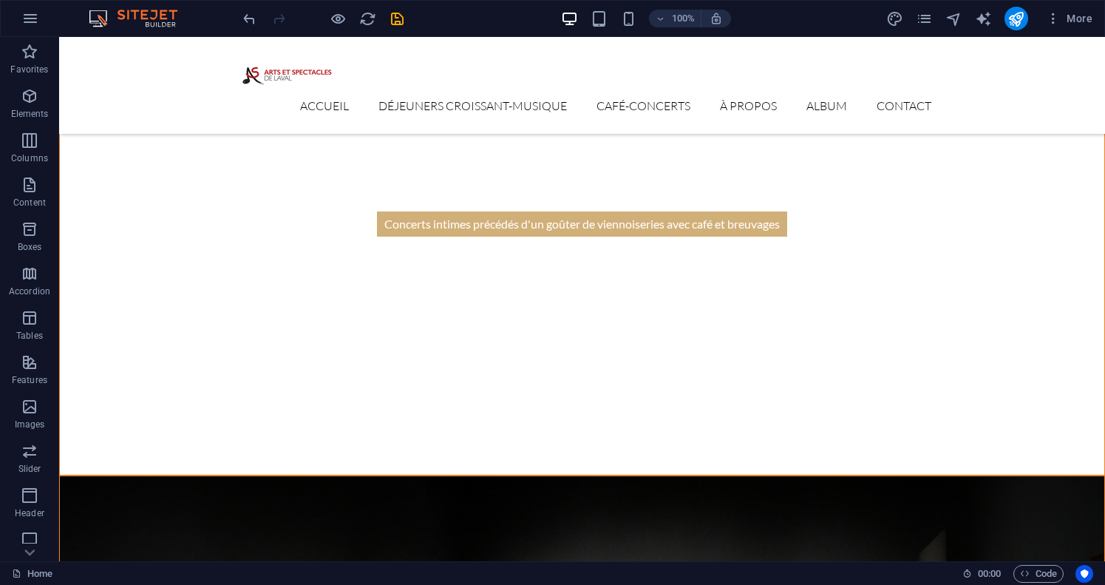
scroll to position [495, 0]
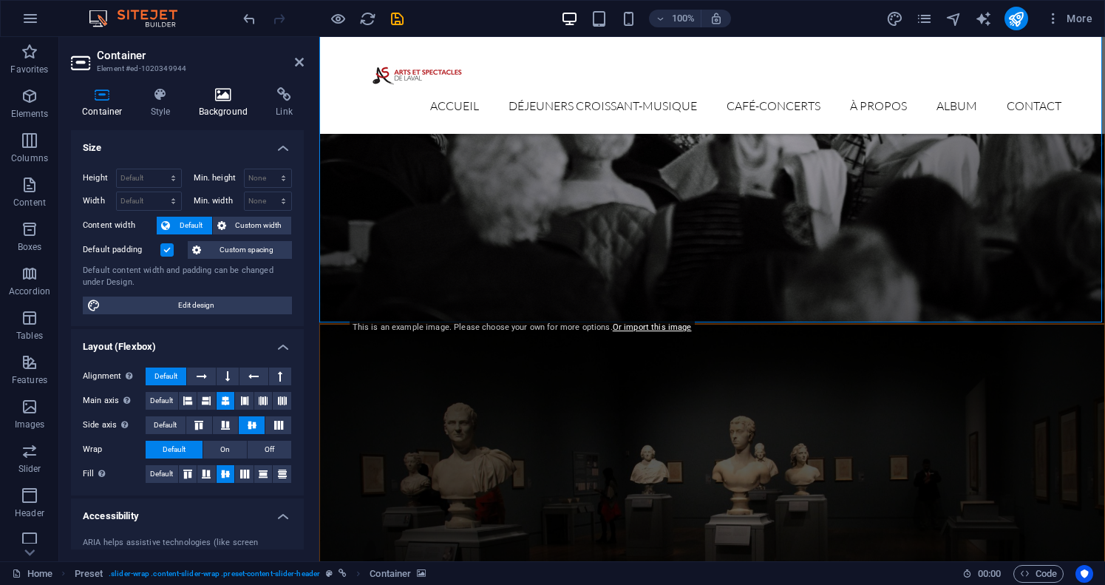
click at [226, 101] on icon at bounding box center [224, 94] width 72 height 15
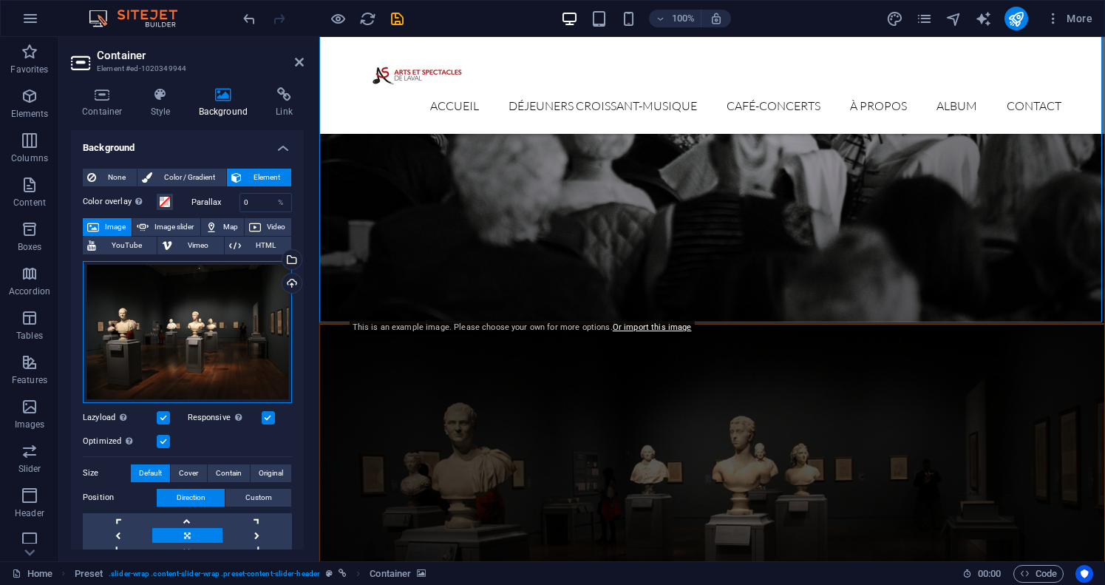
click at [160, 302] on div "Drag files here, click to choose files or select files from Files or our free s…" at bounding box center [187, 332] width 209 height 142
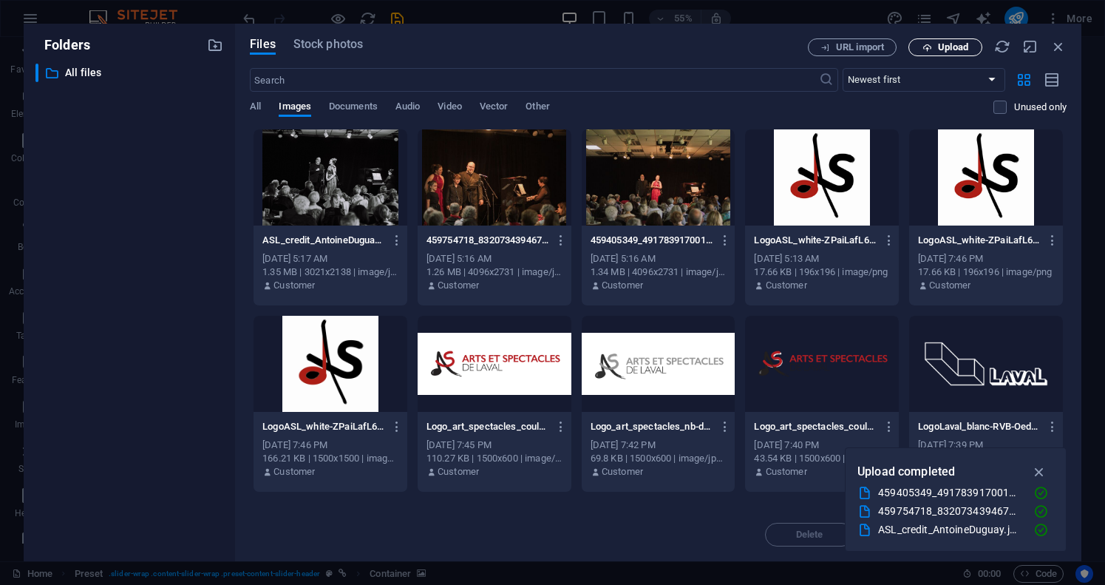
click at [956, 49] on span "Upload" at bounding box center [953, 47] width 30 height 9
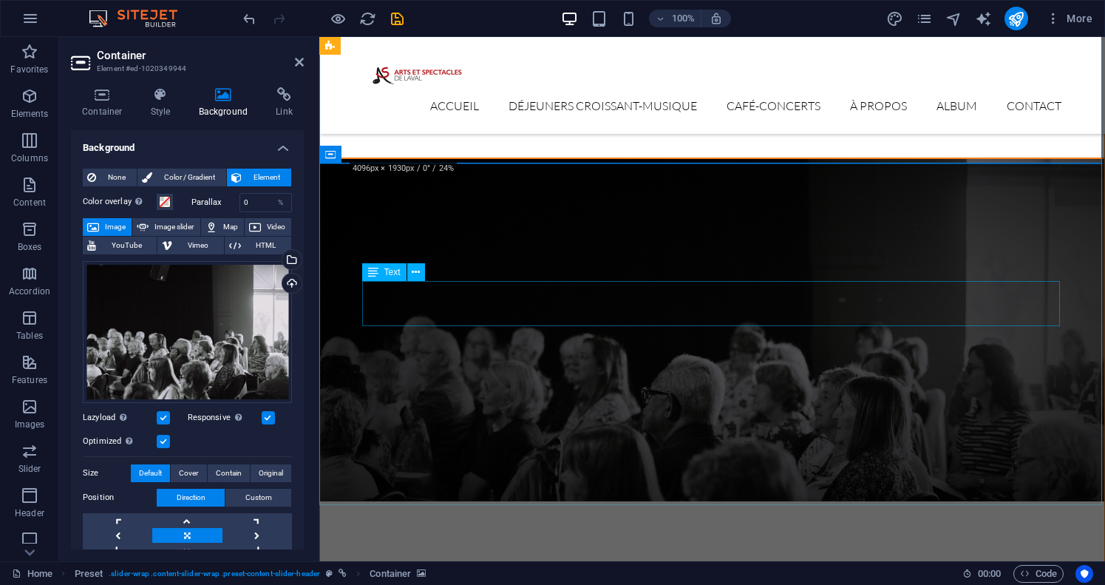
scroll to position [631, 0]
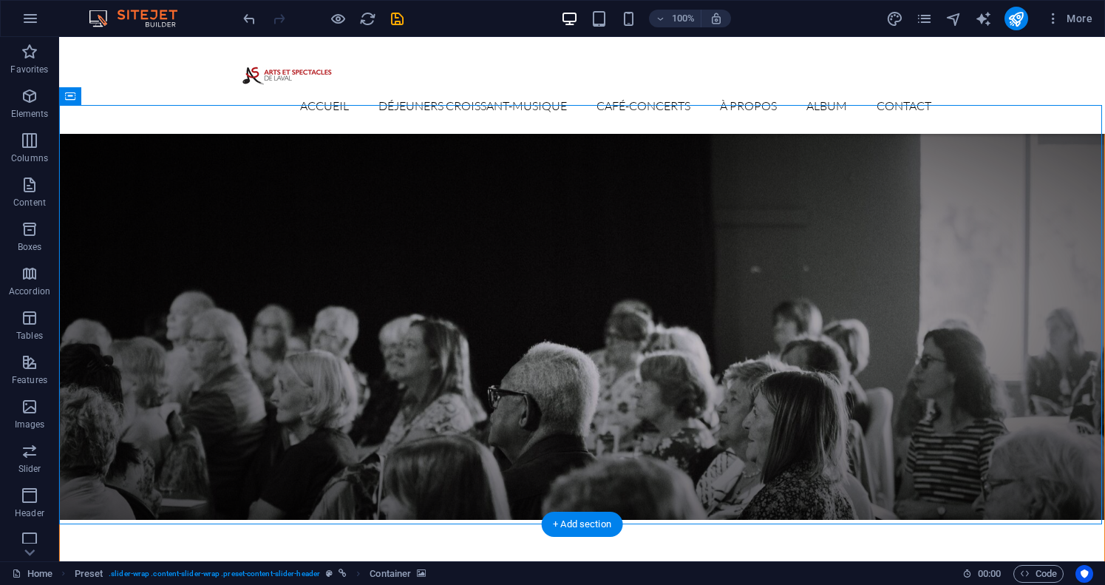
scroll to position [916, 0]
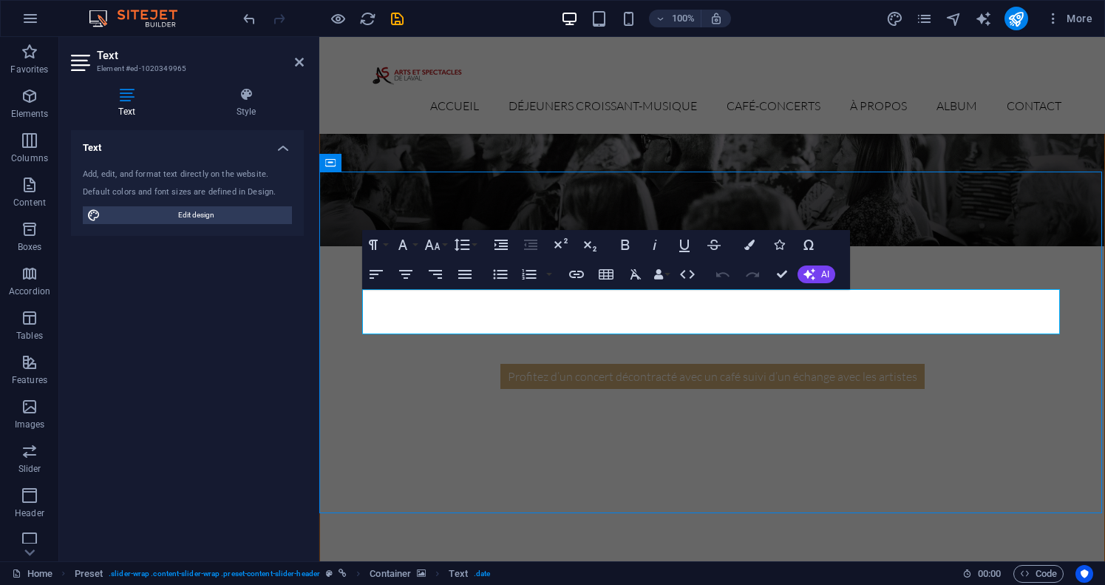
scroll to position [646, 0]
